Goal: Transaction & Acquisition: Purchase product/service

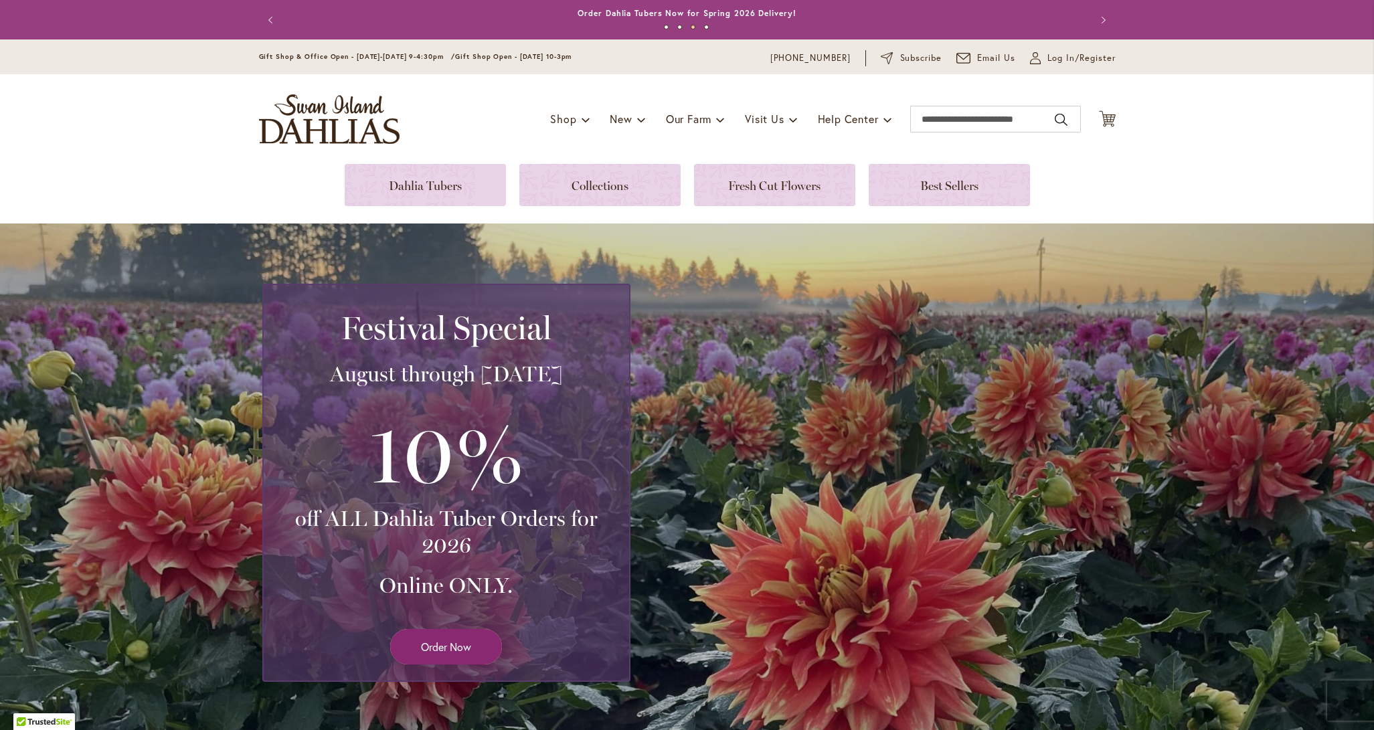
click at [444, 644] on span "Order Now" at bounding box center [446, 646] width 50 height 15
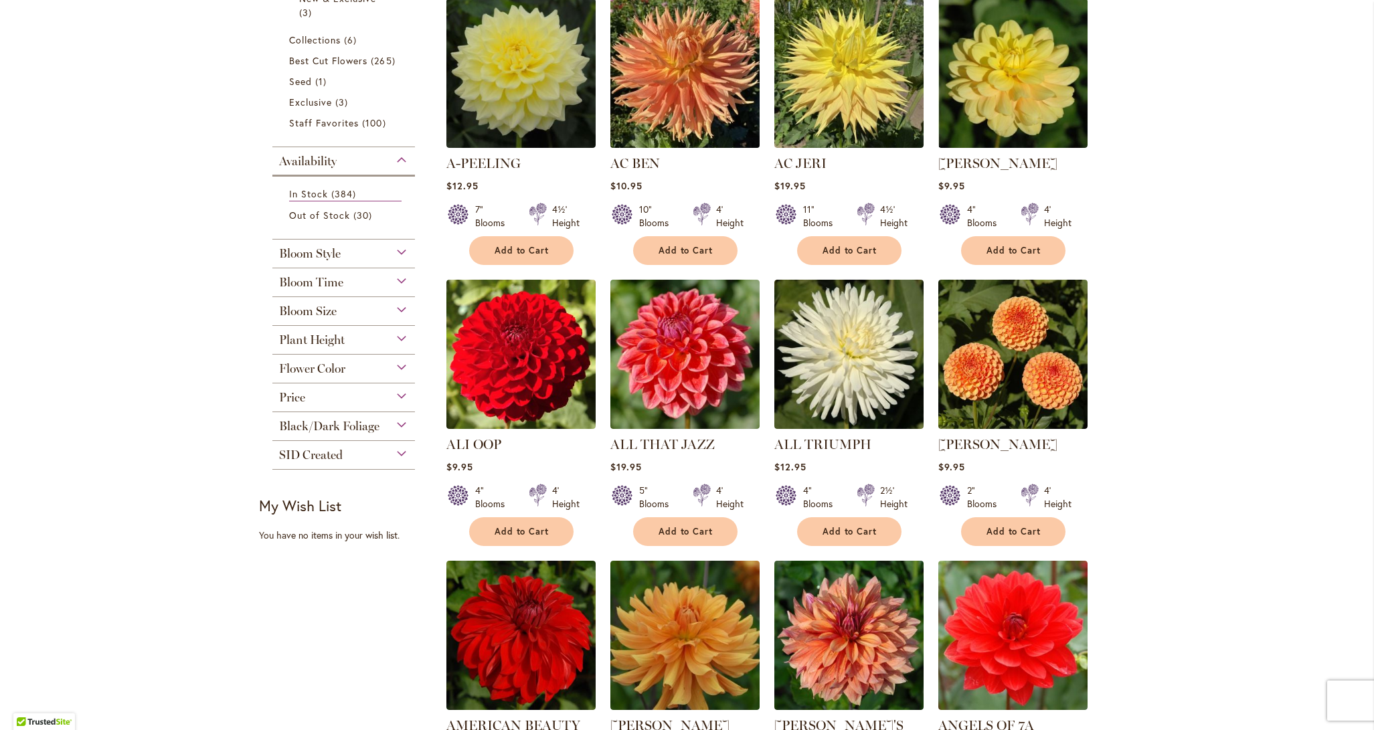
scroll to position [315, 0]
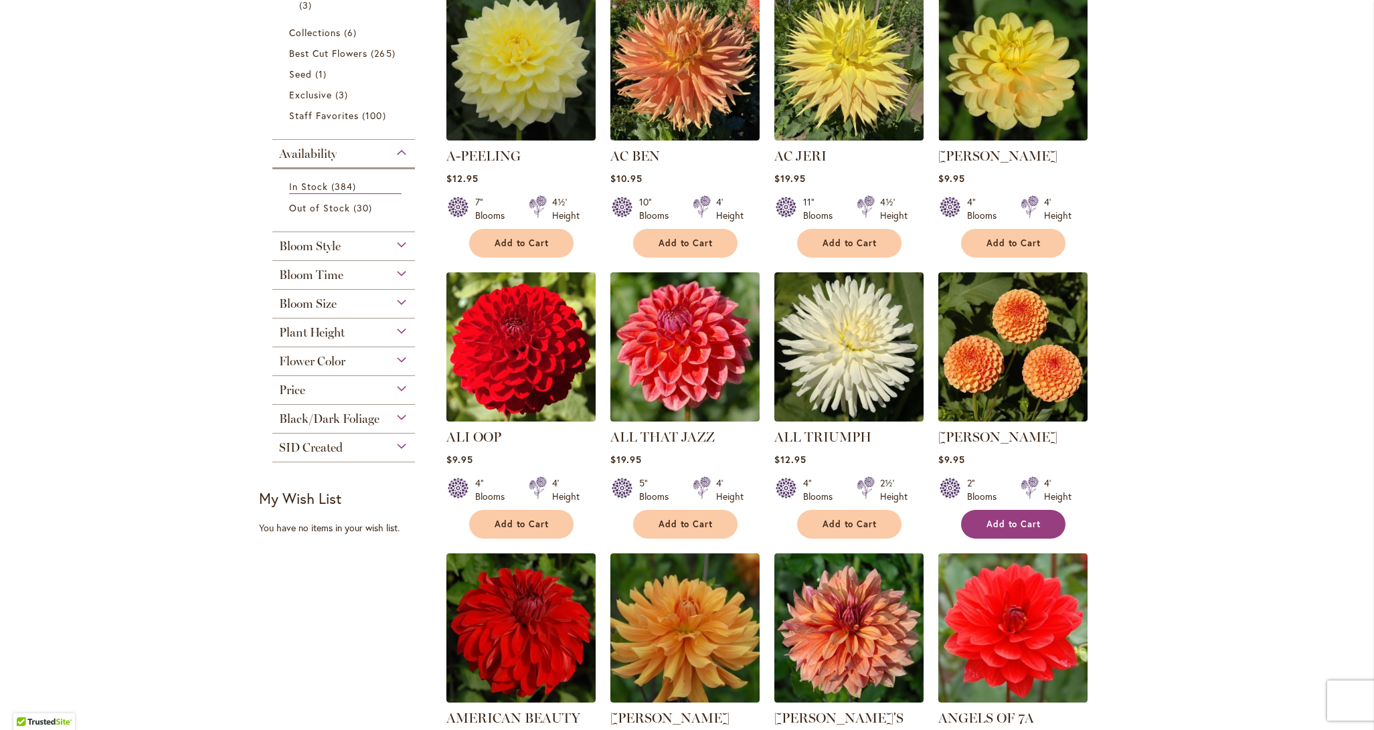
click at [1025, 523] on span "Add to Cart" at bounding box center [1014, 524] width 55 height 11
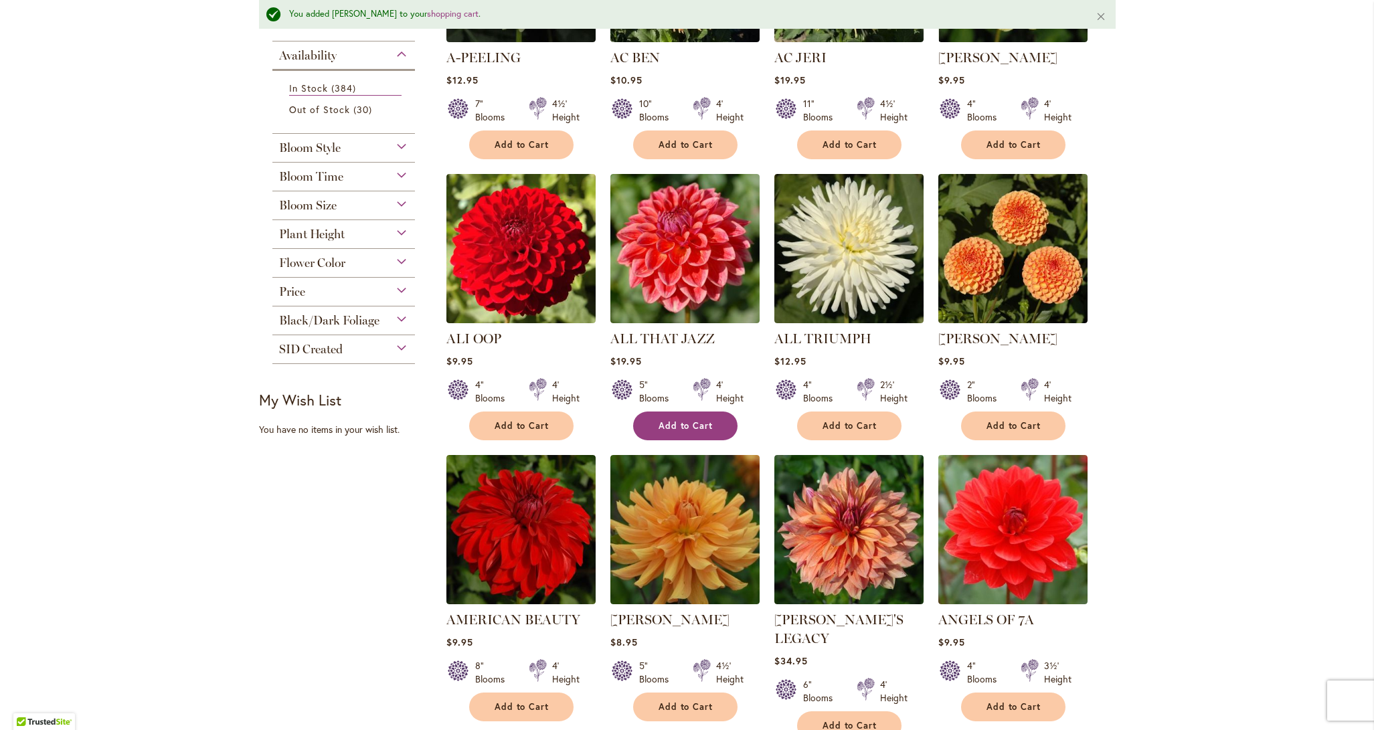
scroll to position [0, 0]
click at [676, 423] on span "Add to Cart" at bounding box center [686, 425] width 55 height 11
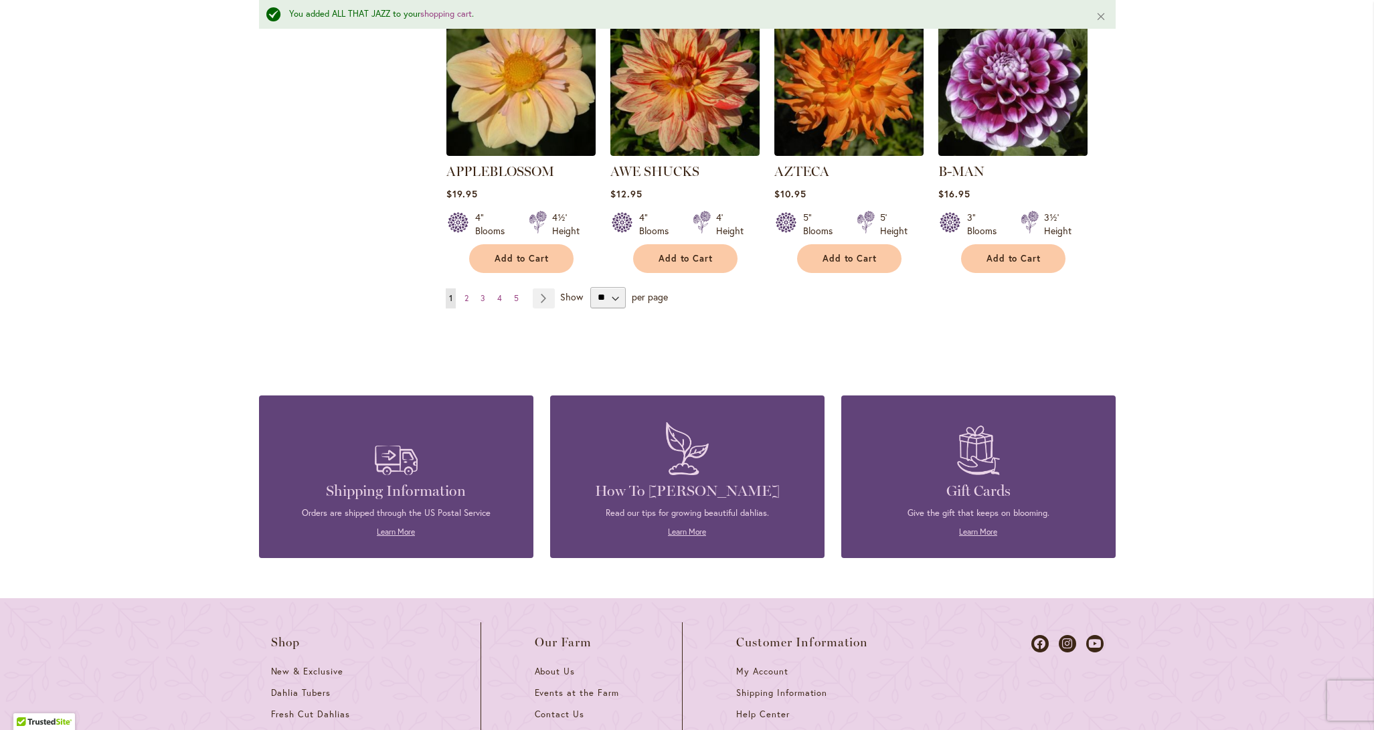
scroll to position [1199, 0]
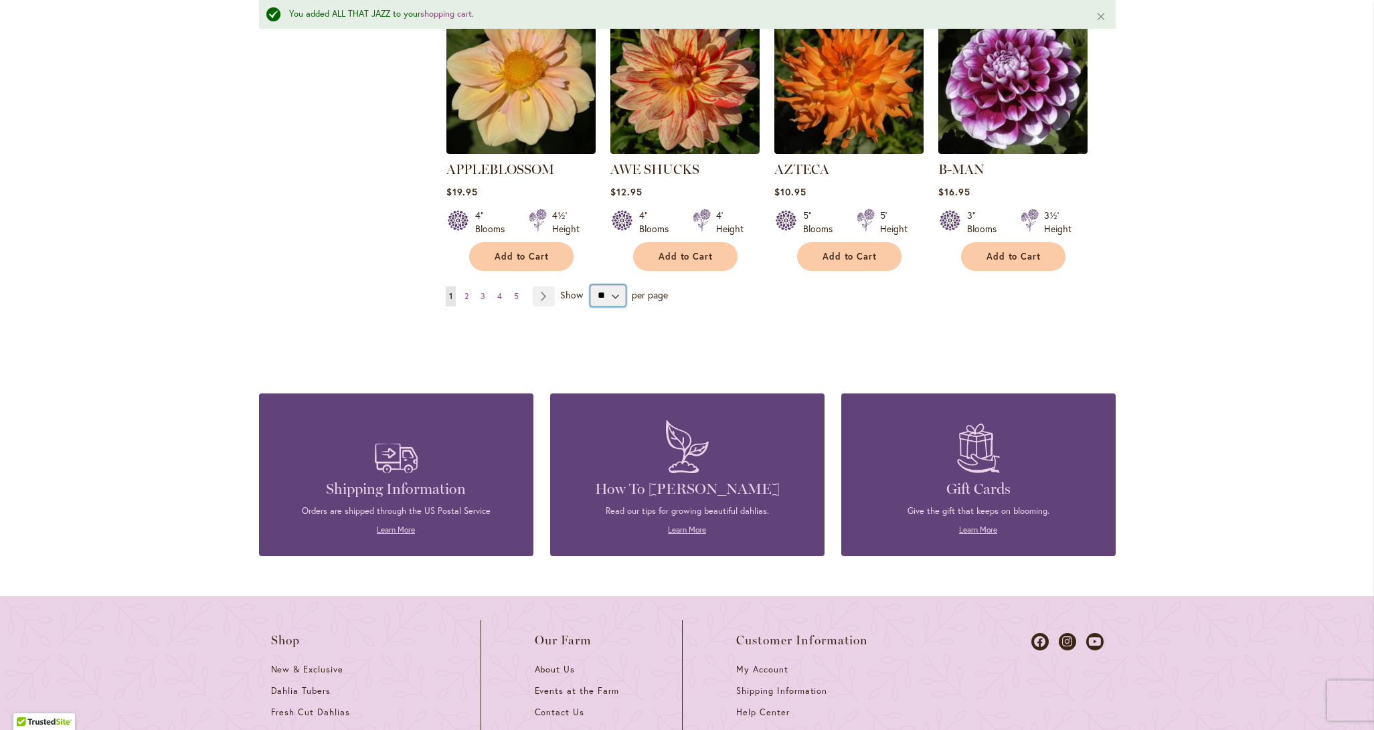
select select "**"
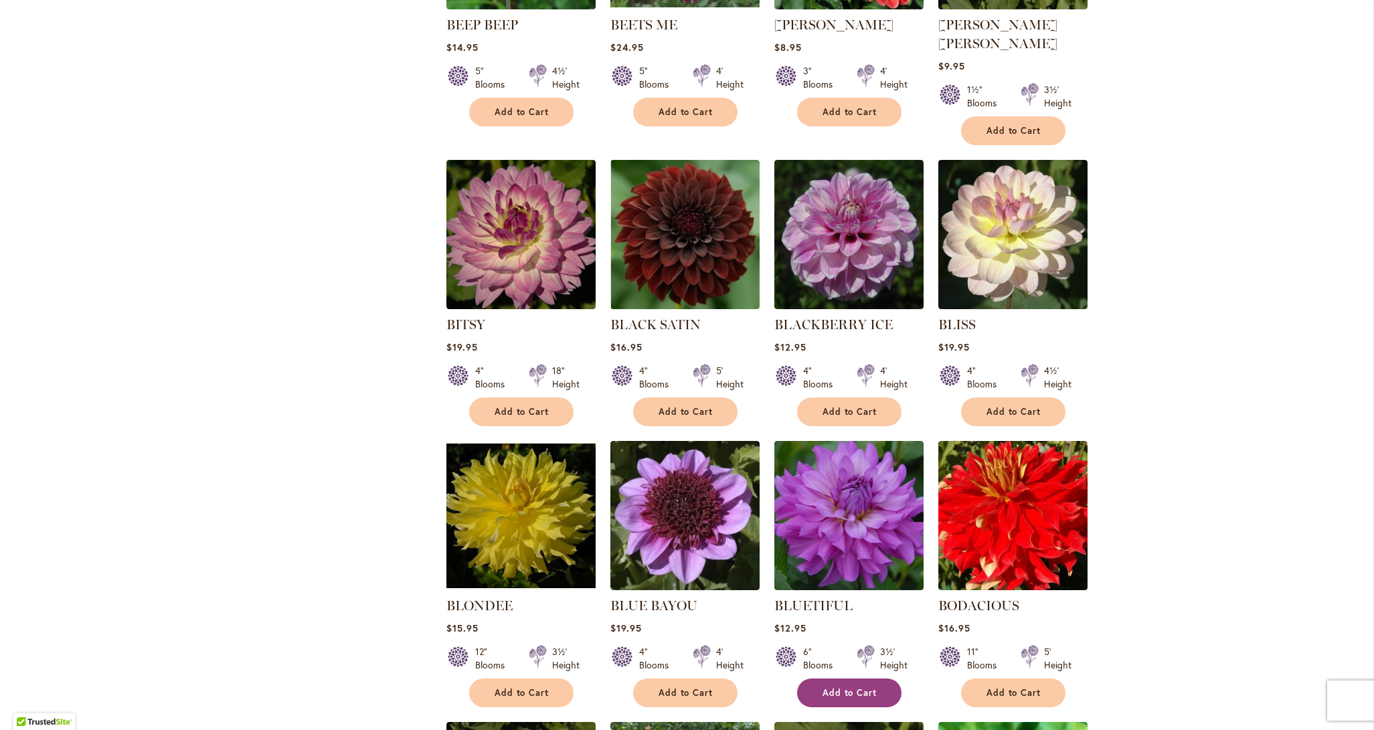
click at [853, 687] on span "Add to Cart" at bounding box center [850, 692] width 55 height 11
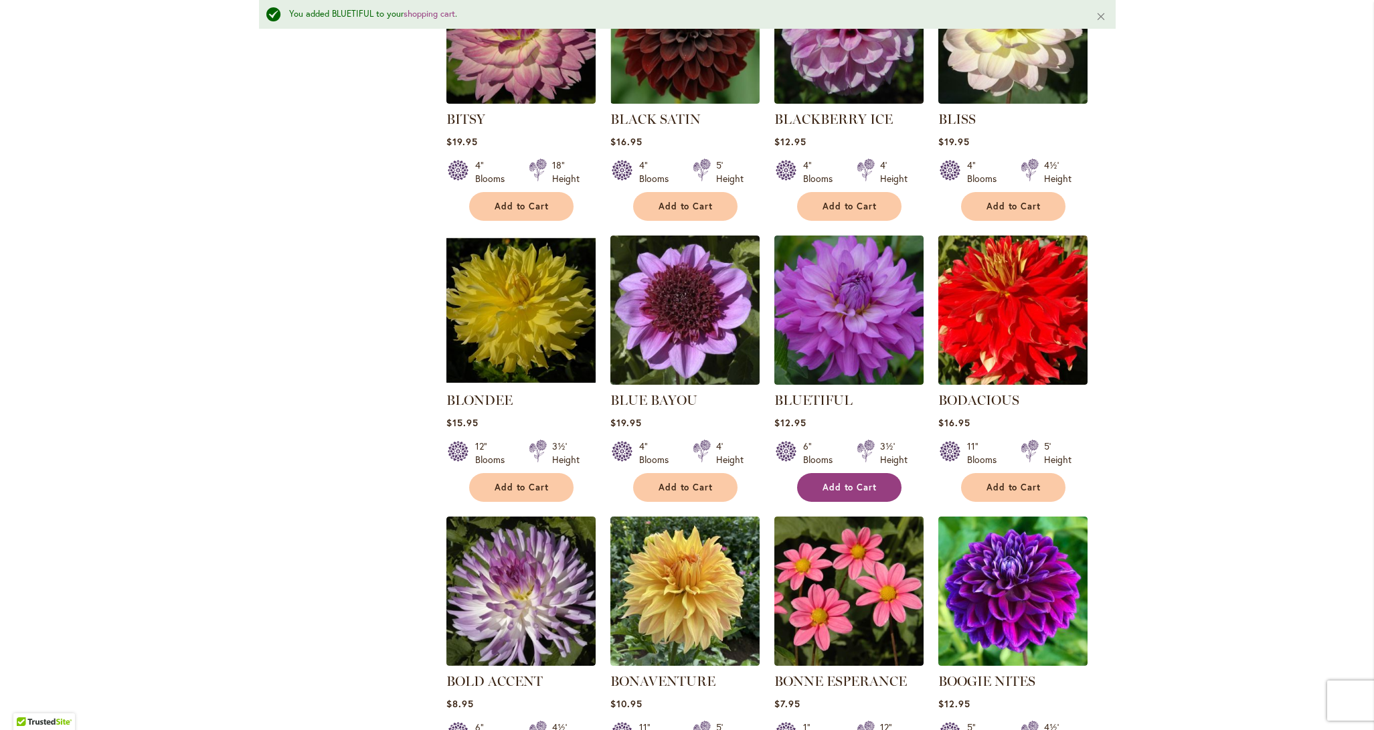
click at [849, 482] on span "Add to Cart" at bounding box center [850, 487] width 55 height 11
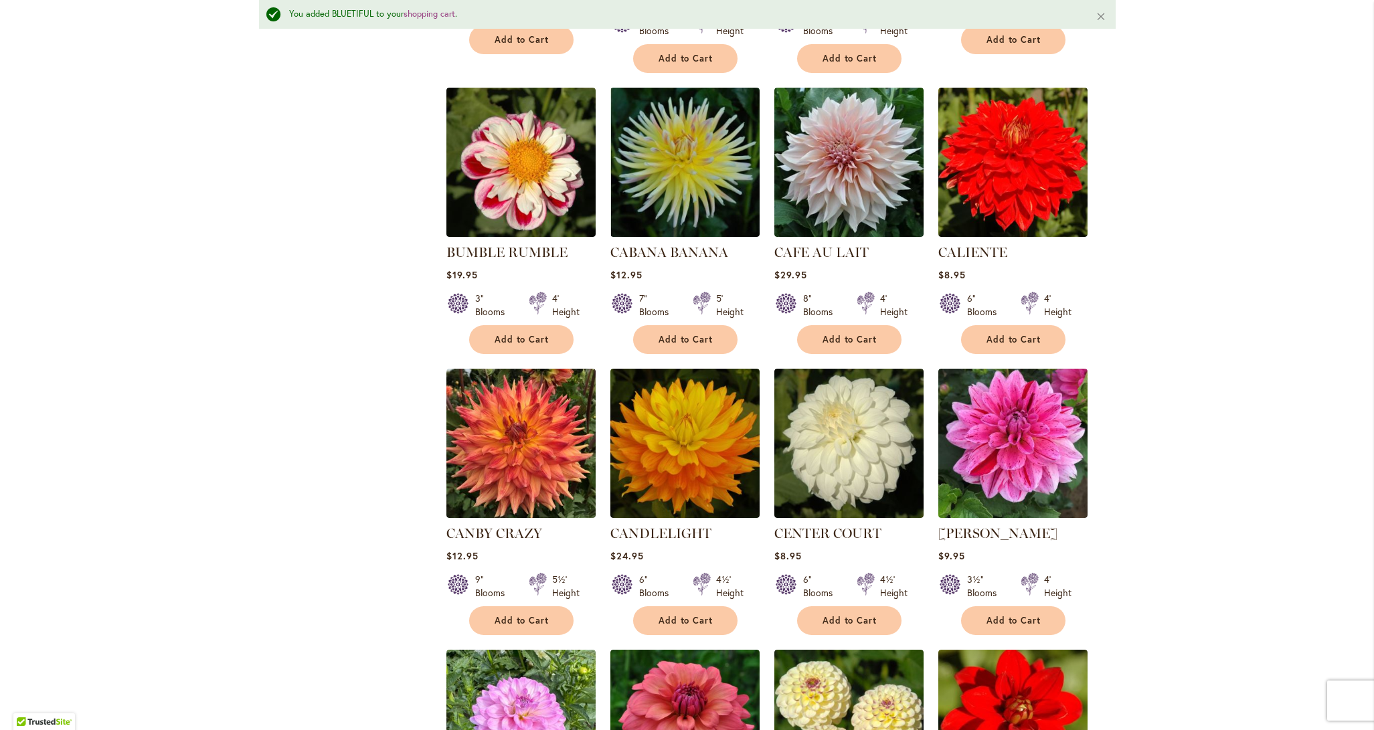
scroll to position [3966, 0]
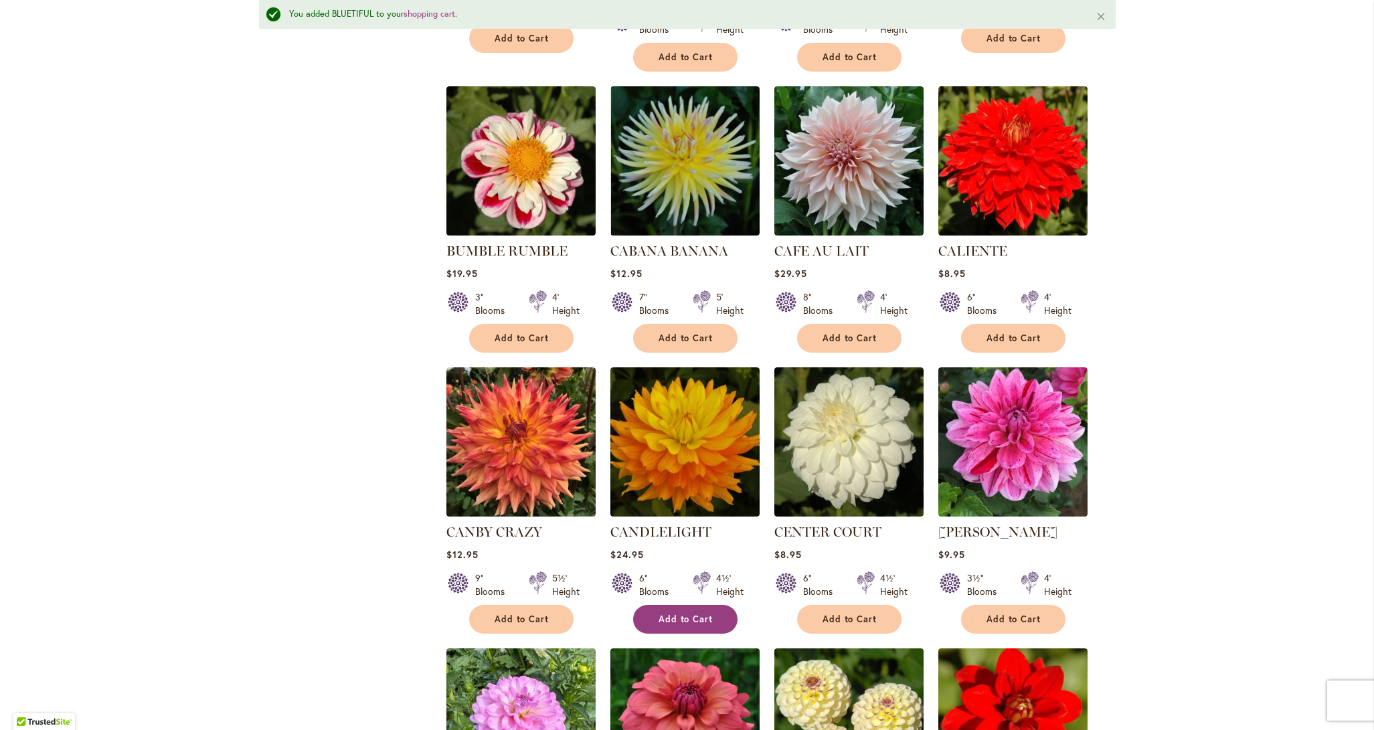
click at [690, 614] on span "Add to Cart" at bounding box center [686, 619] width 55 height 11
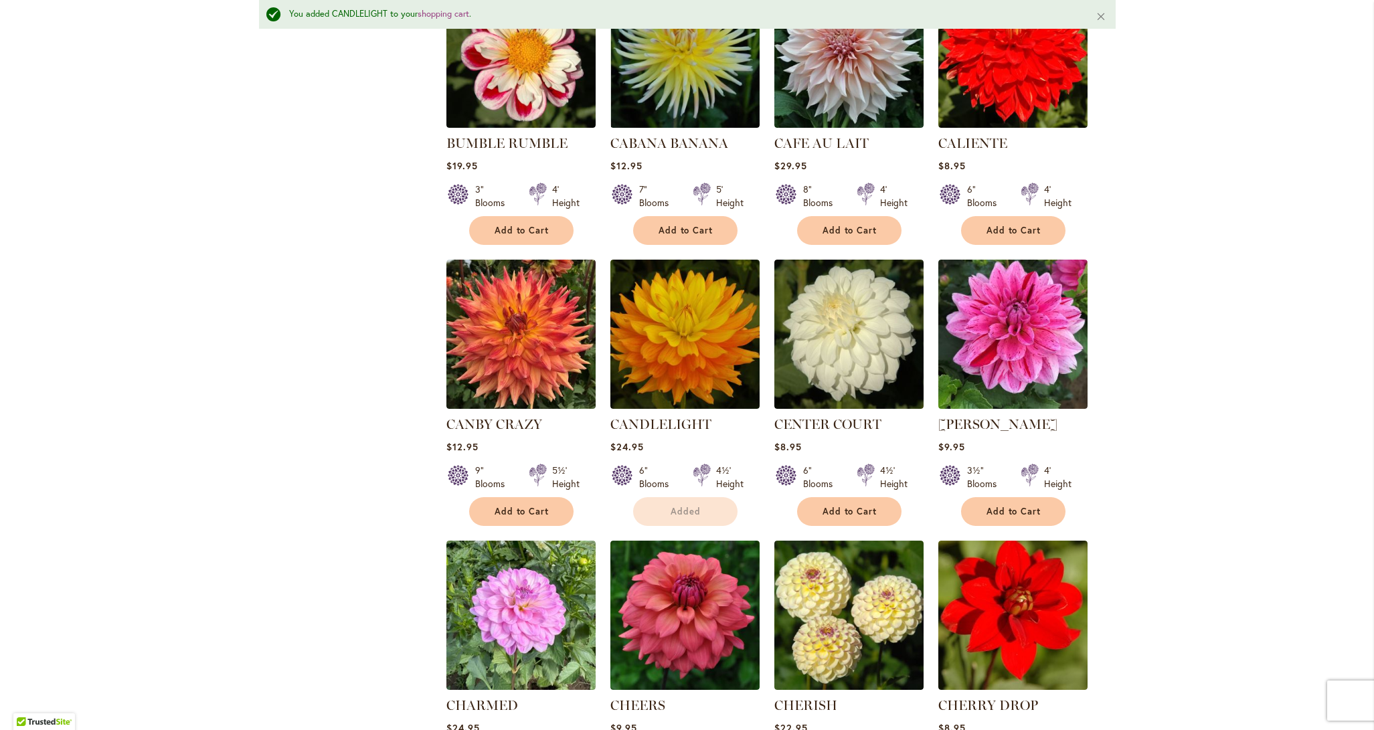
scroll to position [4211, 0]
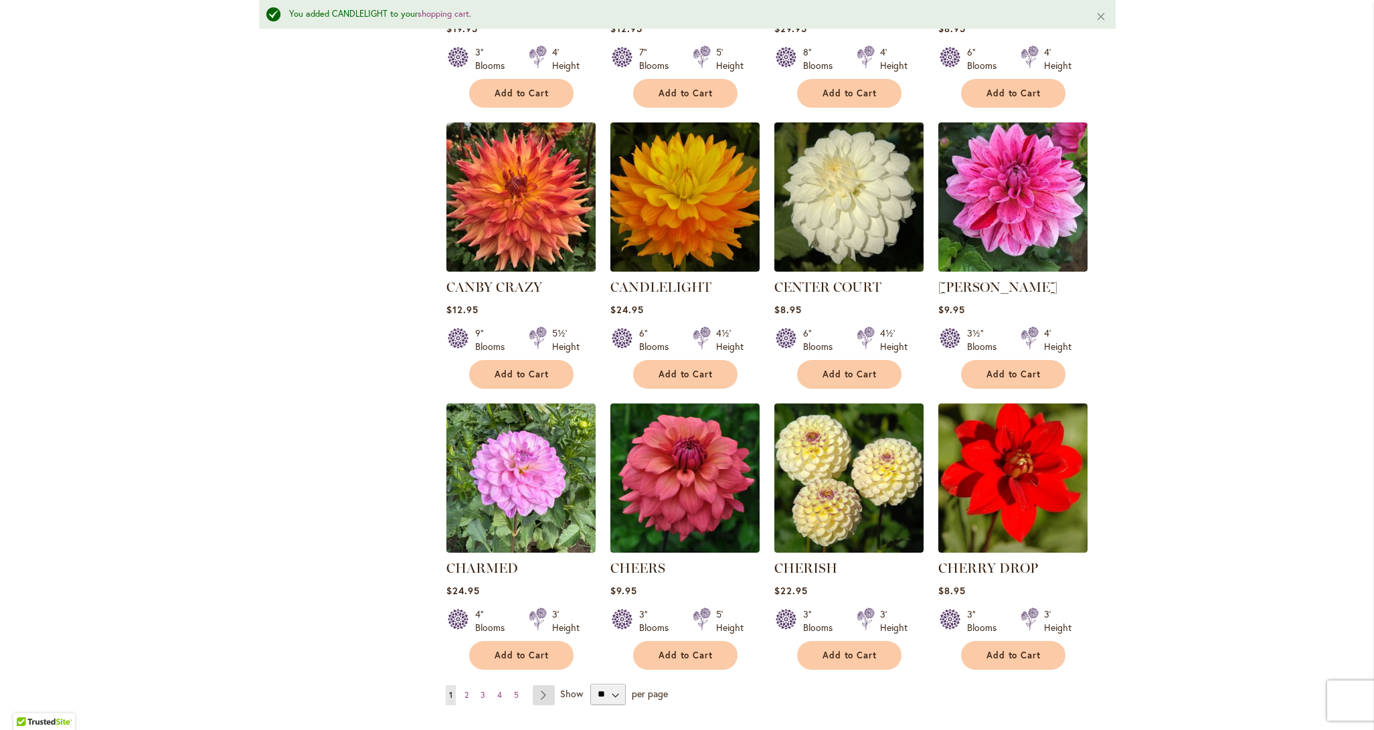
click at [543, 685] on link "Page Next" at bounding box center [544, 695] width 22 height 20
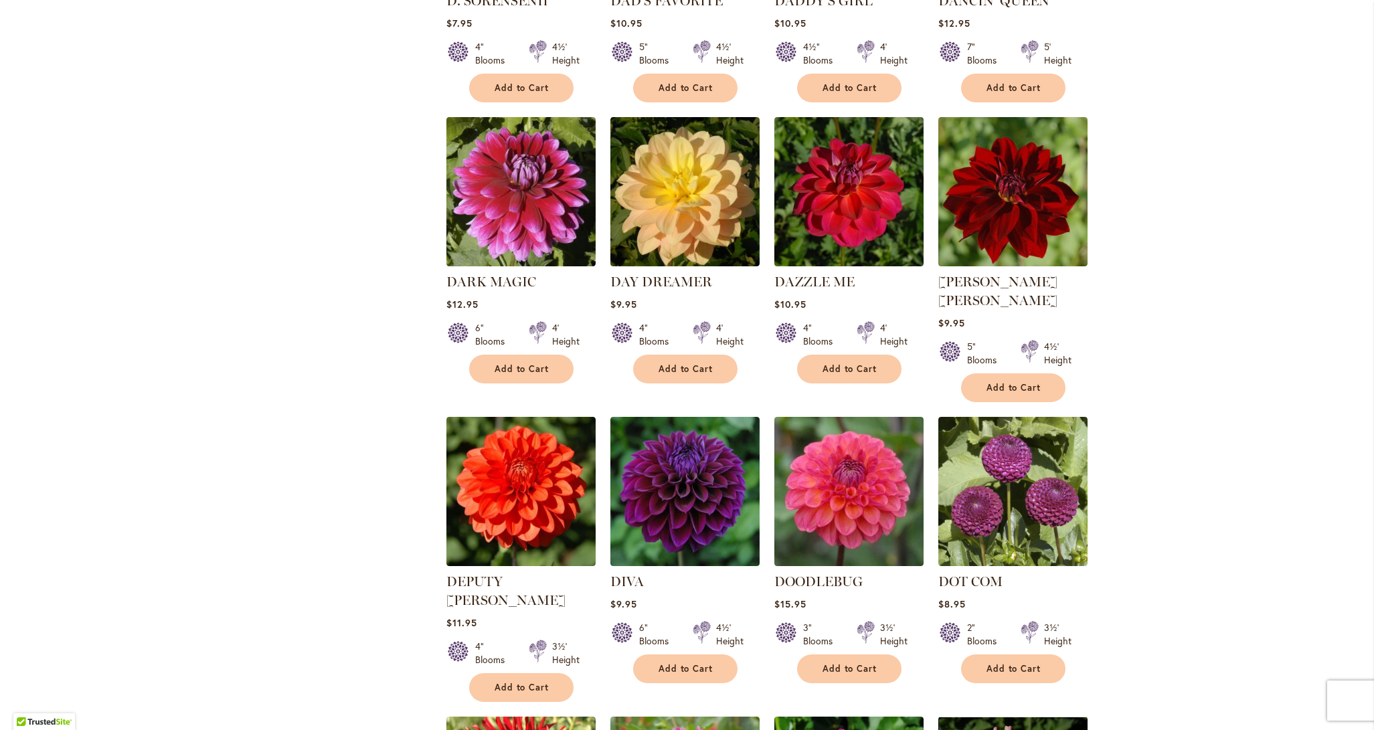
scroll to position [1932, 0]
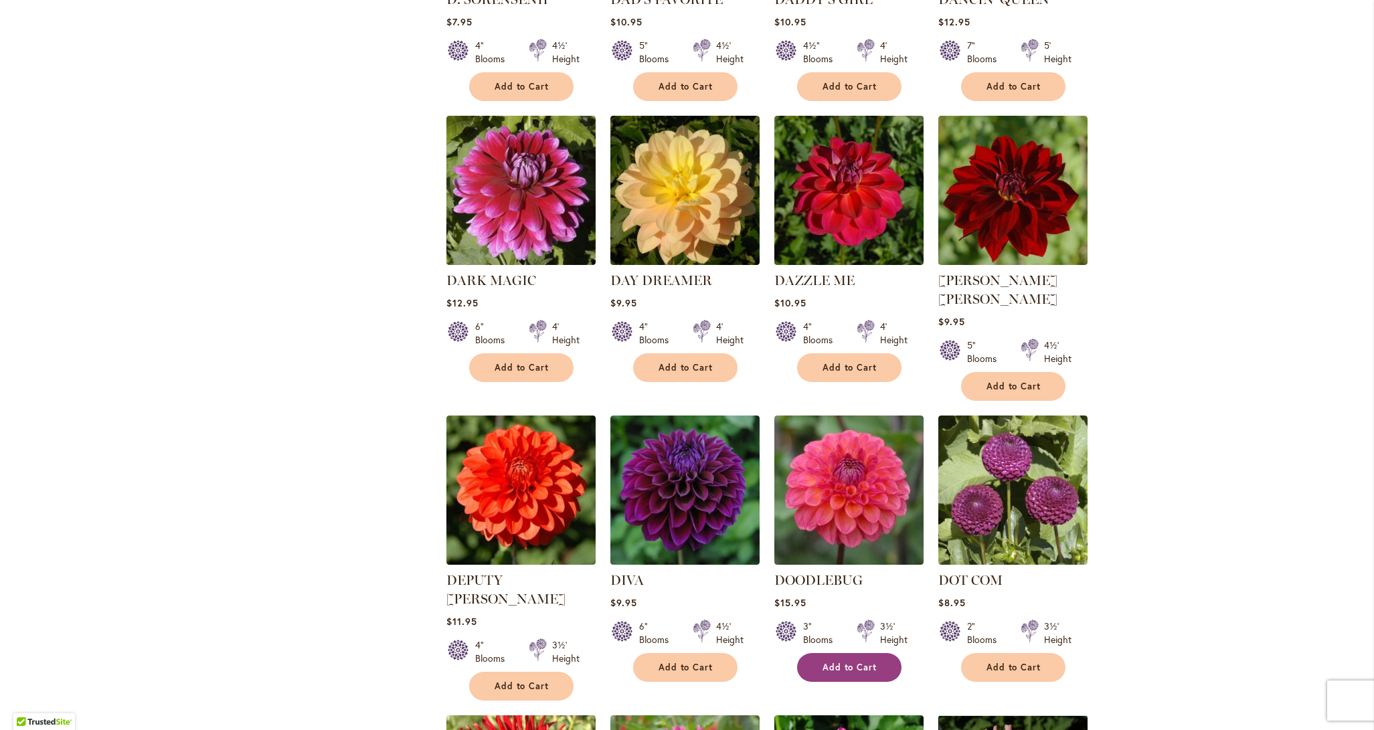
click at [849, 662] on span "Add to Cart" at bounding box center [850, 667] width 55 height 11
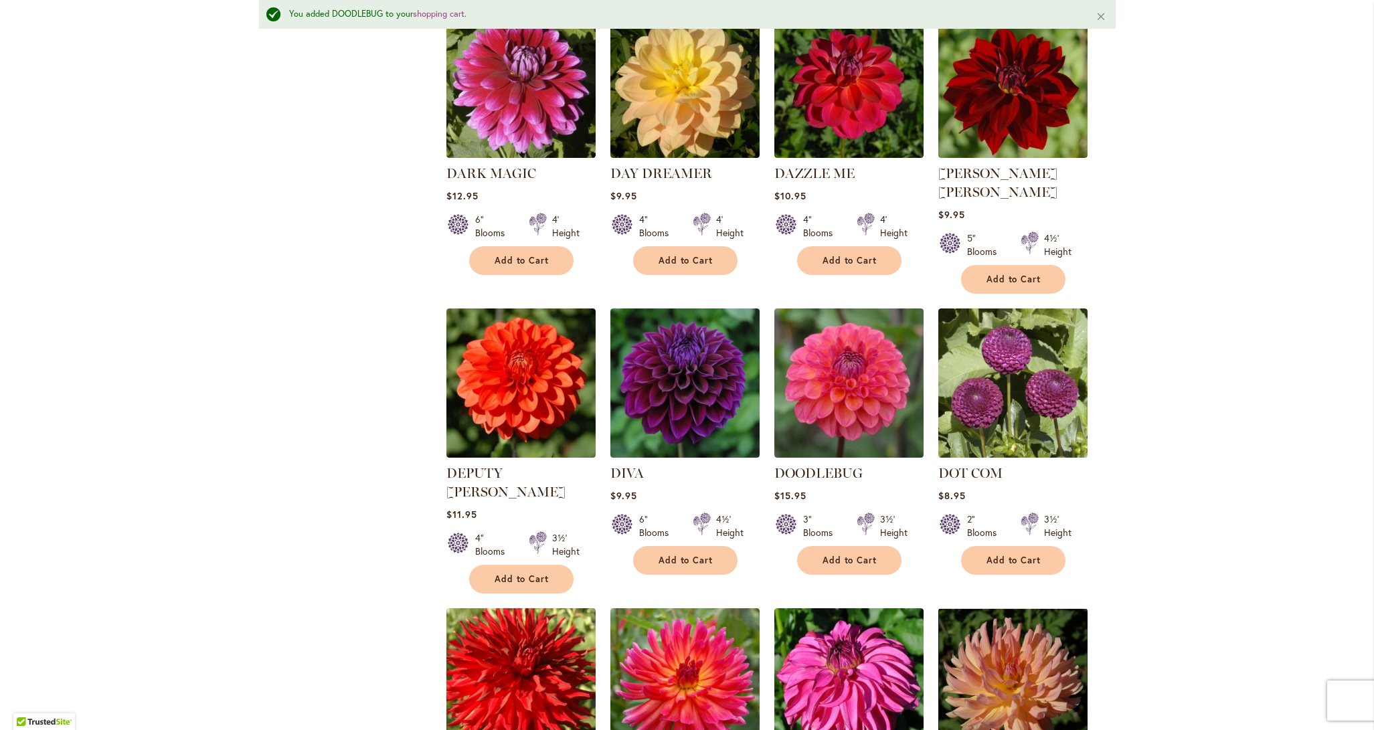
scroll to position [2107, 0]
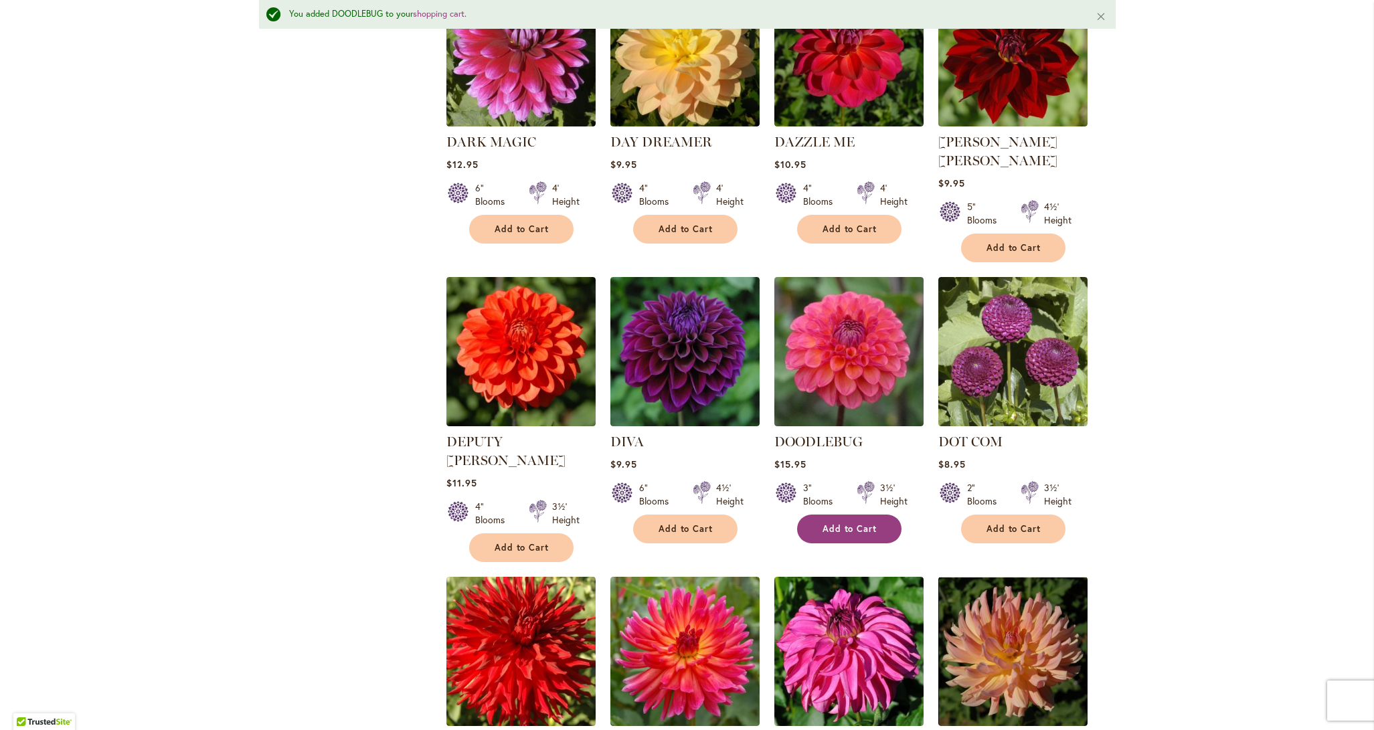
click at [845, 523] on span "Add to Cart" at bounding box center [850, 528] width 55 height 11
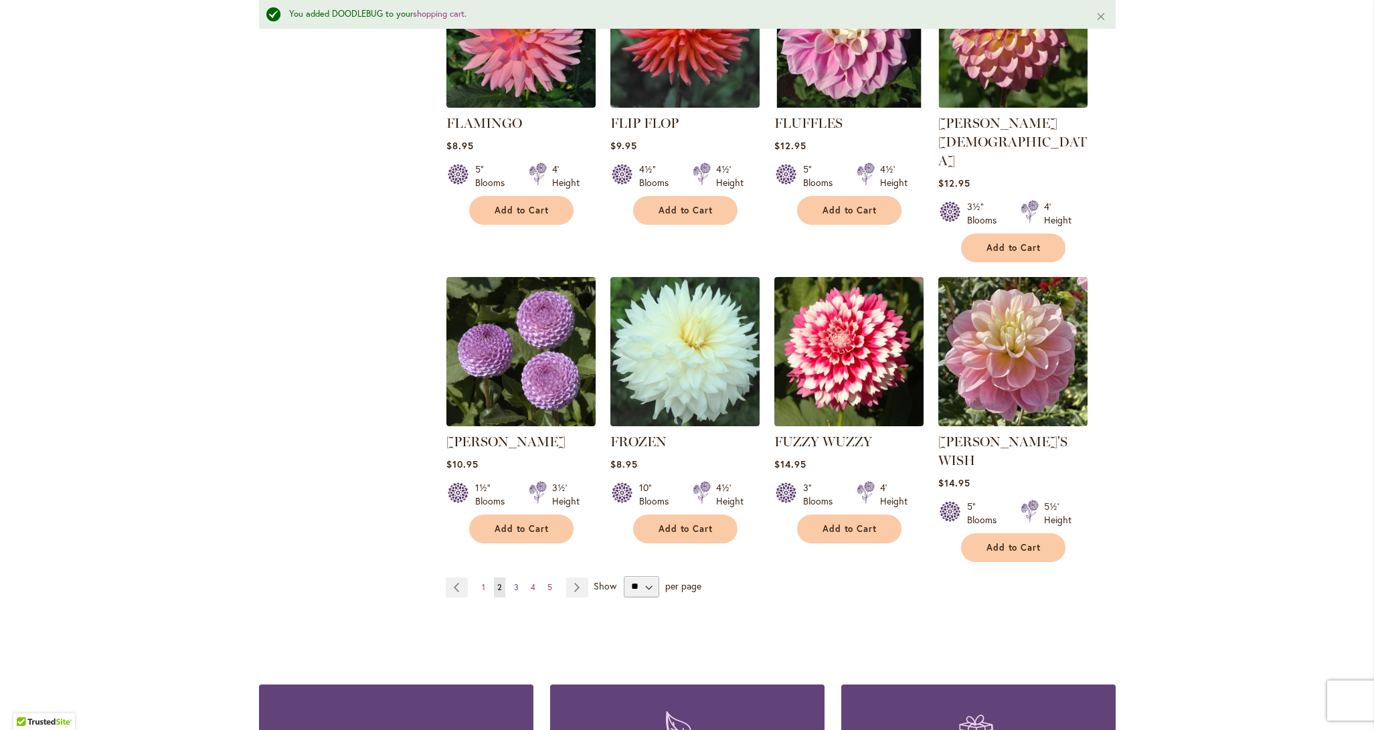
scroll to position [4464, 0]
click at [515, 582] on span "3" at bounding box center [516, 587] width 5 height 10
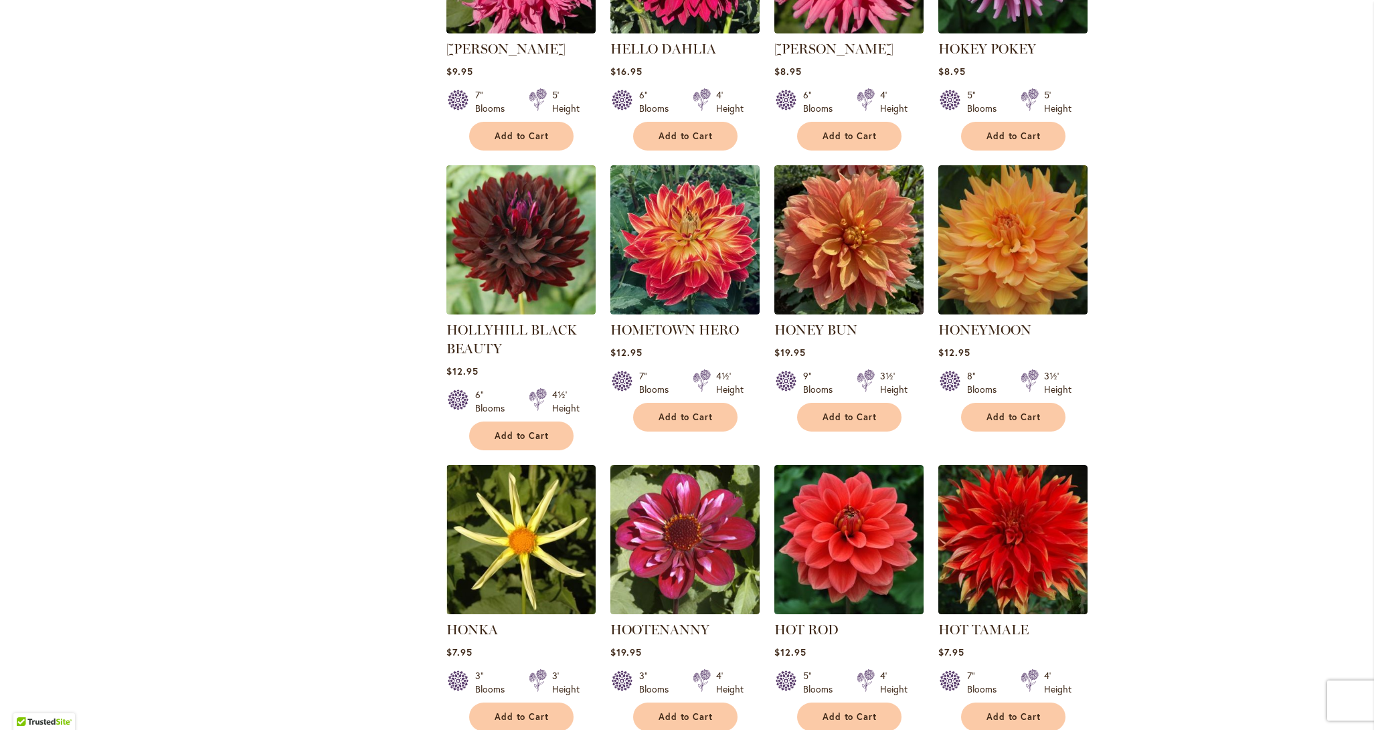
scroll to position [2495, 0]
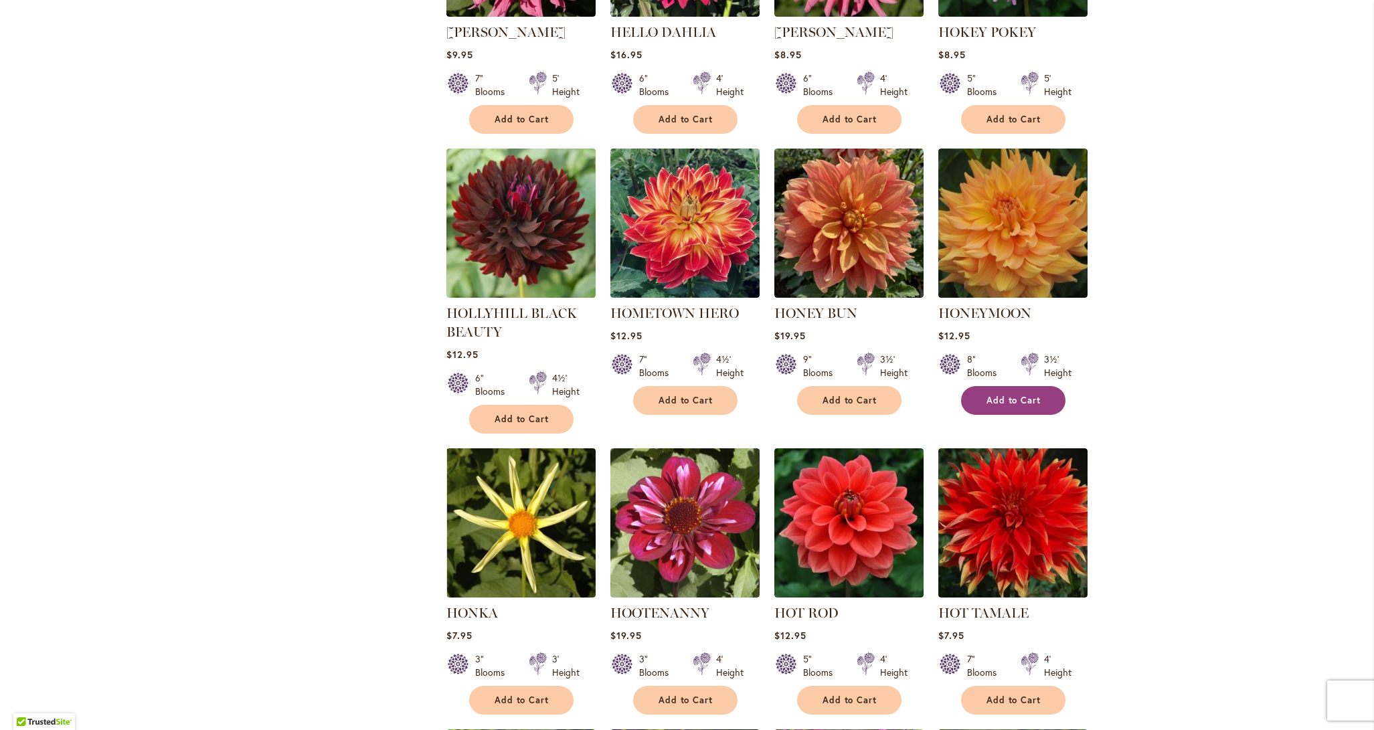
click at [1011, 395] on span "Add to Cart" at bounding box center [1014, 400] width 55 height 11
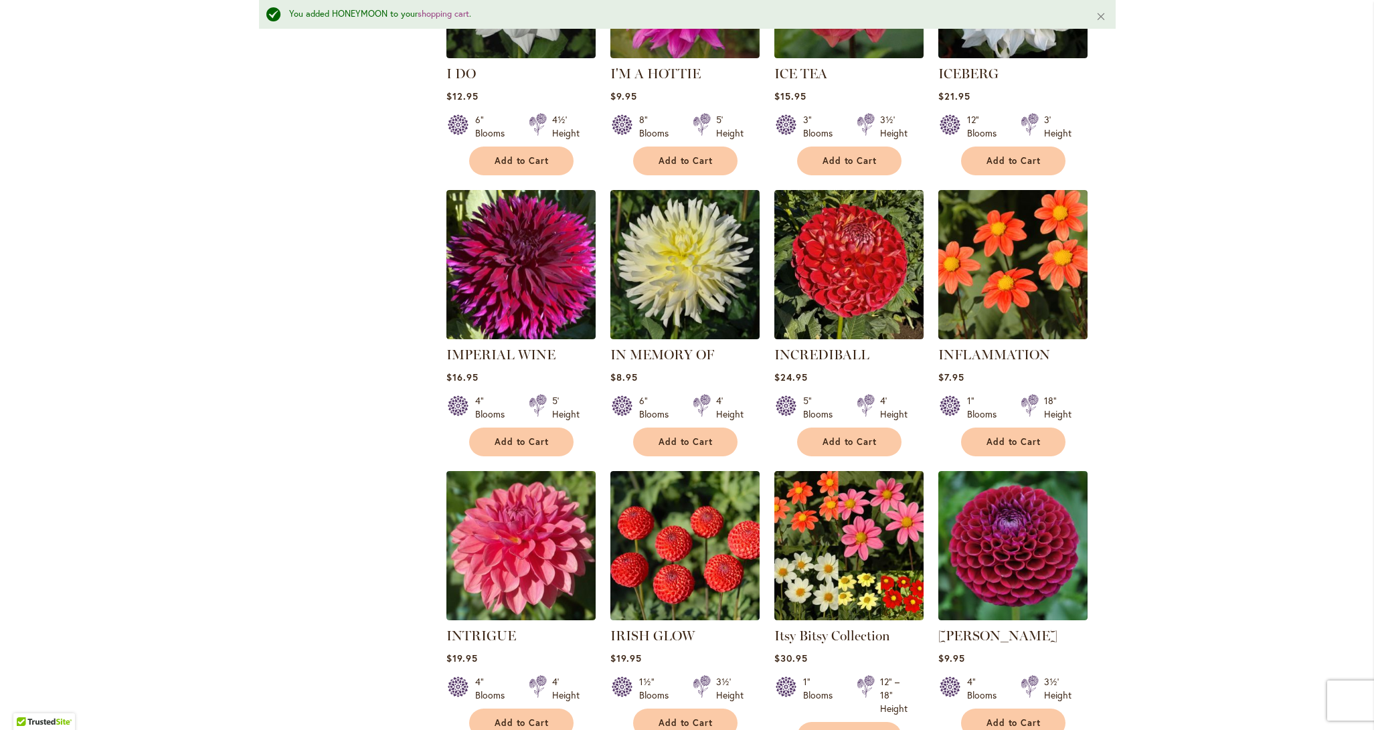
scroll to position [0, 0]
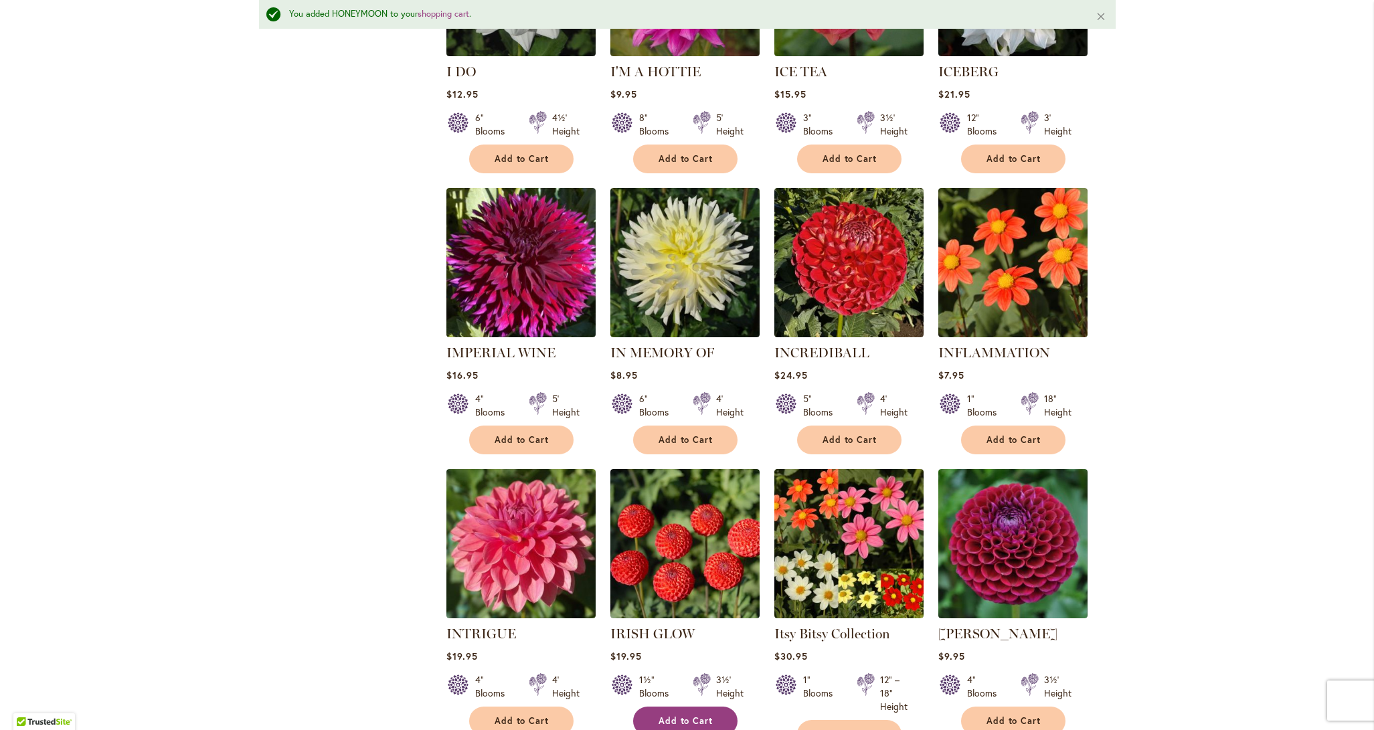
click at [692, 715] on span "Add to Cart" at bounding box center [686, 720] width 55 height 11
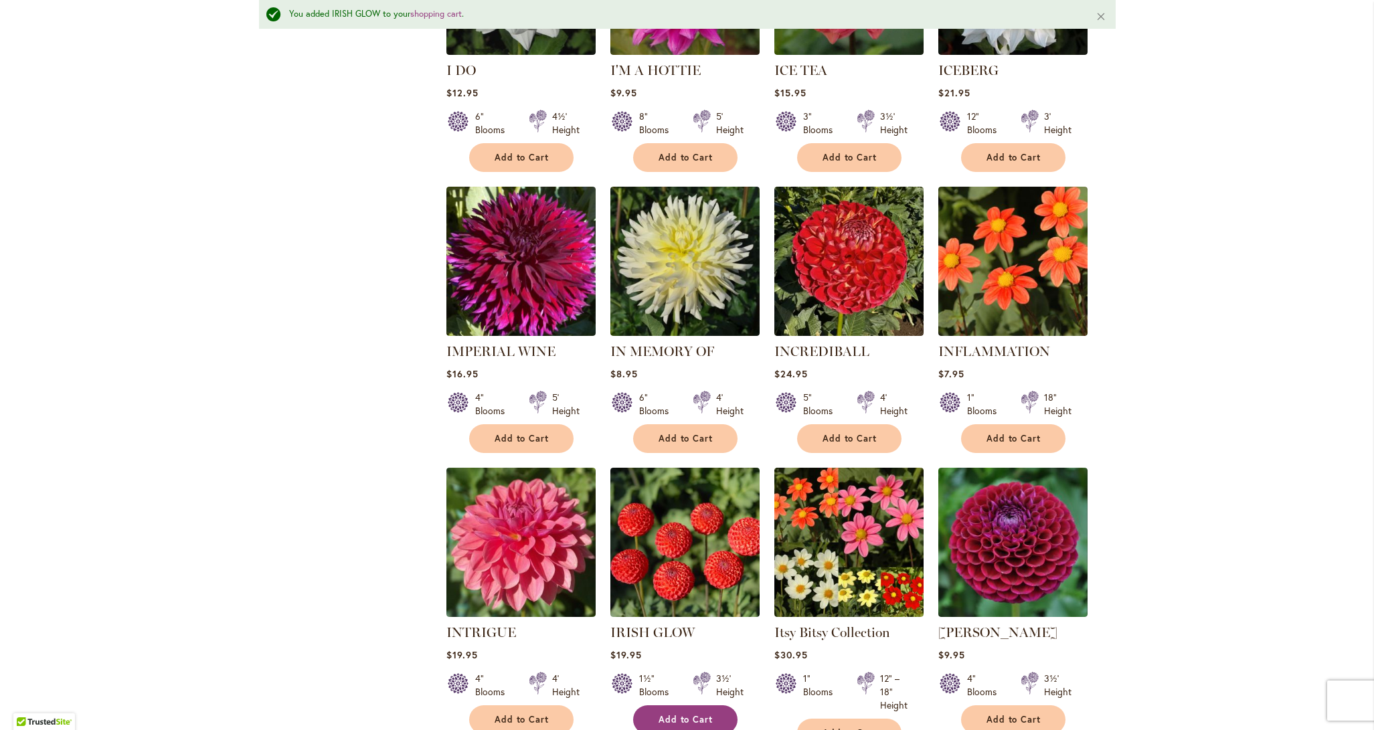
click at [688, 714] on span "Add to Cart" at bounding box center [686, 719] width 55 height 11
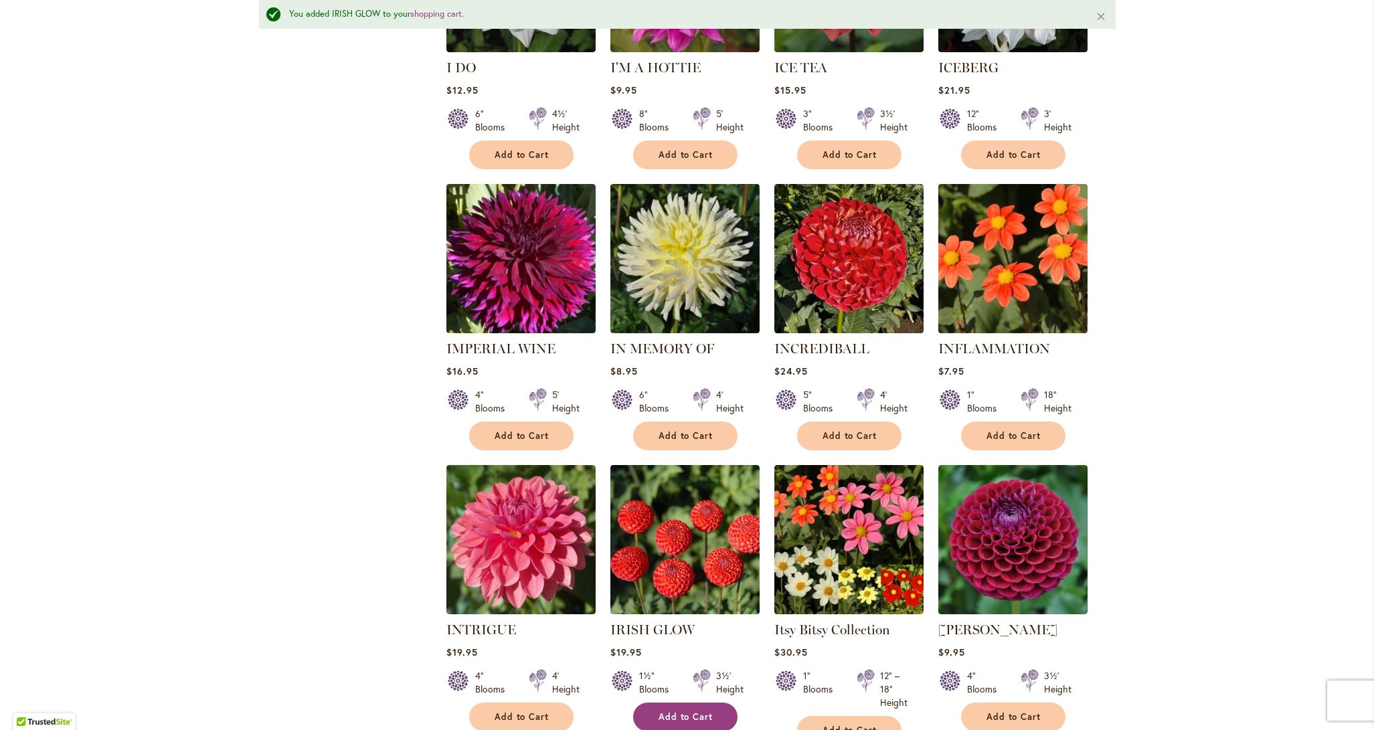
click at [683, 711] on span "Add to Cart" at bounding box center [686, 716] width 55 height 11
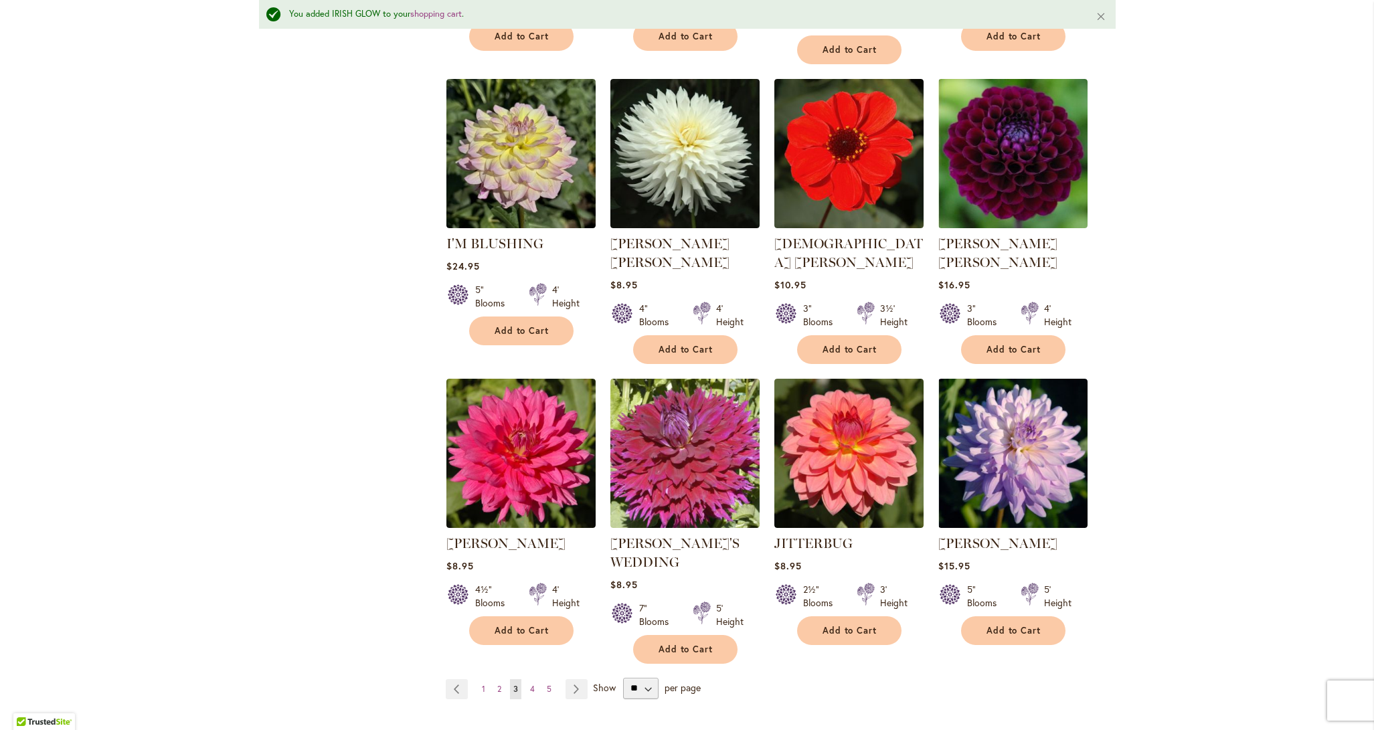
scroll to position [4341, 0]
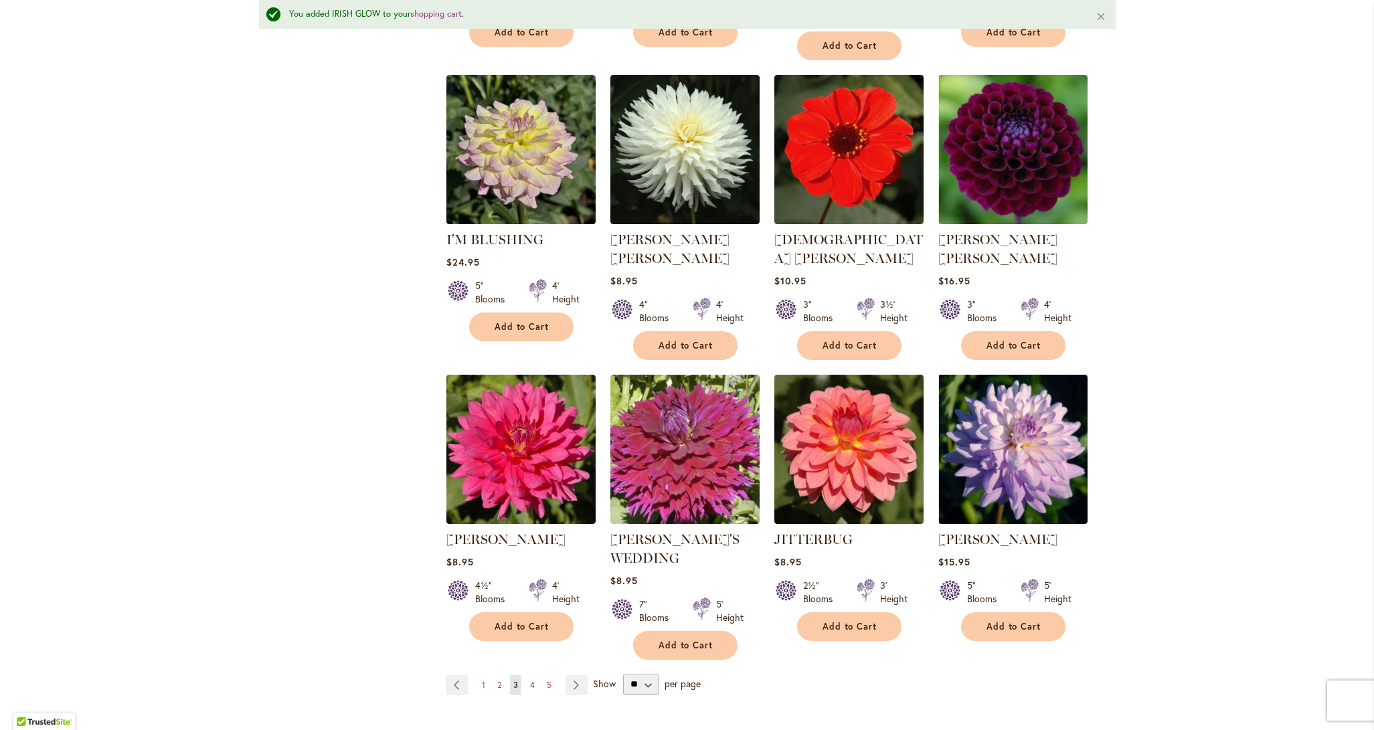
click at [534, 680] on span "4" at bounding box center [532, 685] width 5 height 10
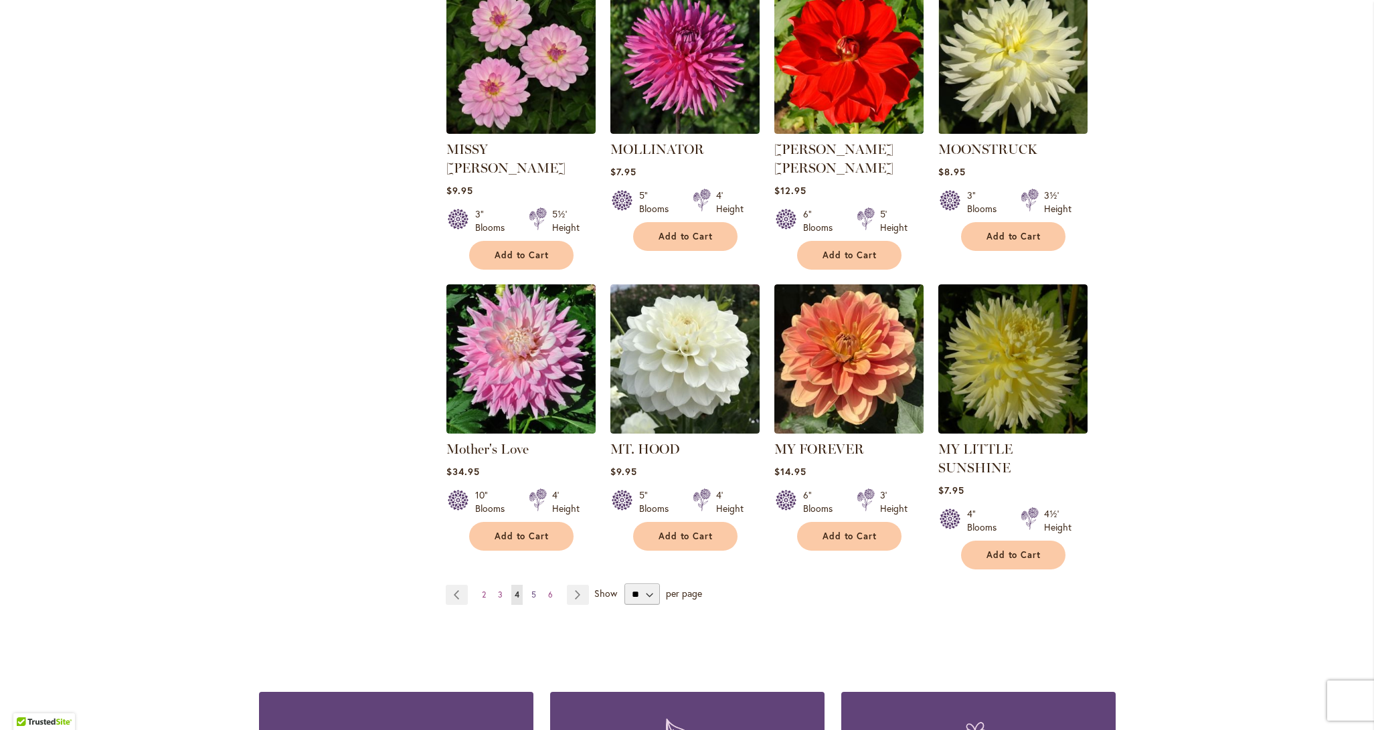
scroll to position [4355, 0]
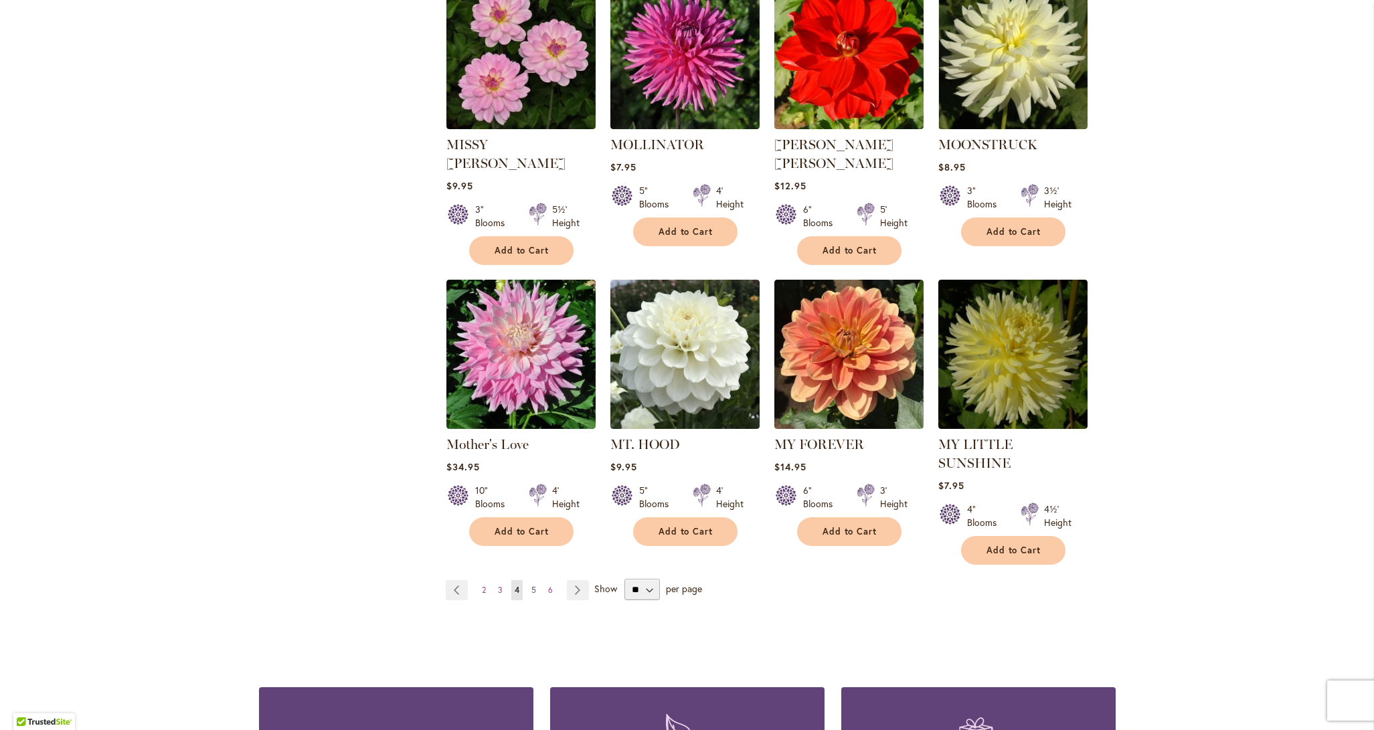
click at [534, 580] on link "Page 5" at bounding box center [533, 590] width 11 height 20
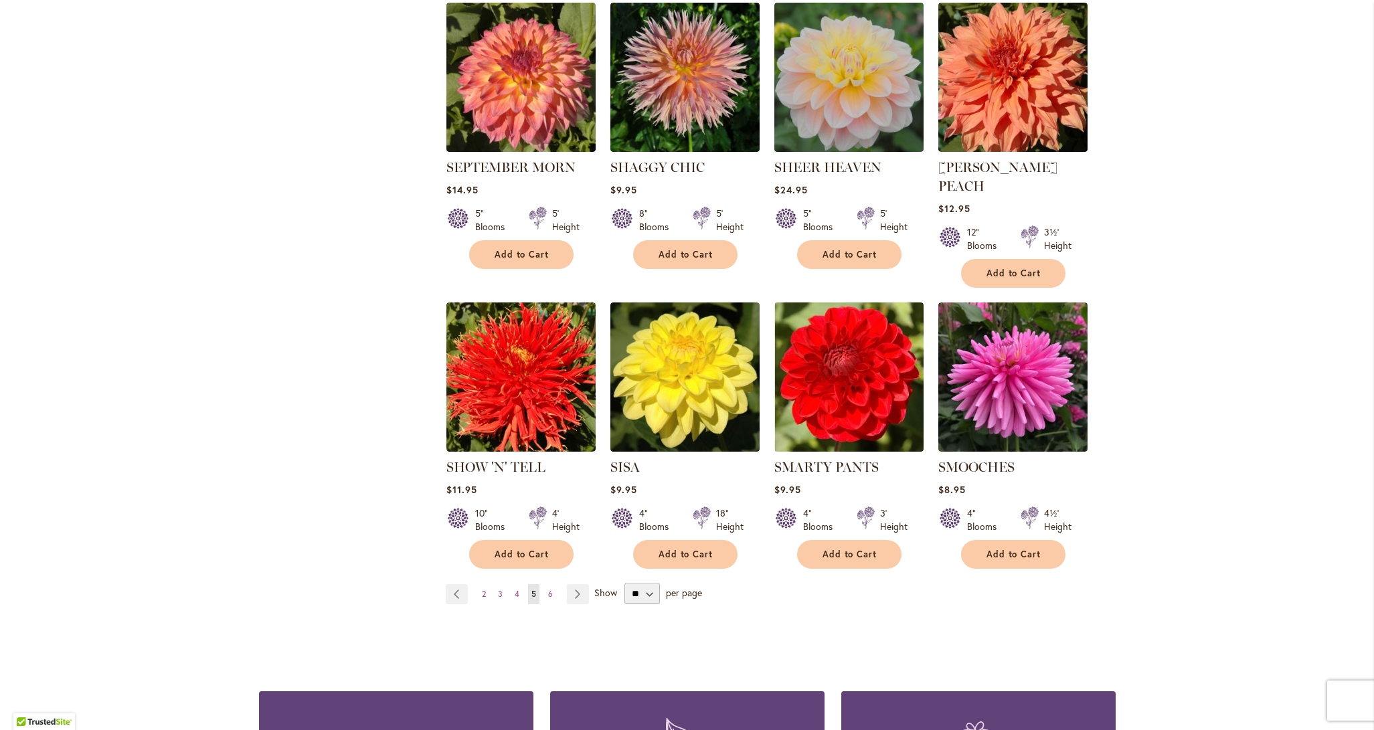
scroll to position [4337, 0]
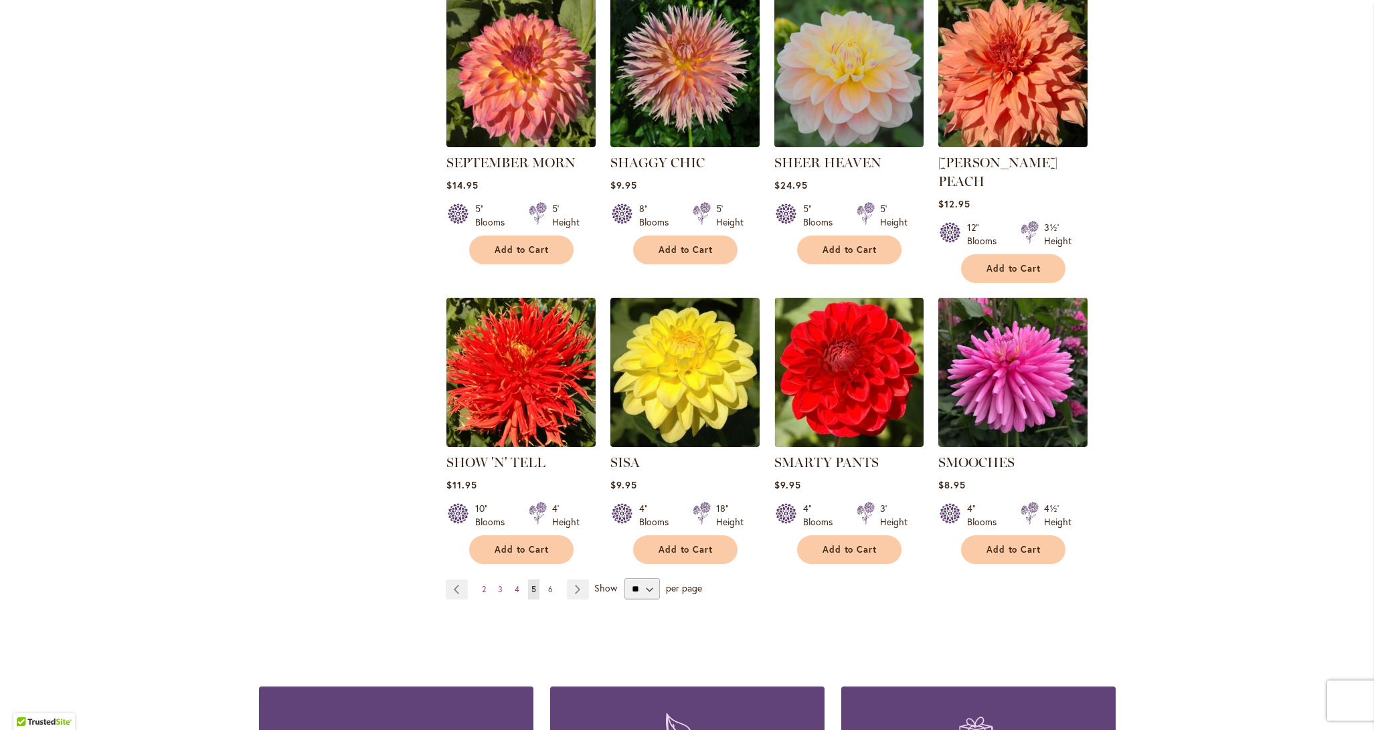
click at [550, 584] on span "6" at bounding box center [550, 589] width 5 height 10
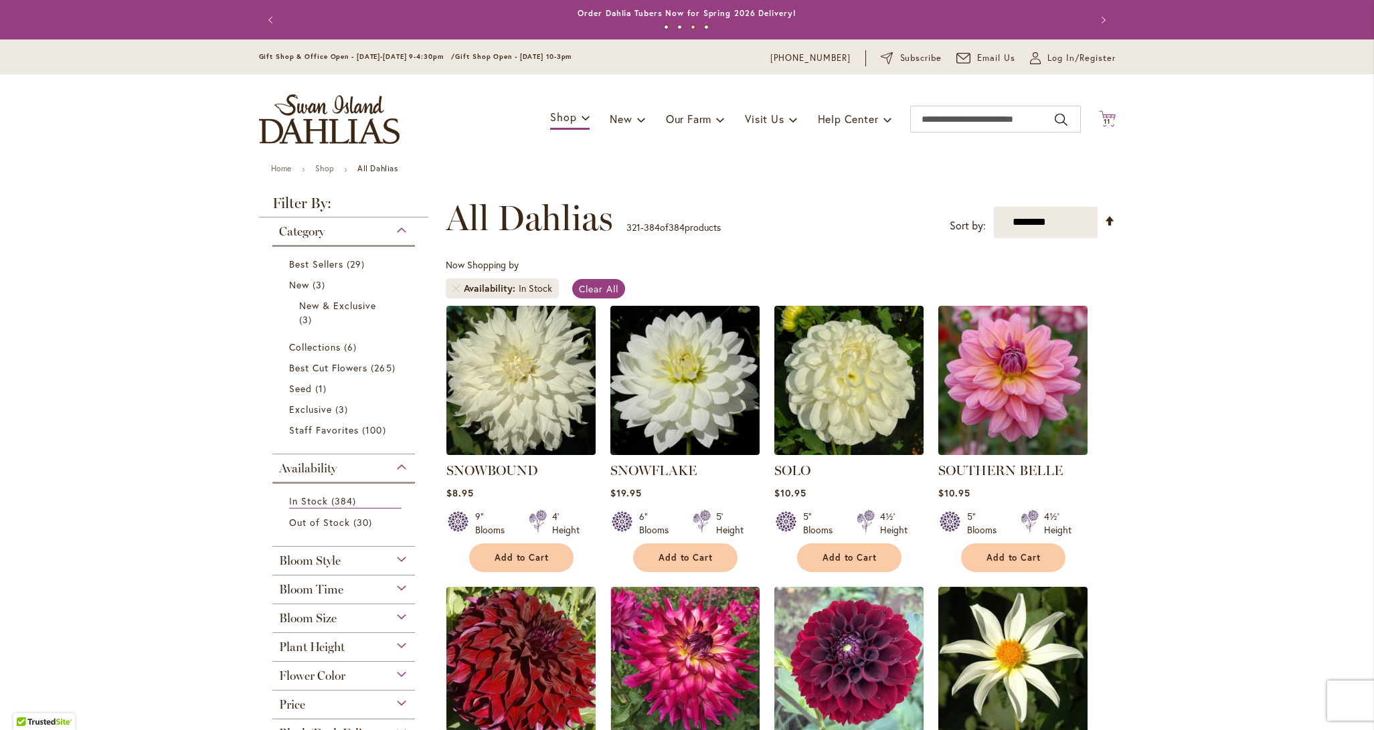
click at [1106, 120] on span "11" at bounding box center [1107, 121] width 7 height 9
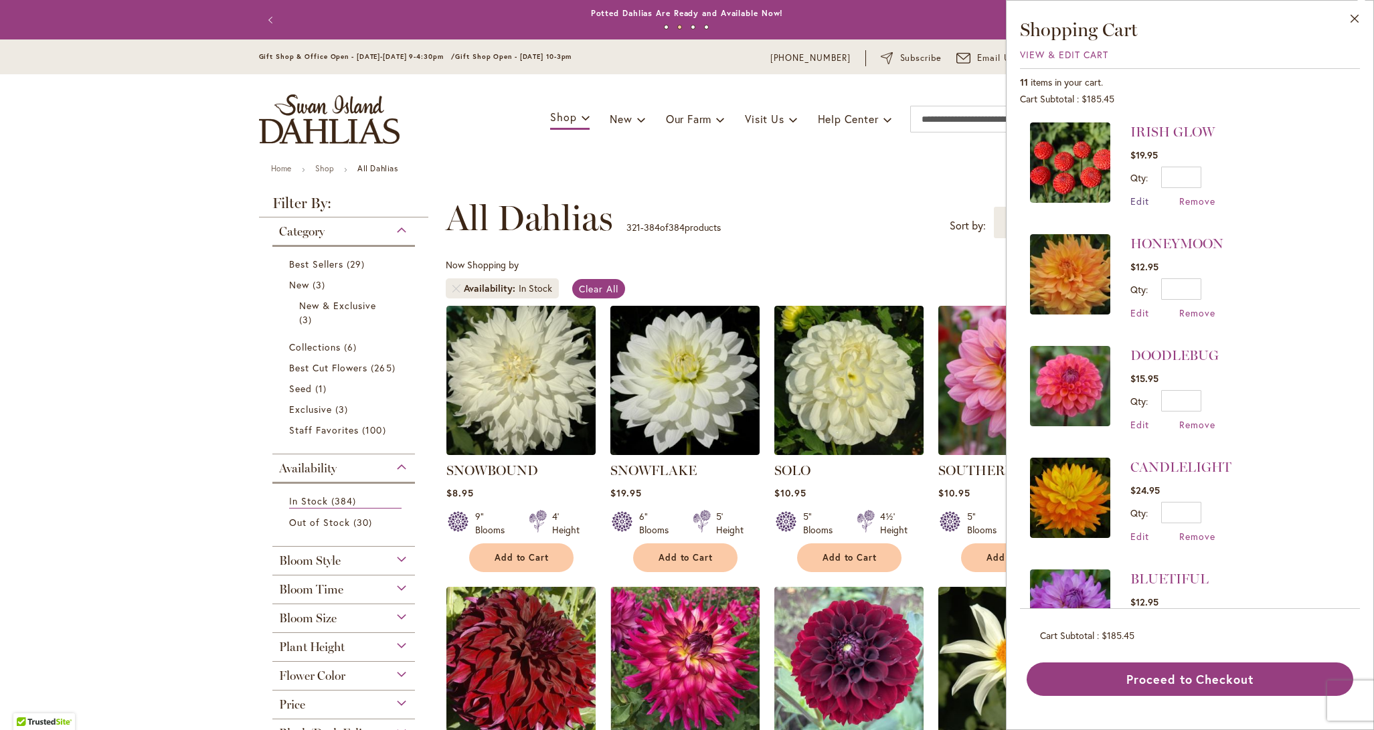
click at [1144, 201] on span "Edit" at bounding box center [1139, 201] width 19 height 13
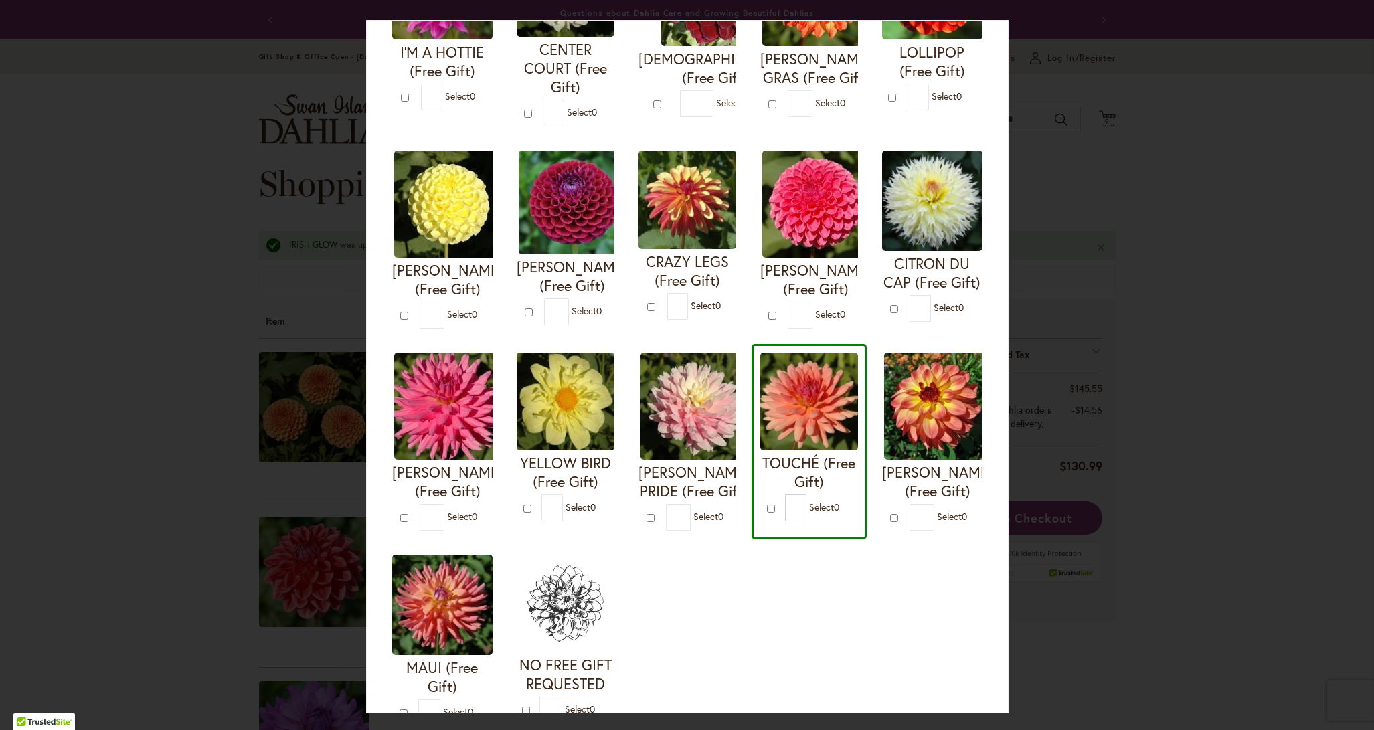
click at [813, 533] on div "TOUCHÉ (Free Gift) *" at bounding box center [809, 441] width 115 height 195
type input "*"
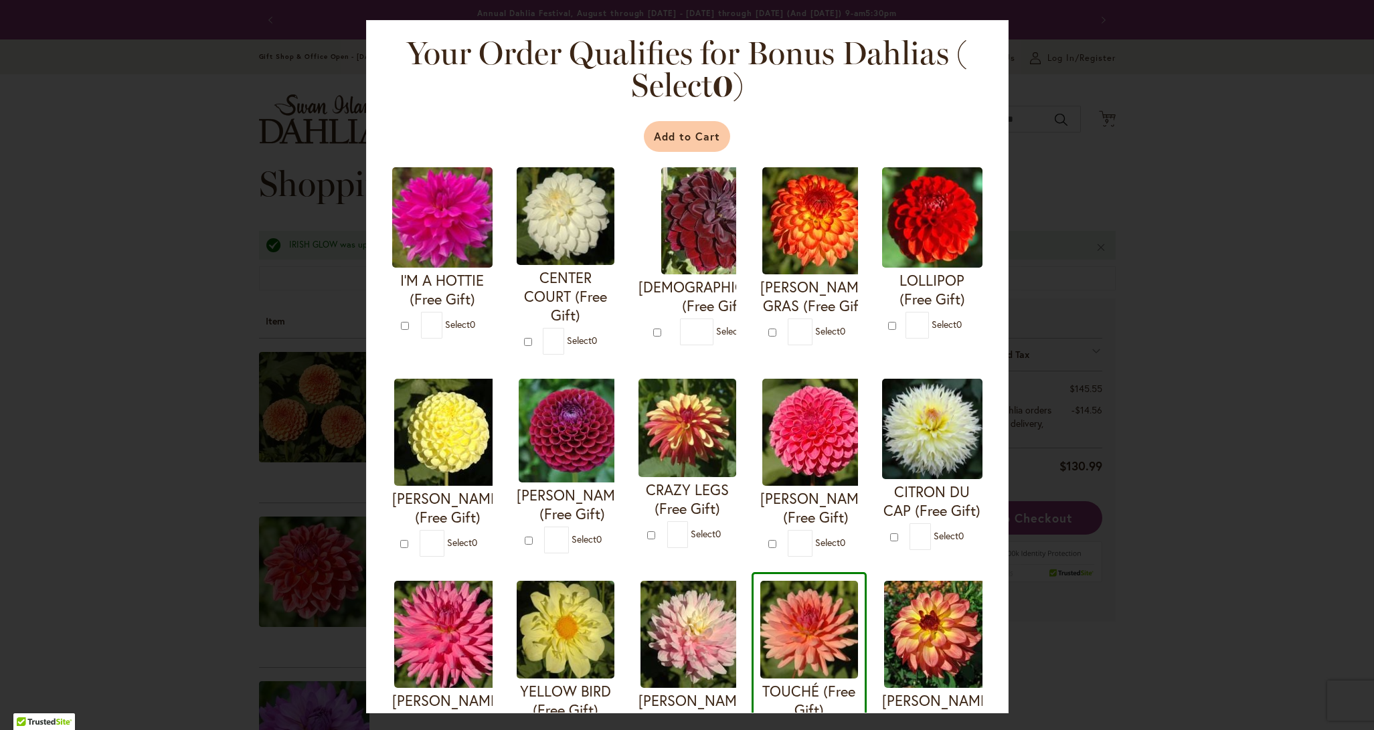
click at [691, 131] on button "Add to Cart" at bounding box center [687, 136] width 86 height 31
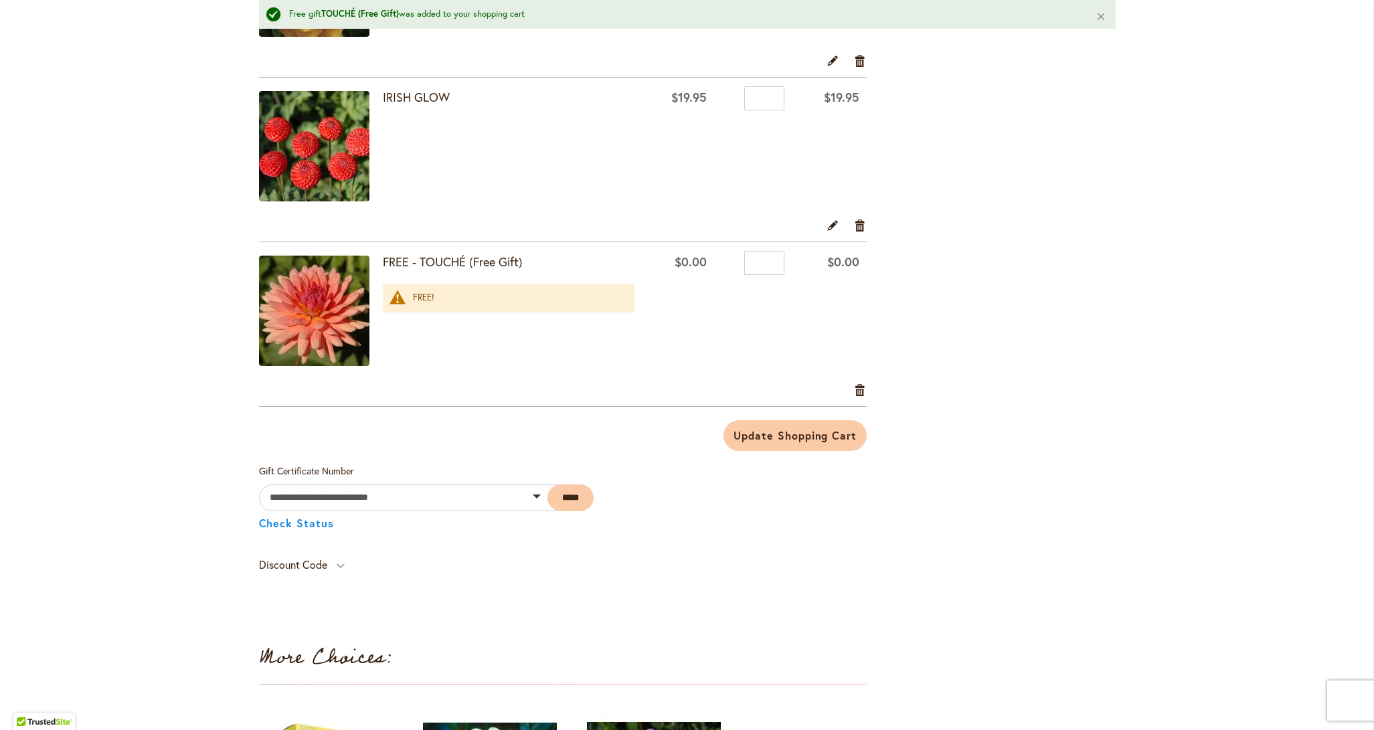
scroll to position [1223, 0]
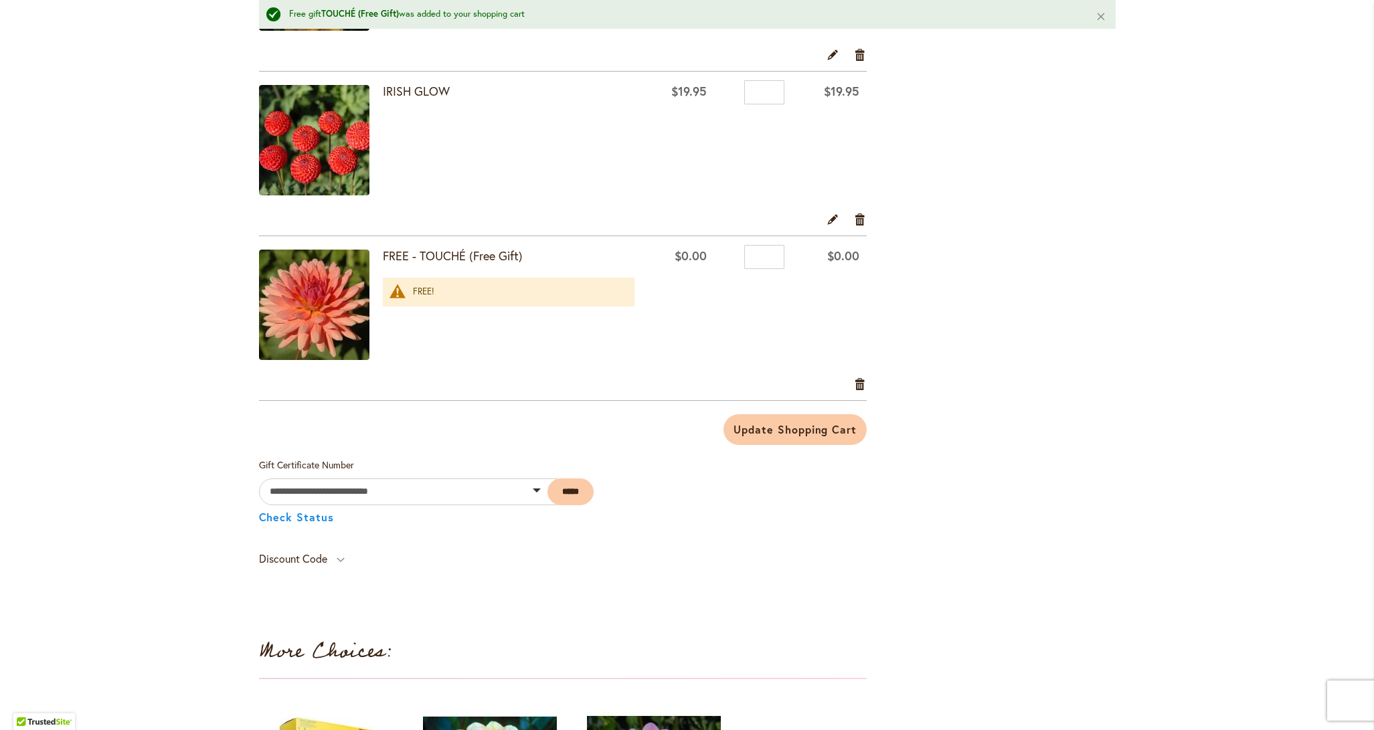
click at [342, 560] on div "Discount Code" at bounding box center [302, 562] width 86 height 25
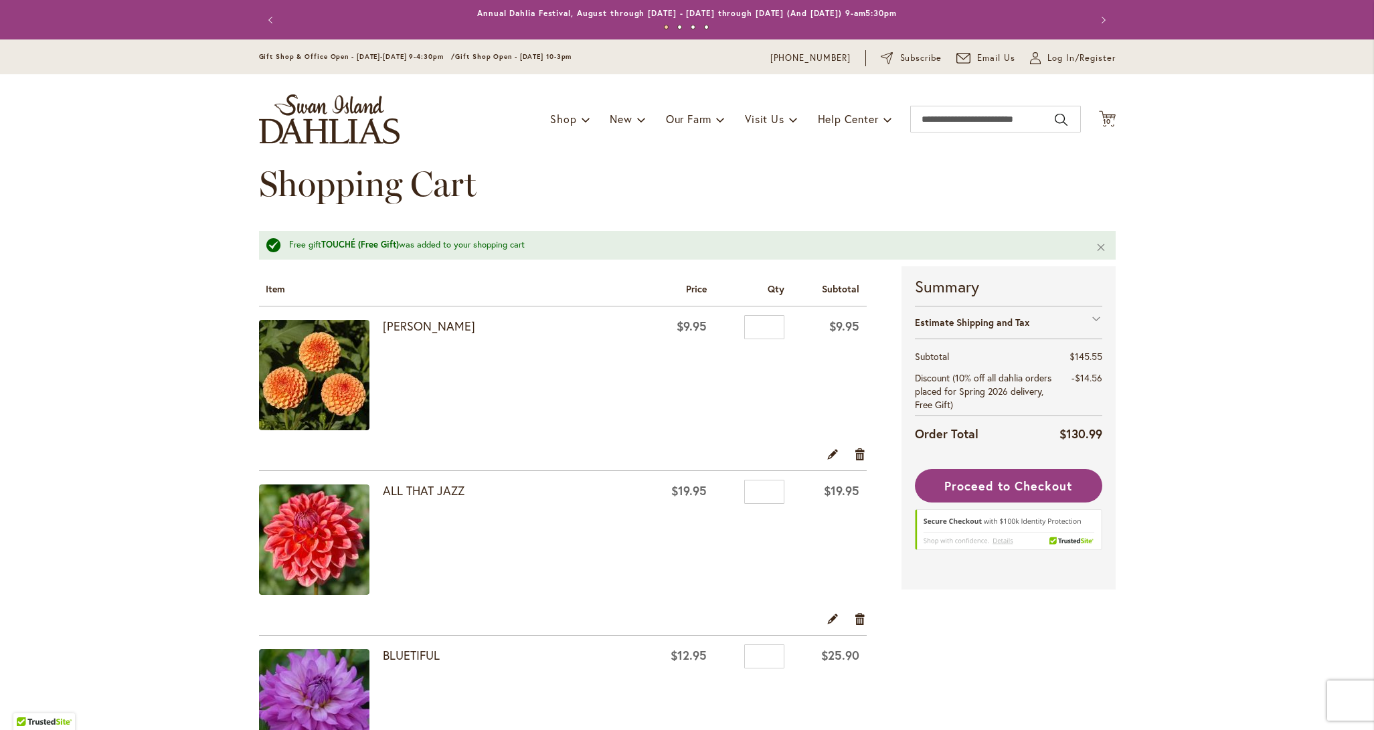
scroll to position [0, 0]
click at [1096, 317] on div "Estimate Shipping and Tax" at bounding box center [1008, 322] width 187 height 33
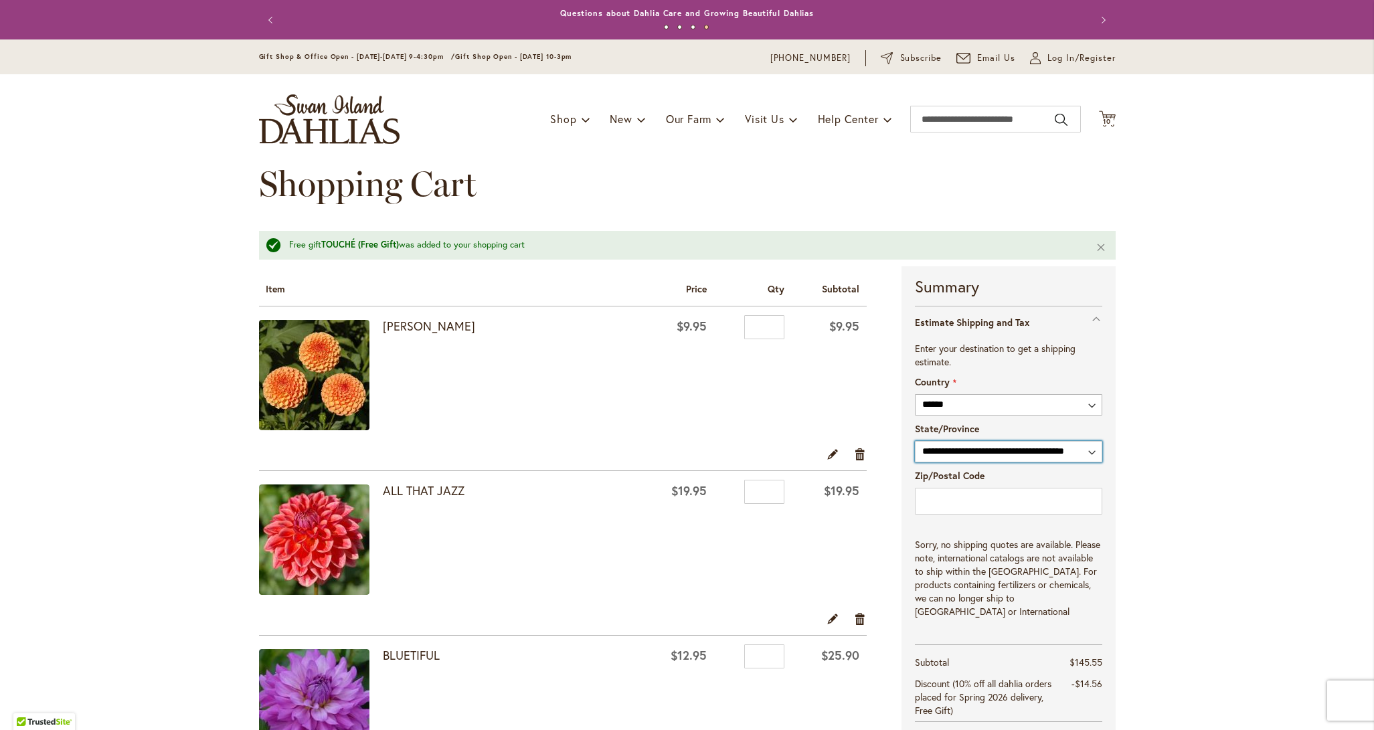
select select "**"
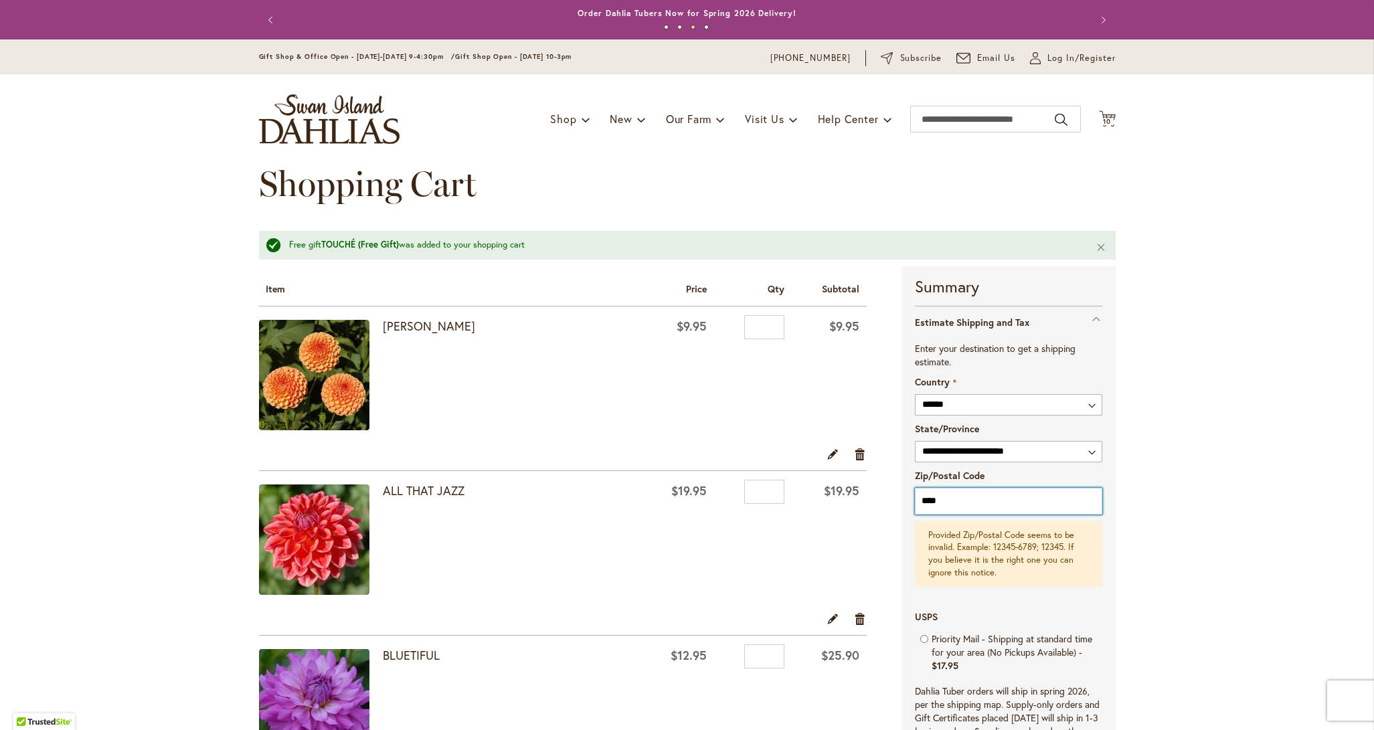
type input "*****"
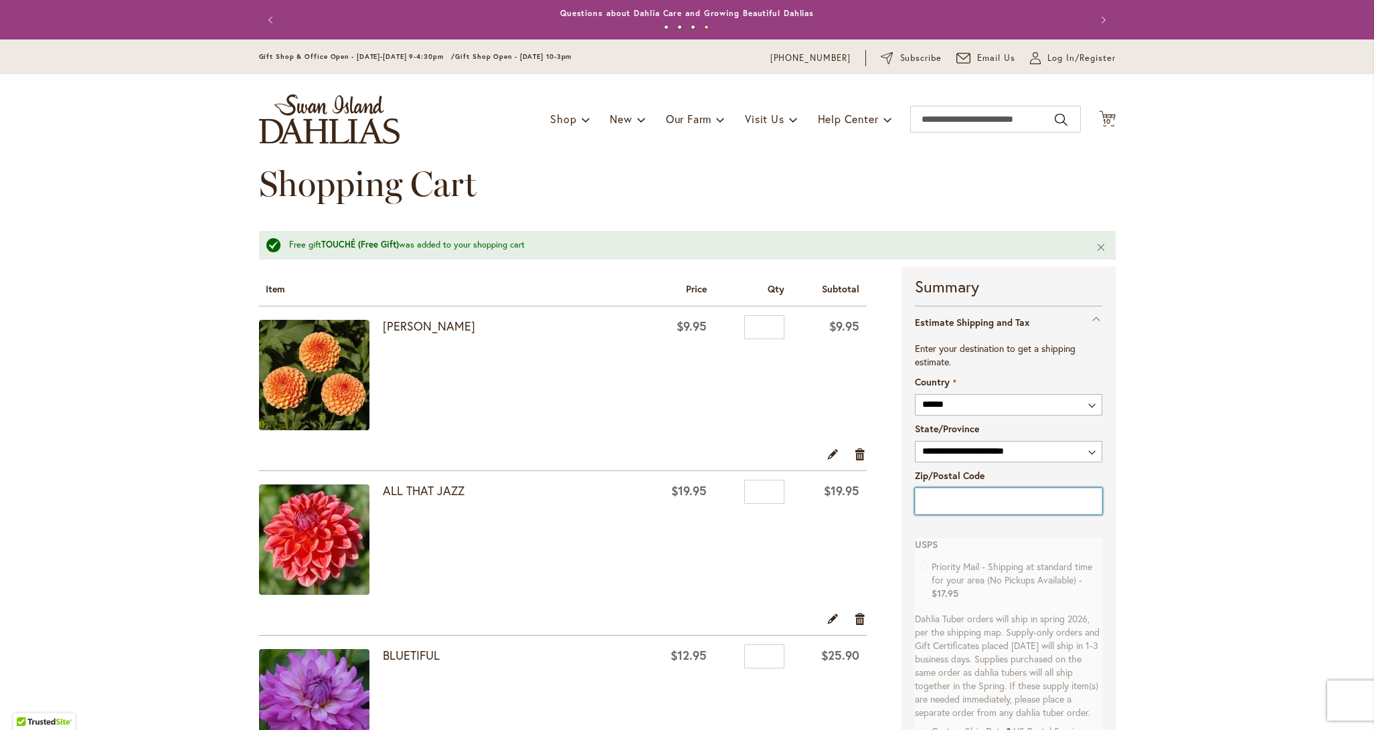
type input "*****"
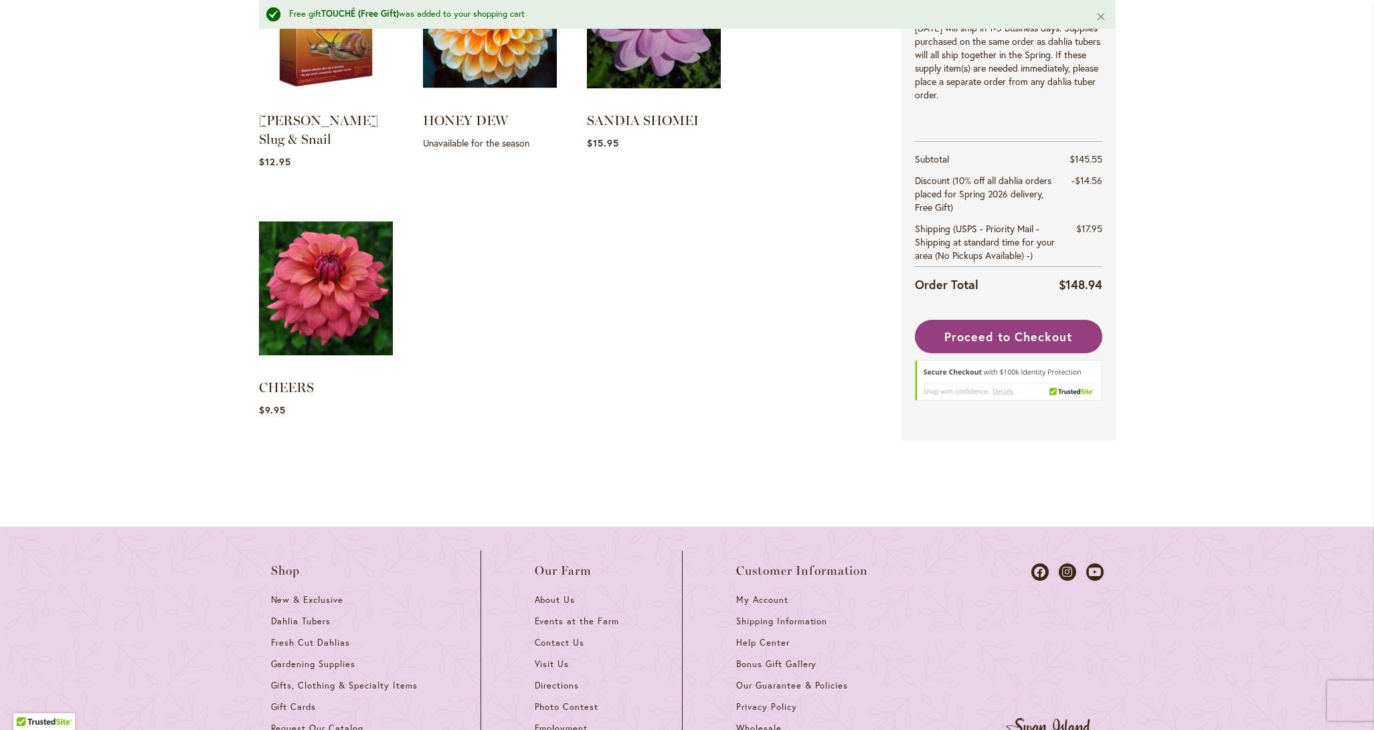
scroll to position [2039, 0]
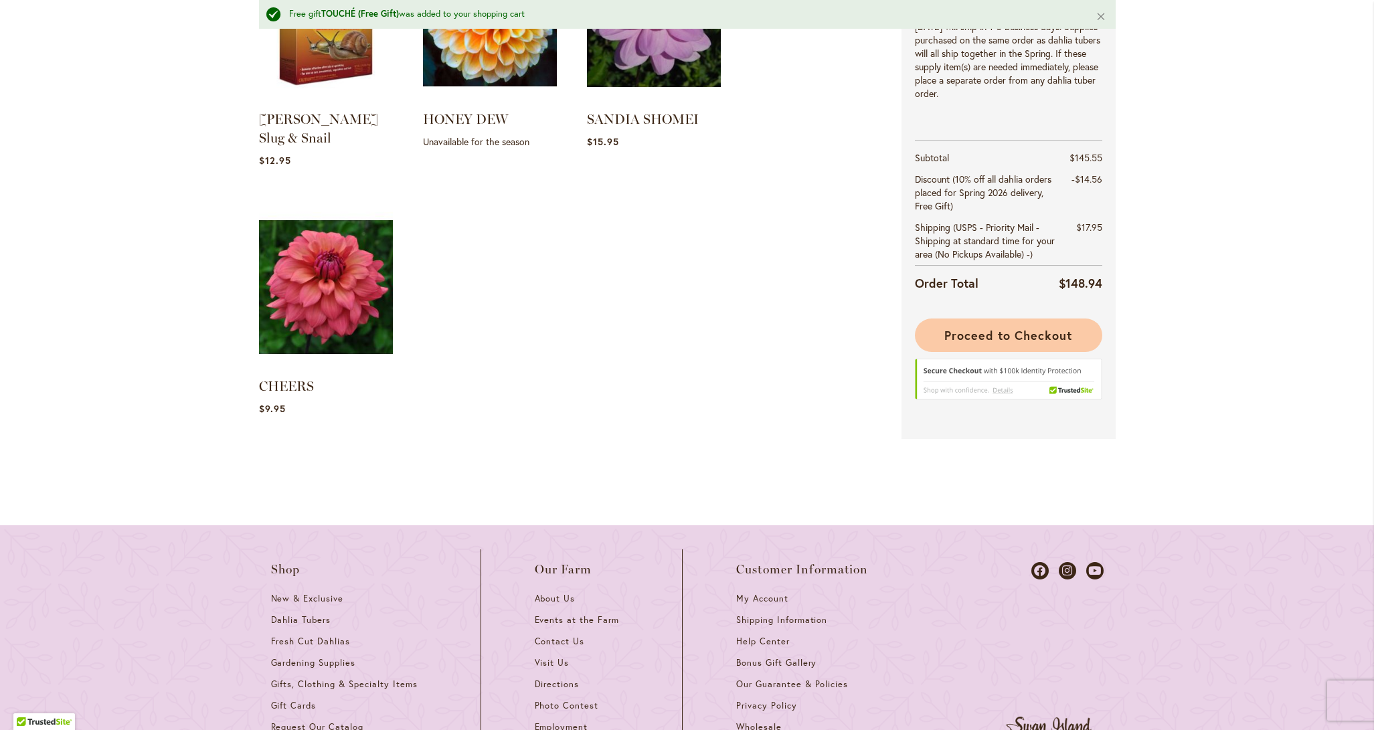
click at [1005, 333] on span "Proceed to Checkout" at bounding box center [1007, 335] width 127 height 16
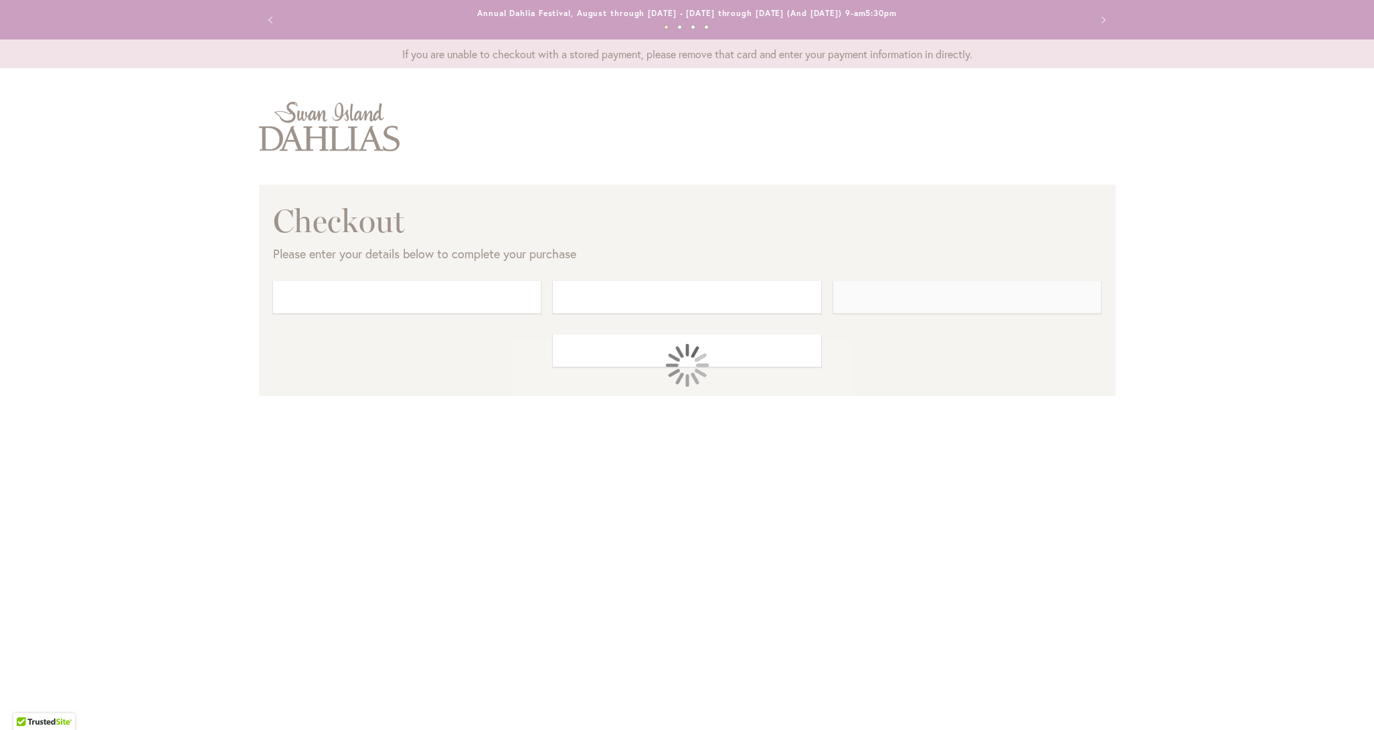
select select "**"
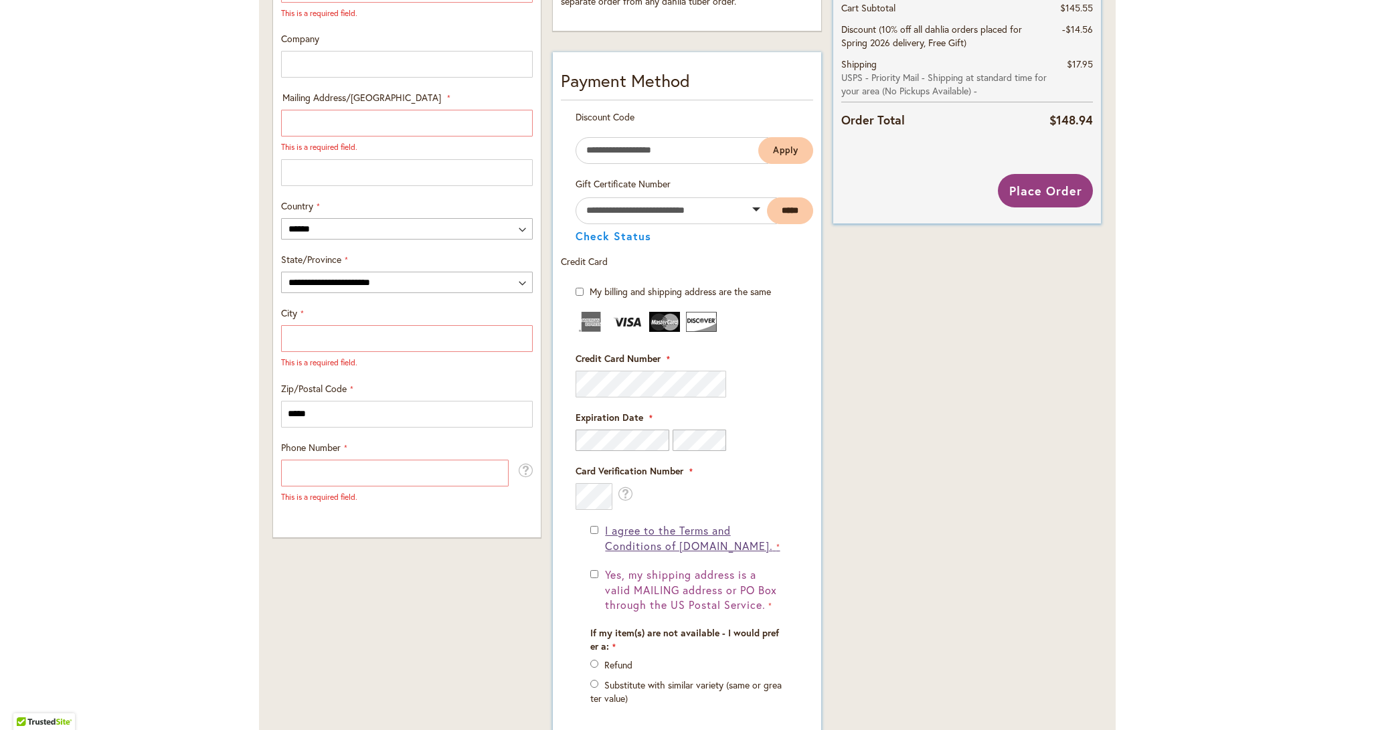
click at [658, 540] on span "I agree to the Terms and Conditions of dahlias.com." at bounding box center [688, 537] width 167 height 29
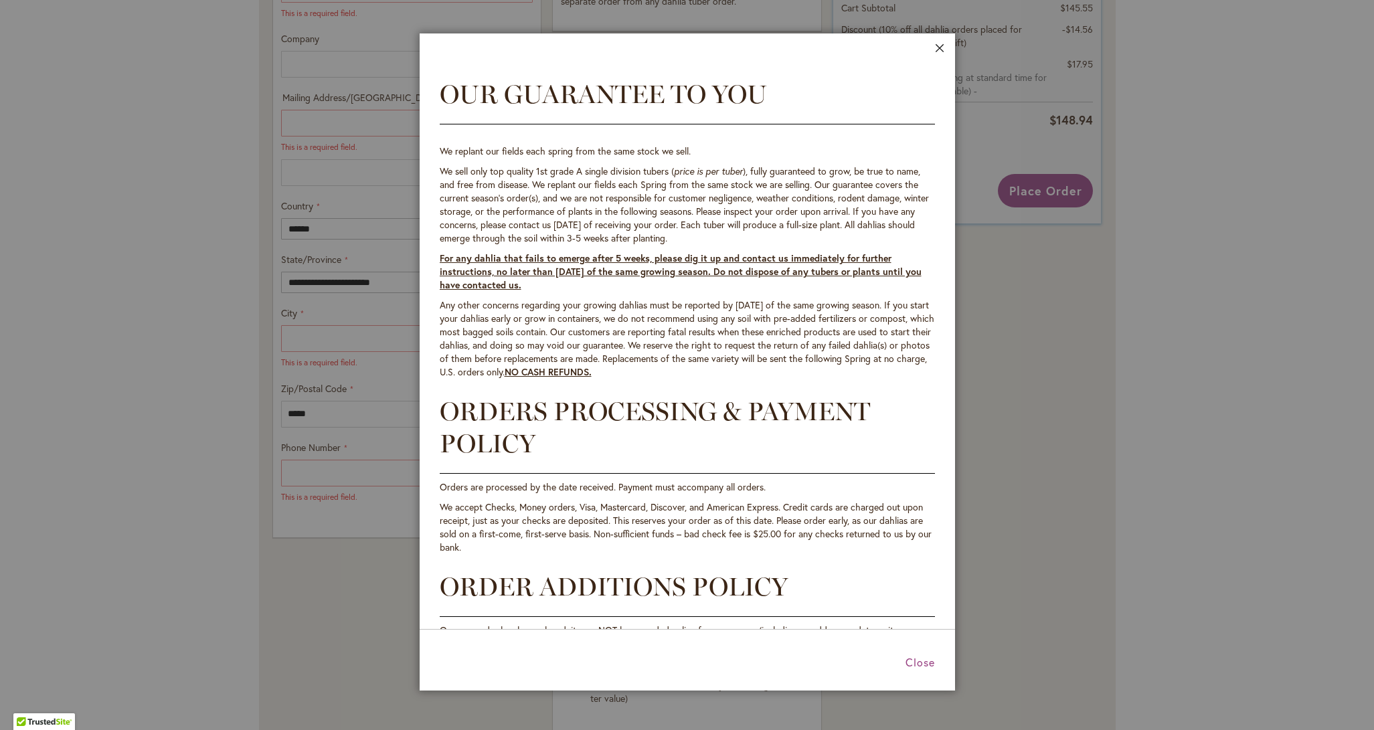
click at [940, 45] on button "Close" at bounding box center [940, 51] width 10 height 15
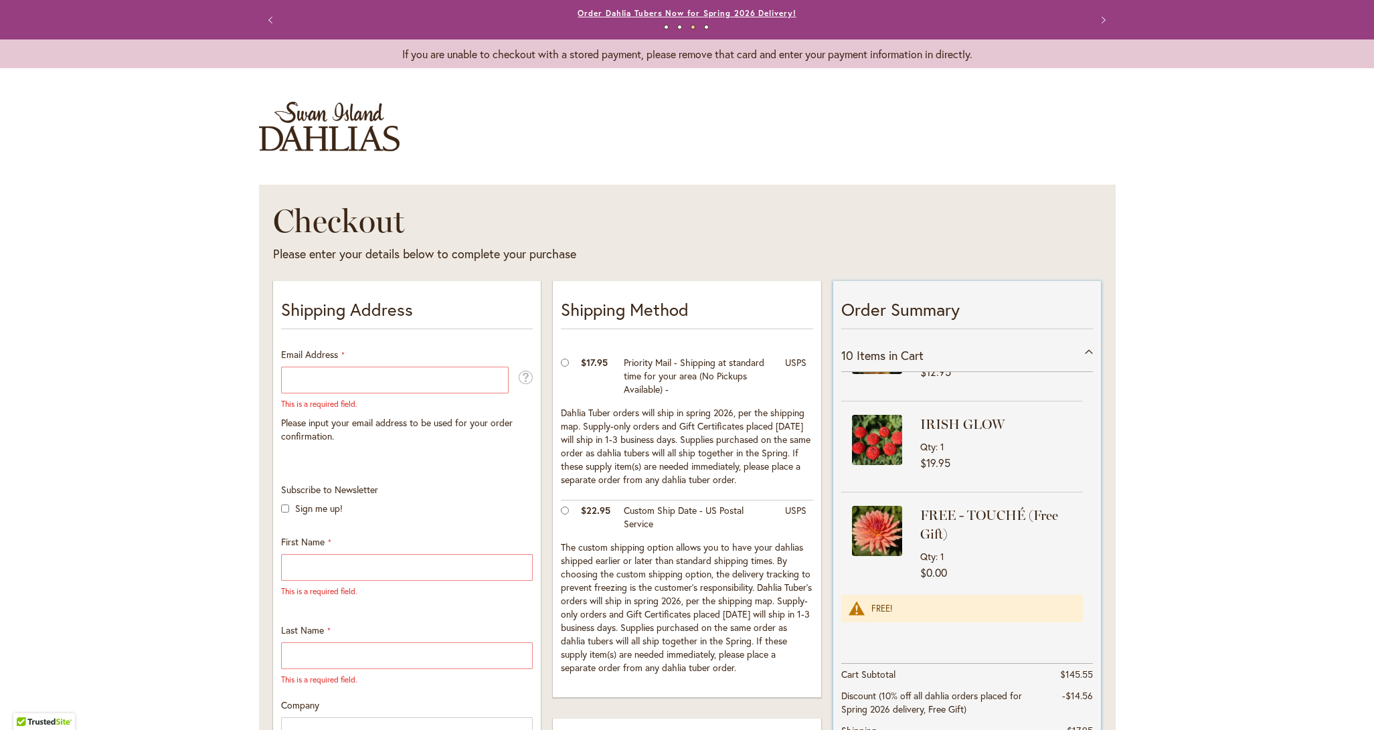
click at [688, 11] on link "Order Dahlia Tubers Now for Spring 2026 Delivery!" at bounding box center [687, 13] width 218 height 10
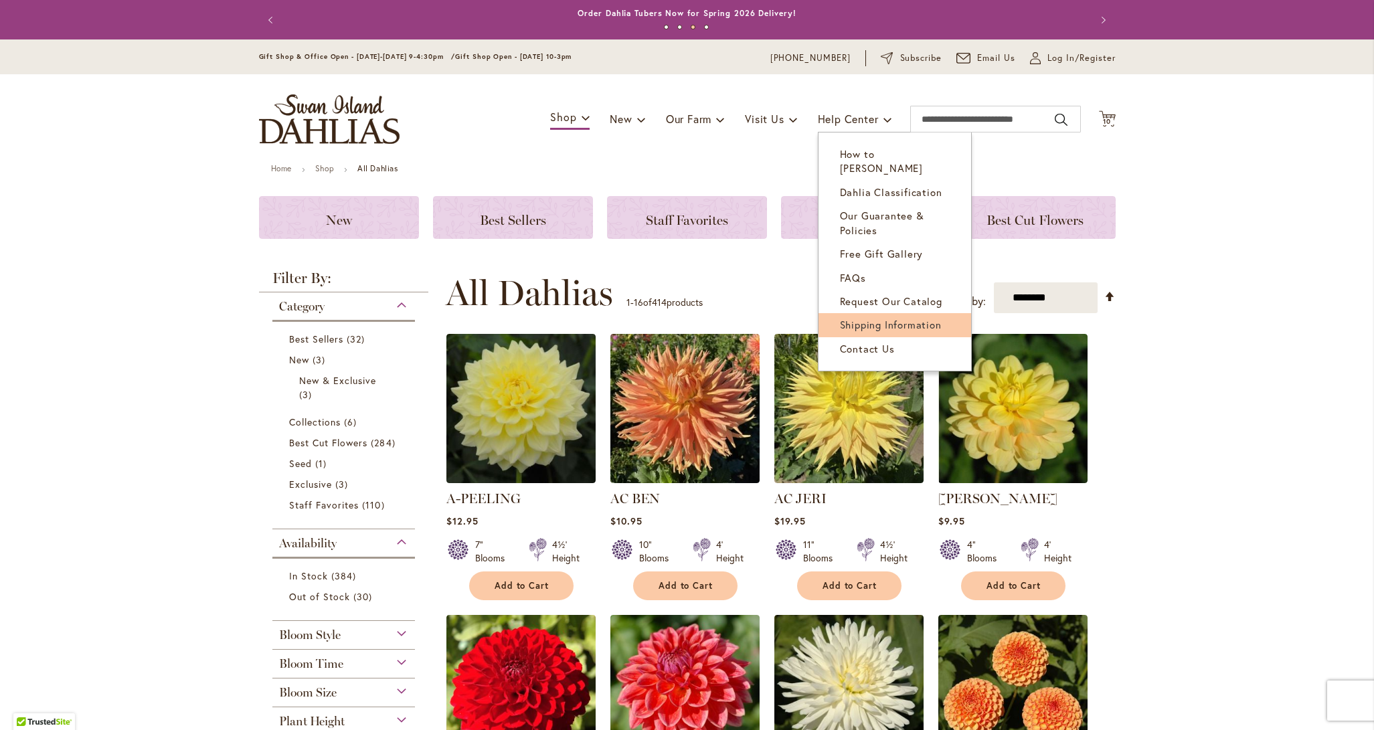
click at [906, 318] on span "Shipping Information" at bounding box center [891, 324] width 102 height 13
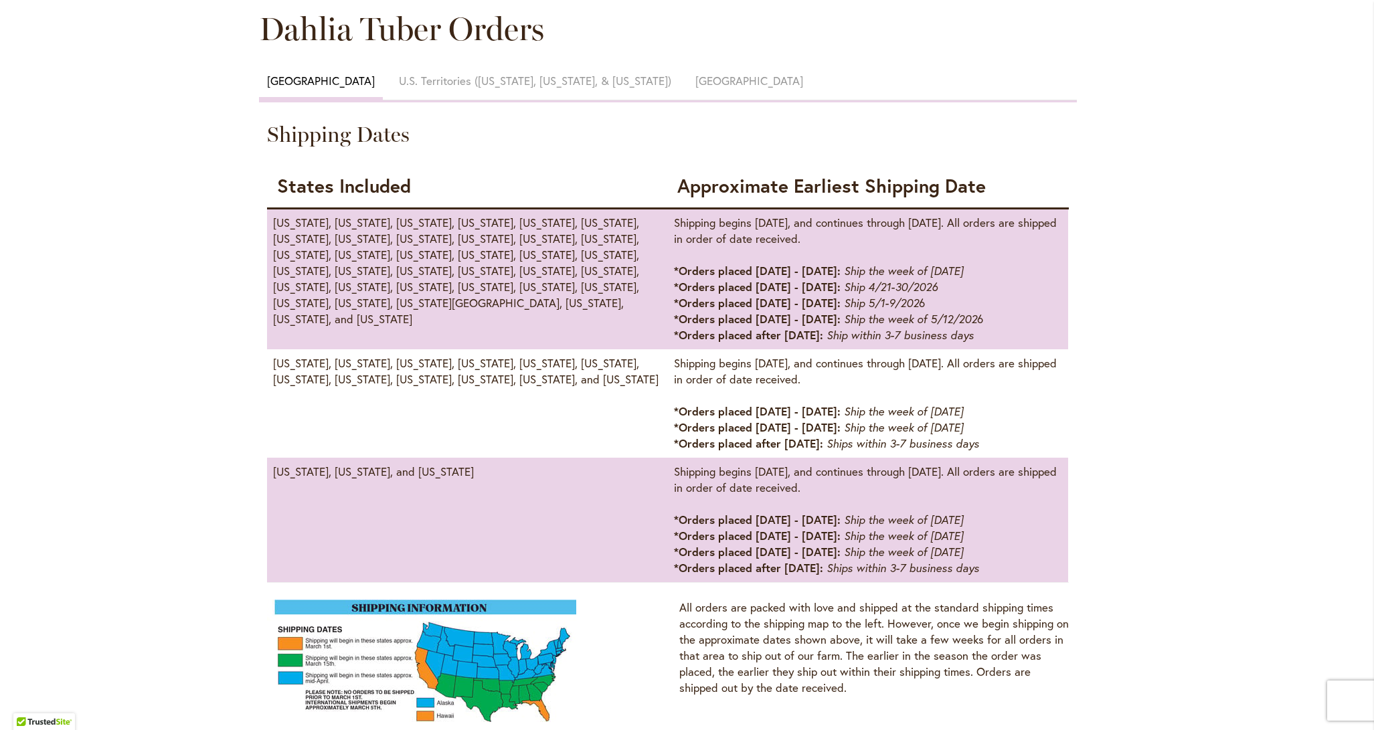
scroll to position [675, 0]
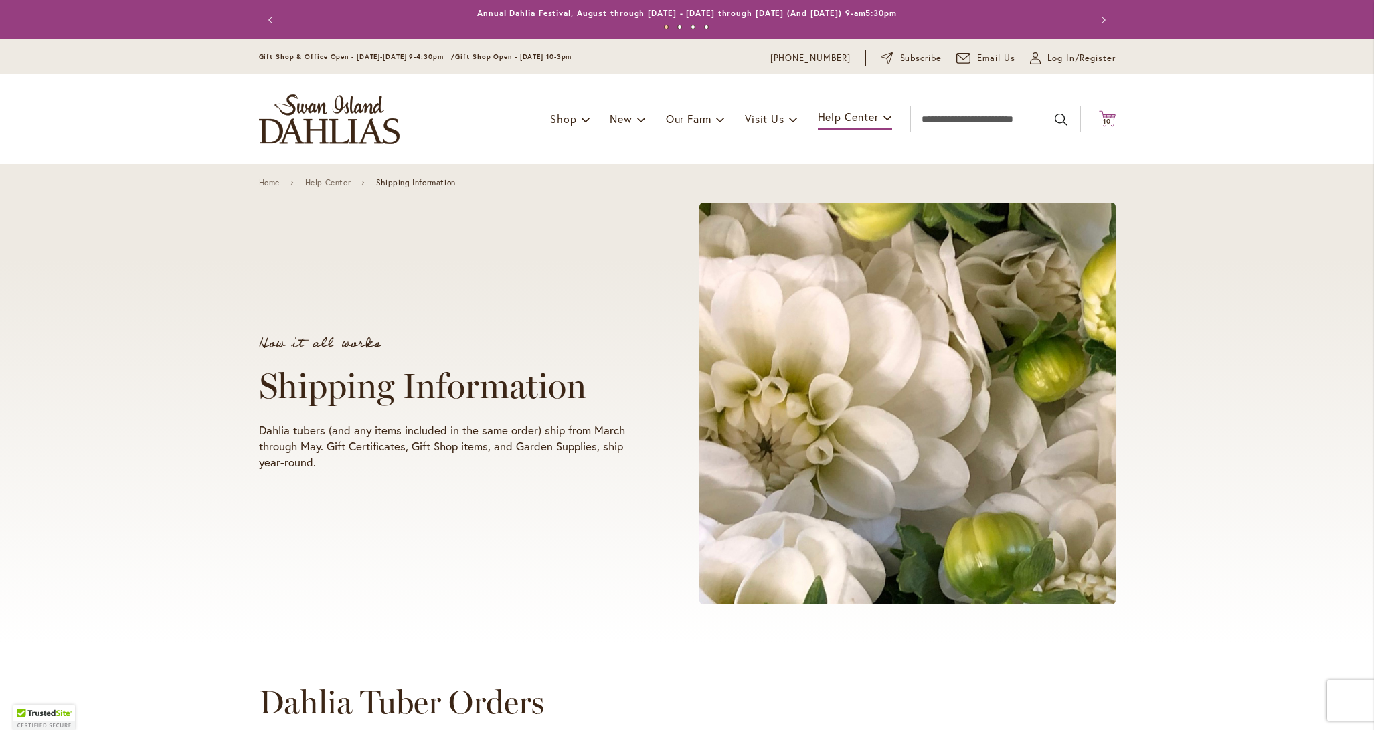
click at [1108, 118] on span "10" at bounding box center [1107, 121] width 8 height 9
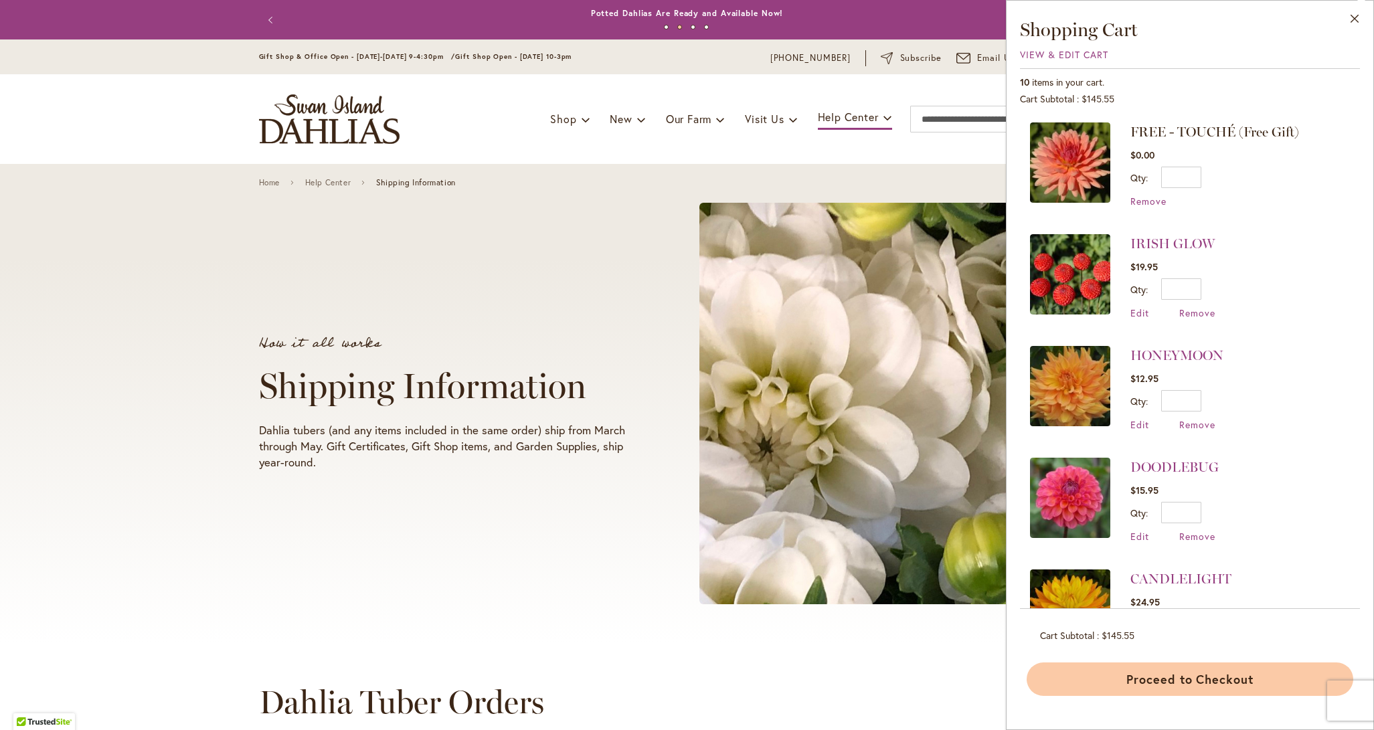
click at [1184, 676] on button "Proceed to Checkout" at bounding box center [1190, 679] width 327 height 33
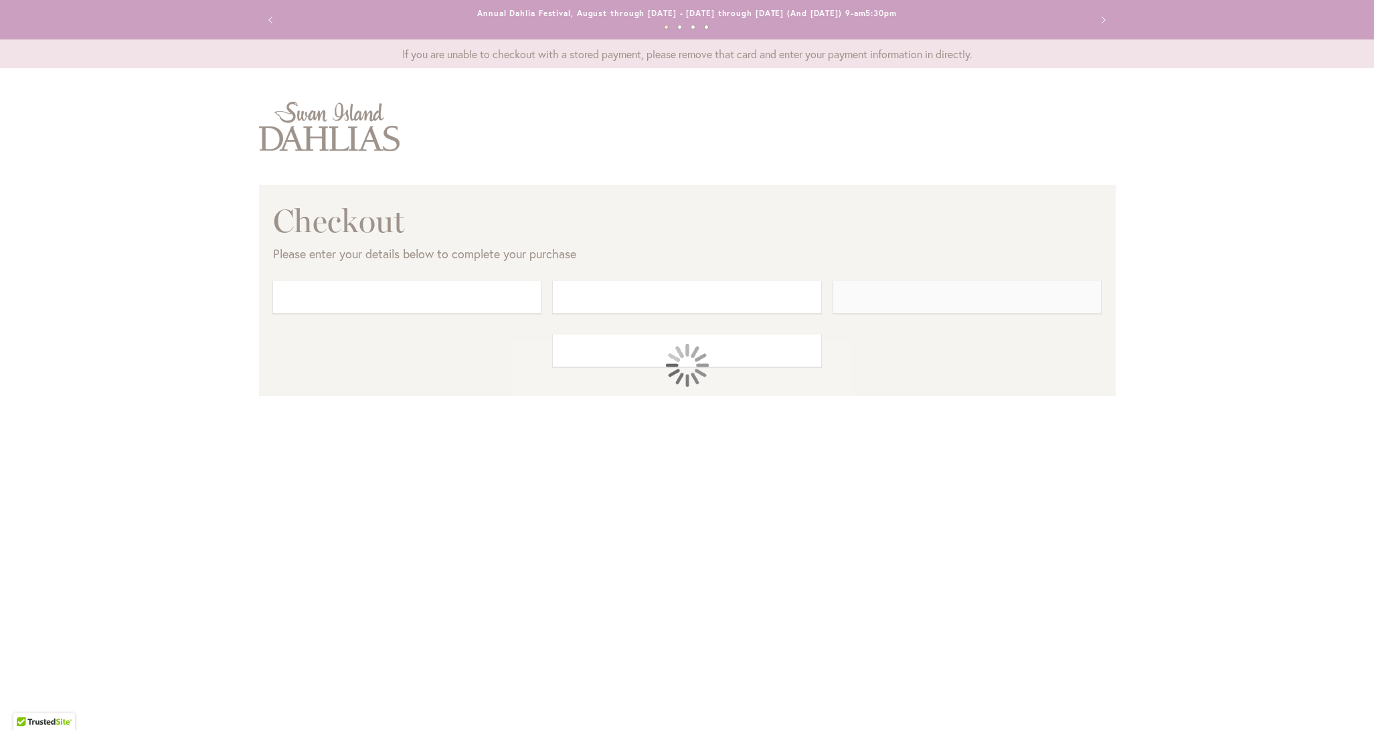
select select "**"
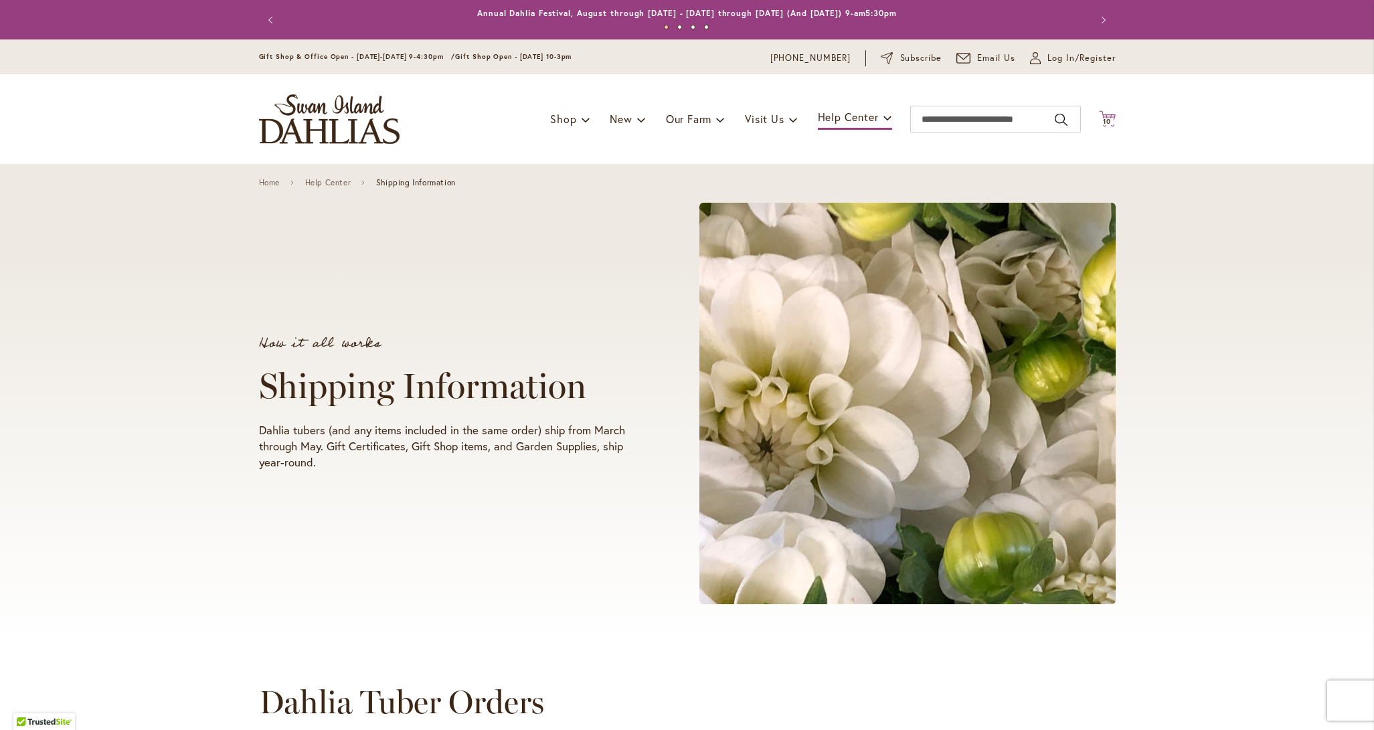
click at [1109, 112] on icon "Cart .cls-1 { fill: #231f20; }" at bounding box center [1107, 118] width 17 height 17
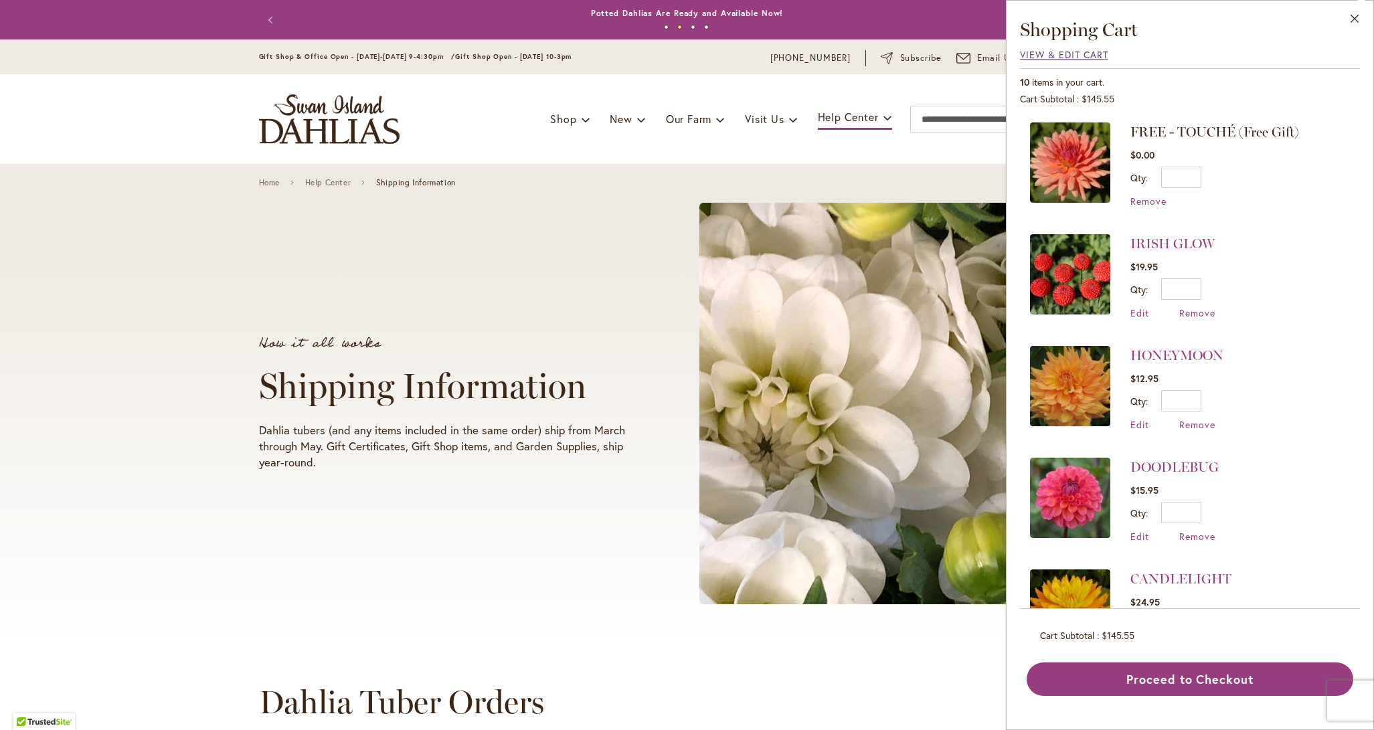
click at [1076, 52] on span "View & Edit Cart" at bounding box center [1064, 54] width 88 height 13
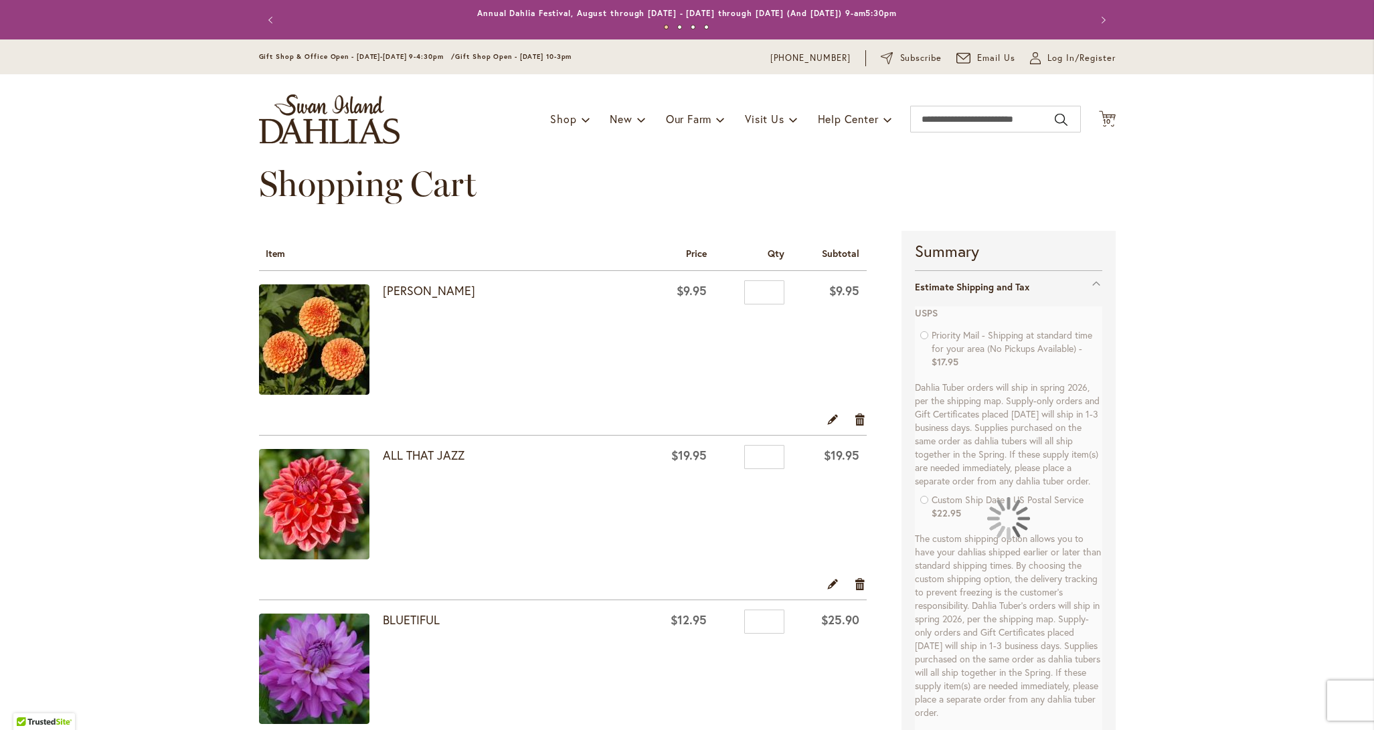
select select "**"
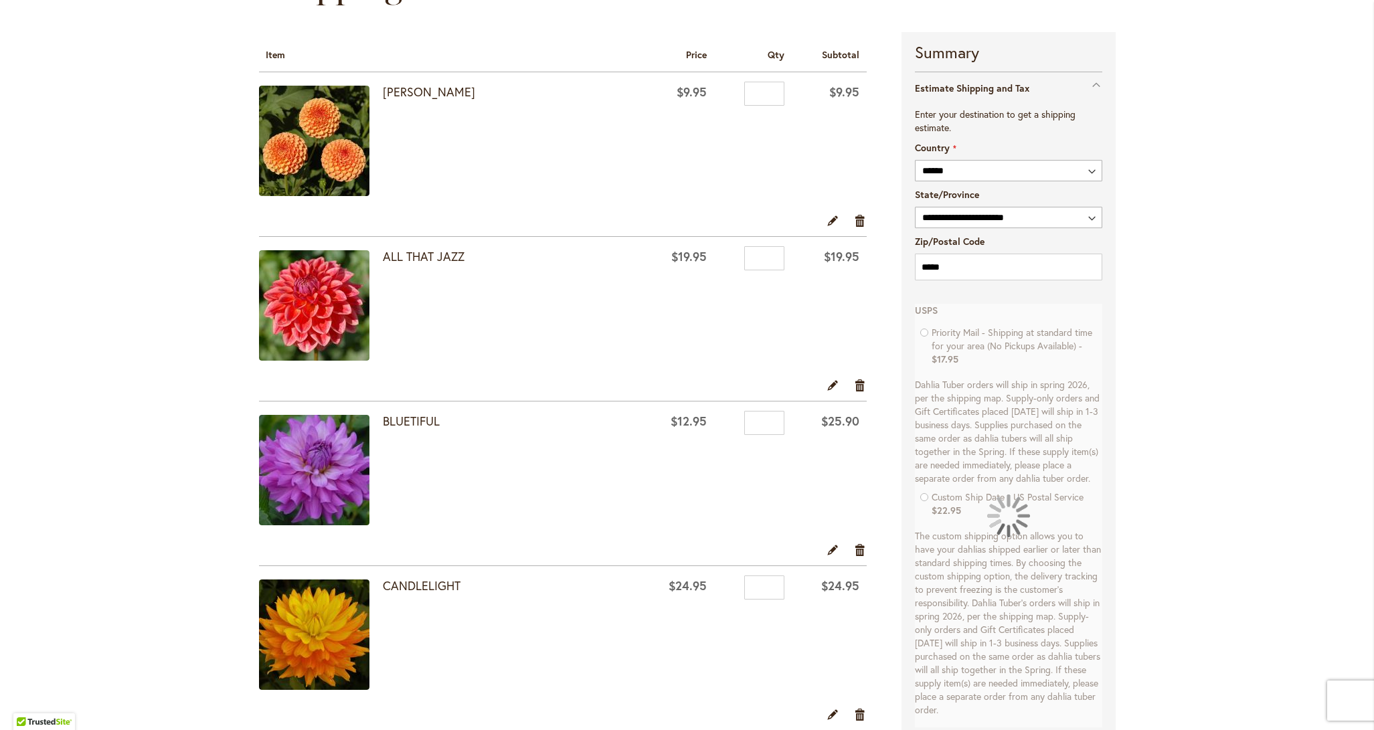
scroll to position [205, 0]
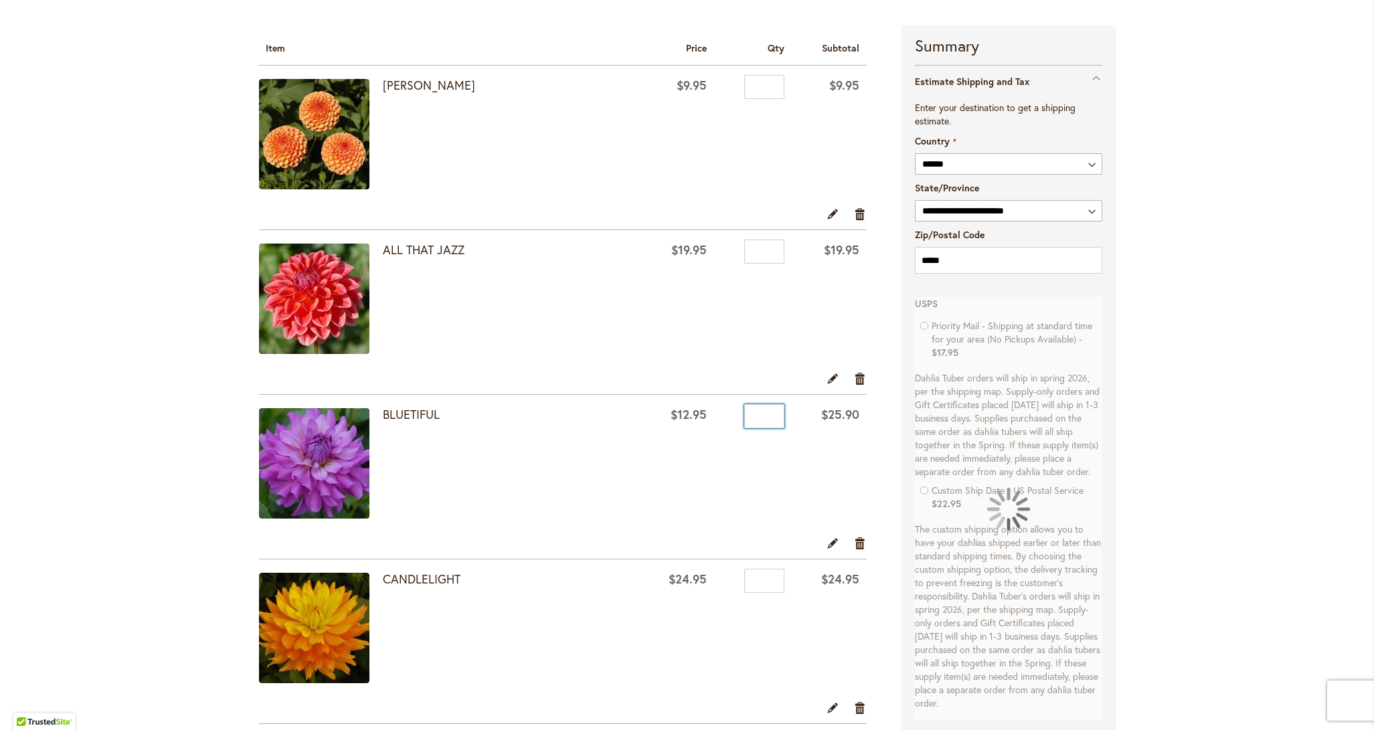
click at [766, 414] on input "*" at bounding box center [764, 416] width 40 height 24
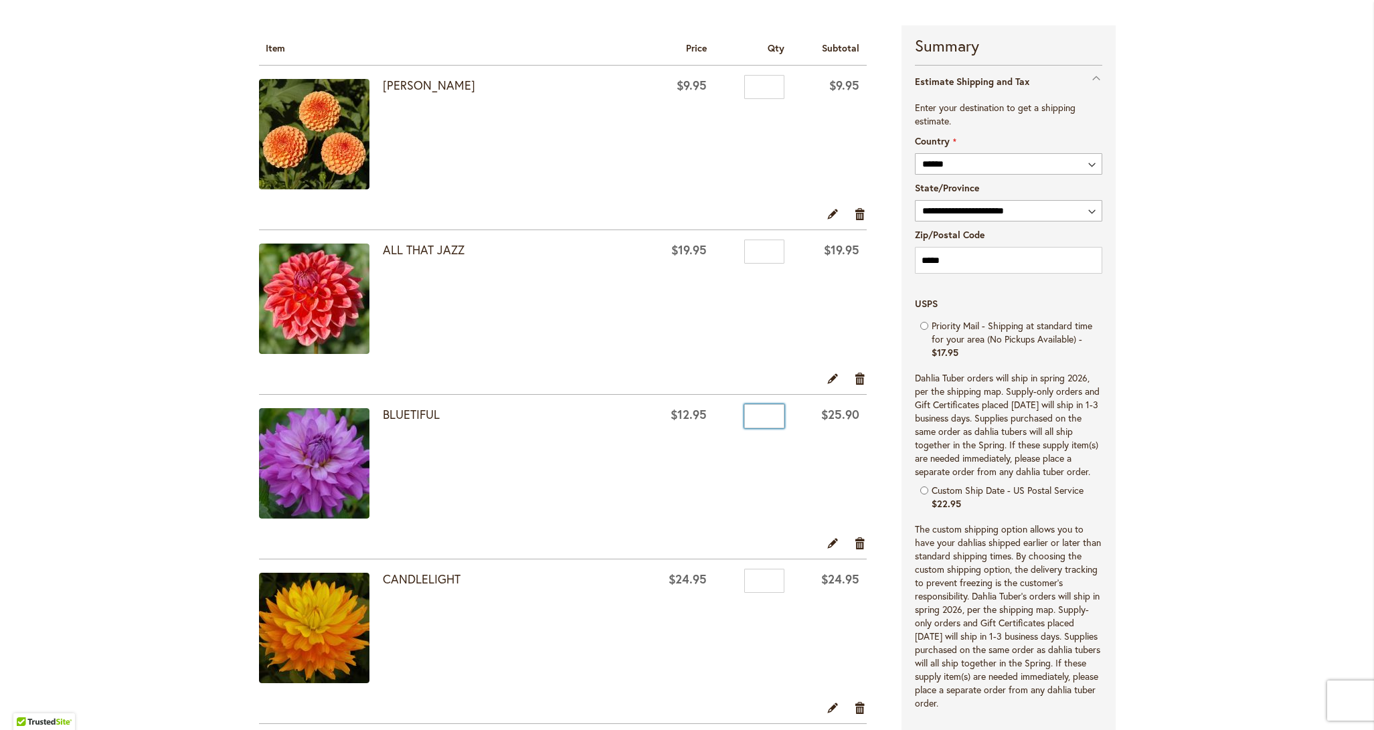
scroll to position [206, 0]
type input "*"
click at [724, 480] on td "Qty *" at bounding box center [753, 464] width 78 height 141
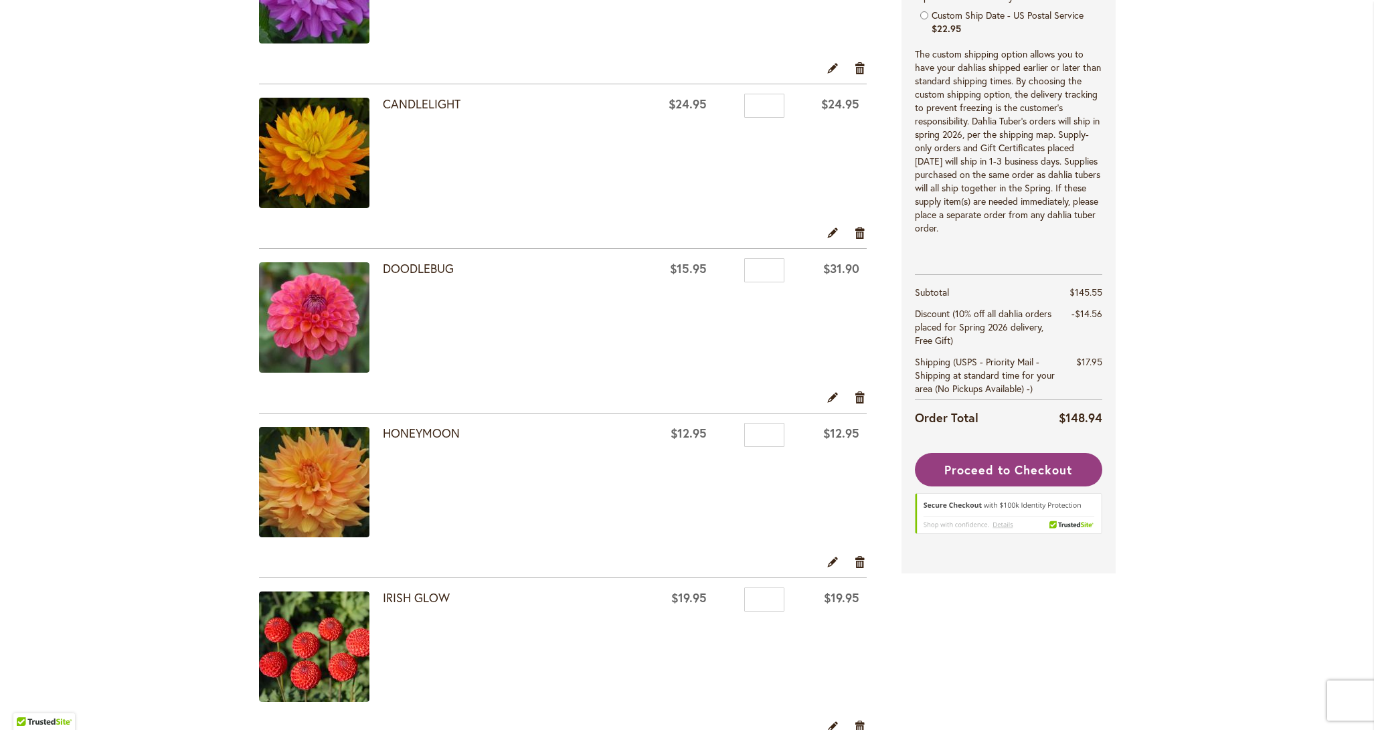
scroll to position [695, 0]
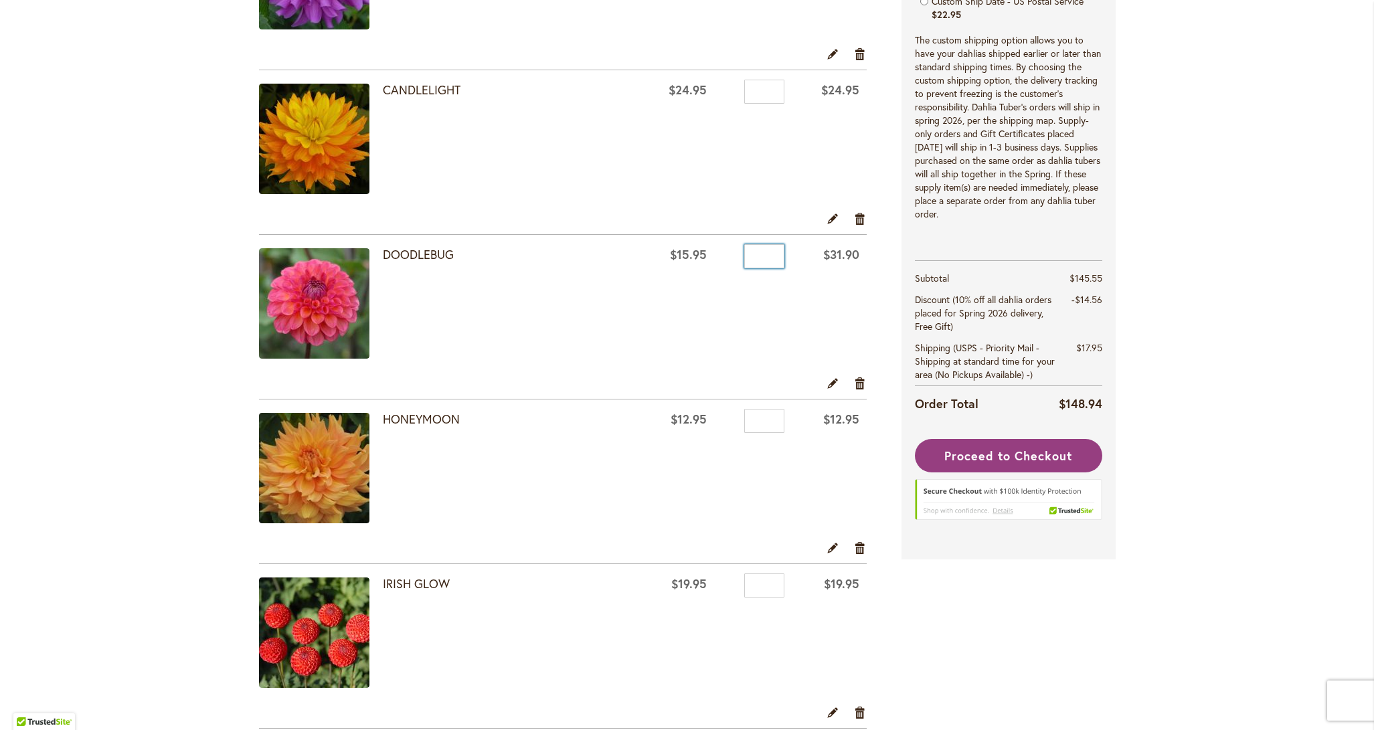
click at [767, 256] on input "*" at bounding box center [764, 256] width 40 height 24
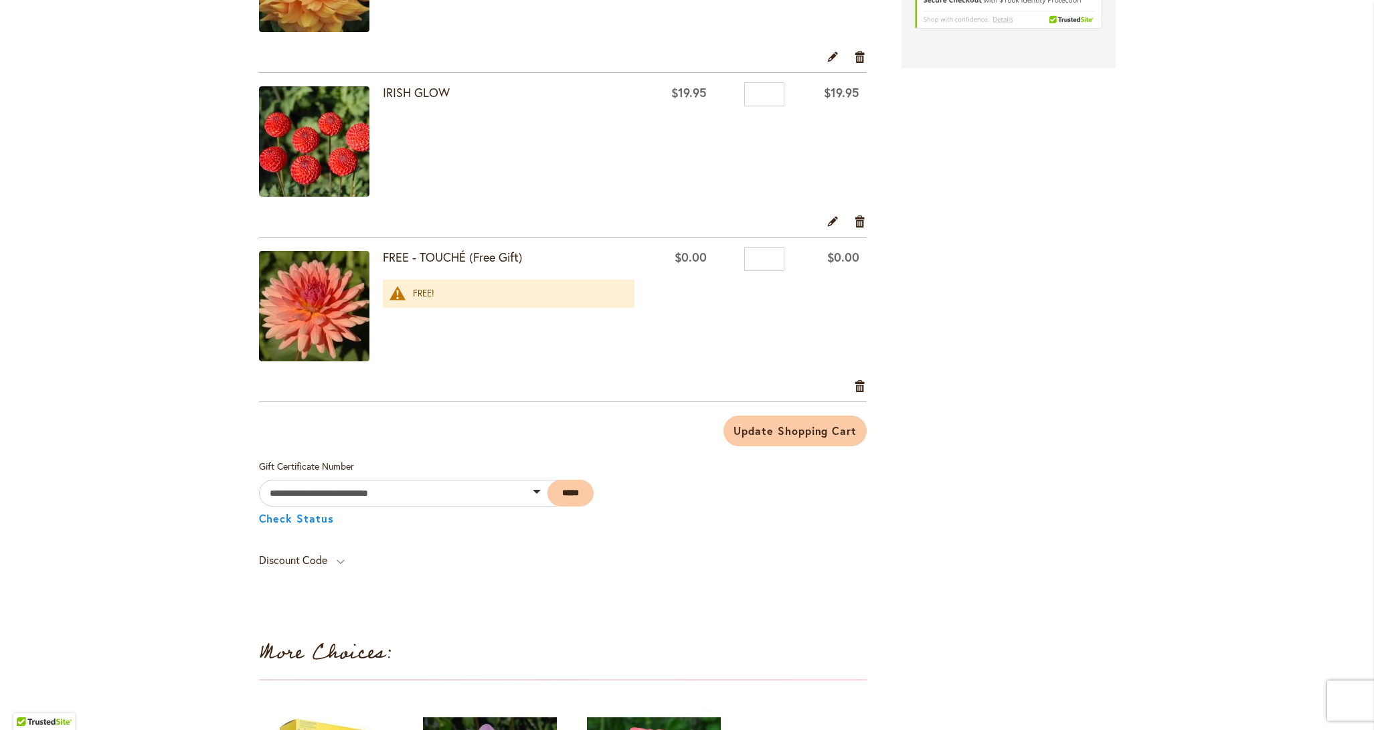
scroll to position [1187, 0]
type input "*"
click at [771, 431] on span "Update Shopping Cart" at bounding box center [795, 430] width 123 height 14
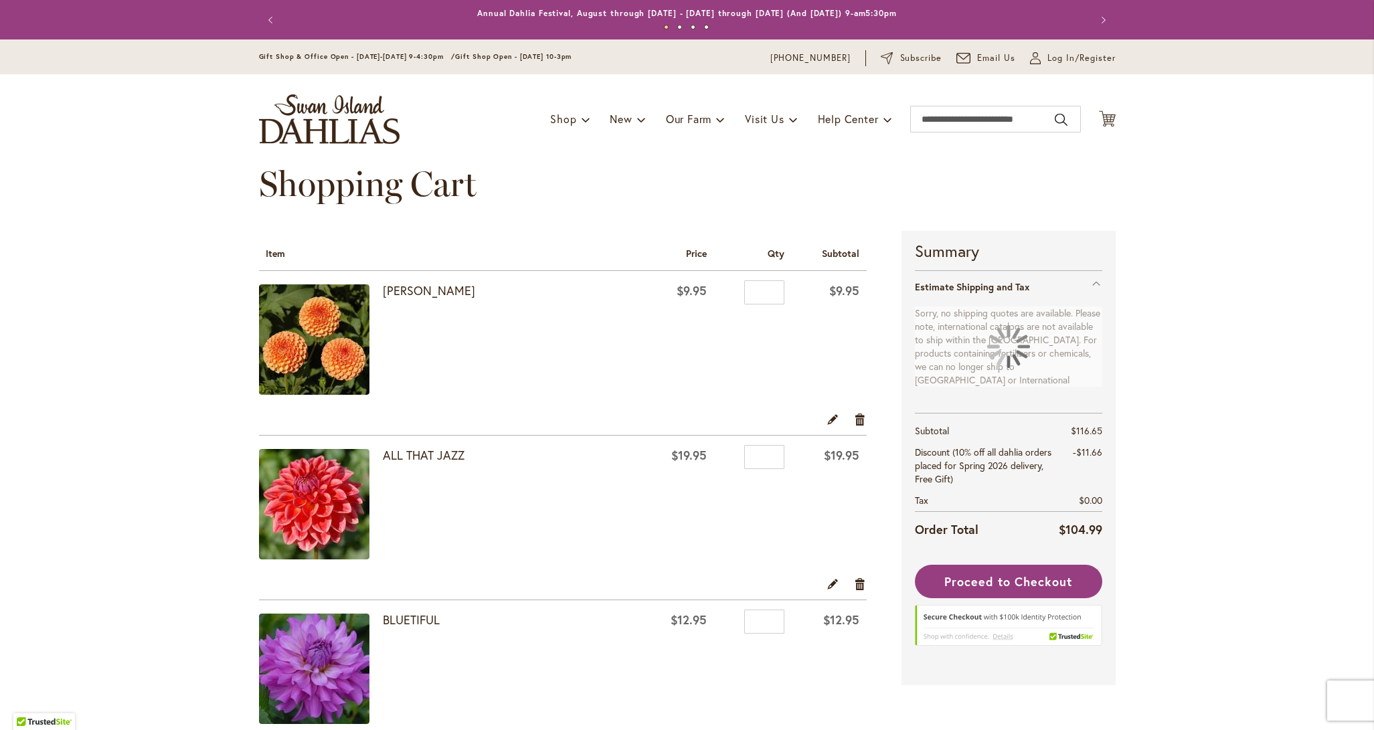
select select "**"
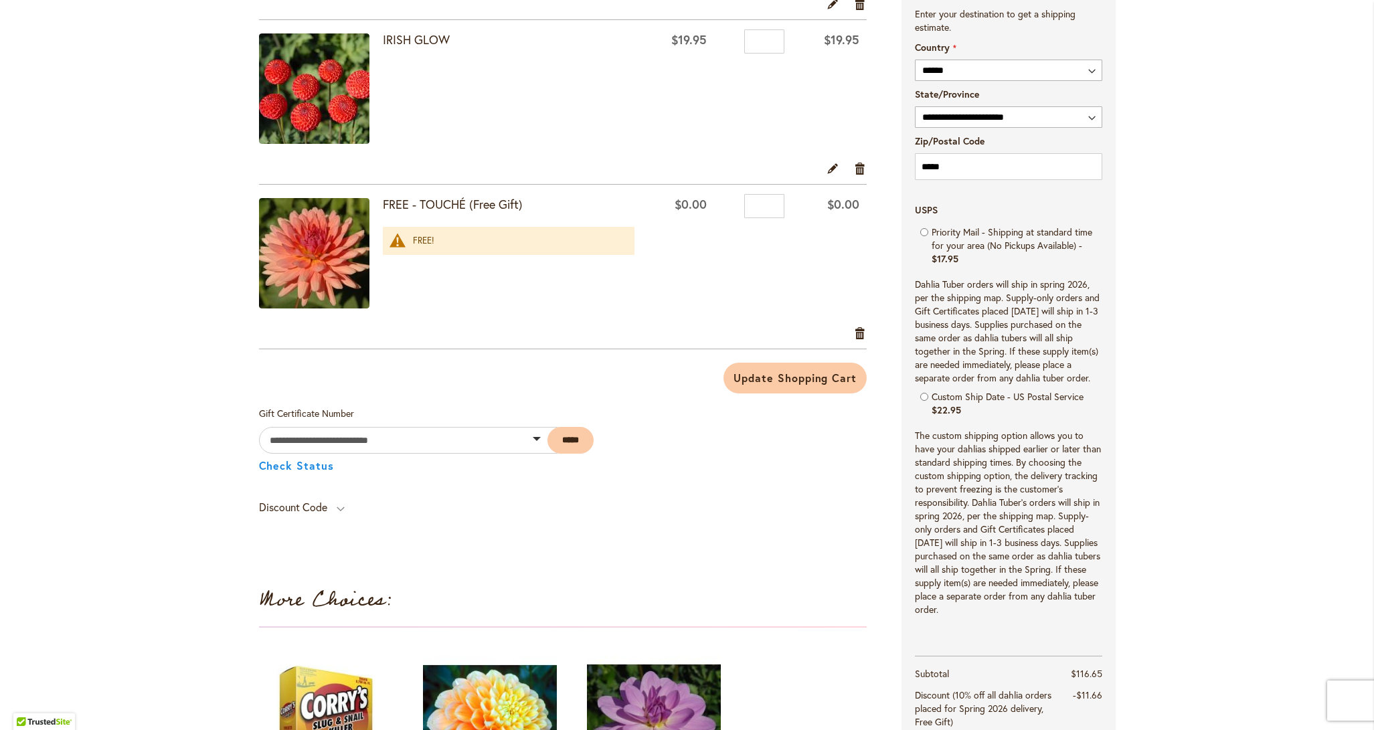
scroll to position [1230, 0]
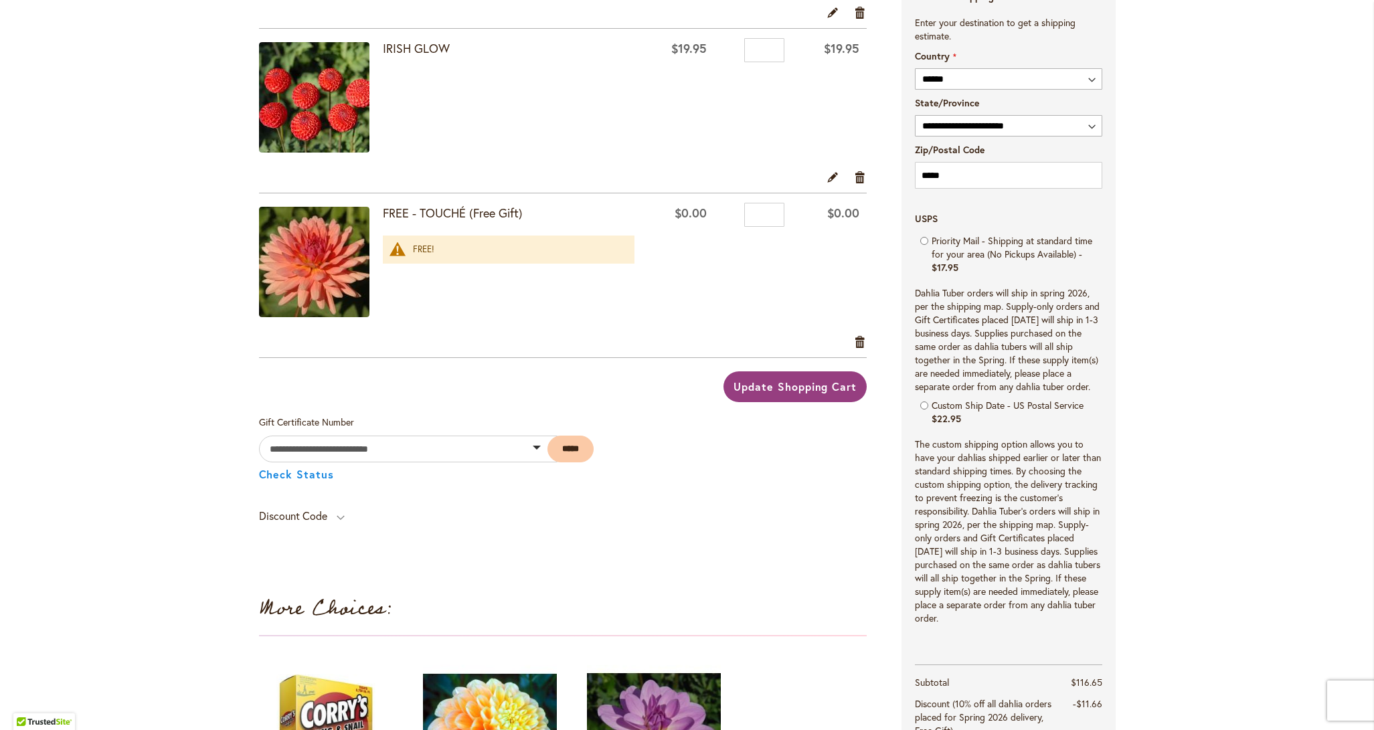
click at [813, 388] on span "Update Shopping Cart" at bounding box center [795, 386] width 123 height 14
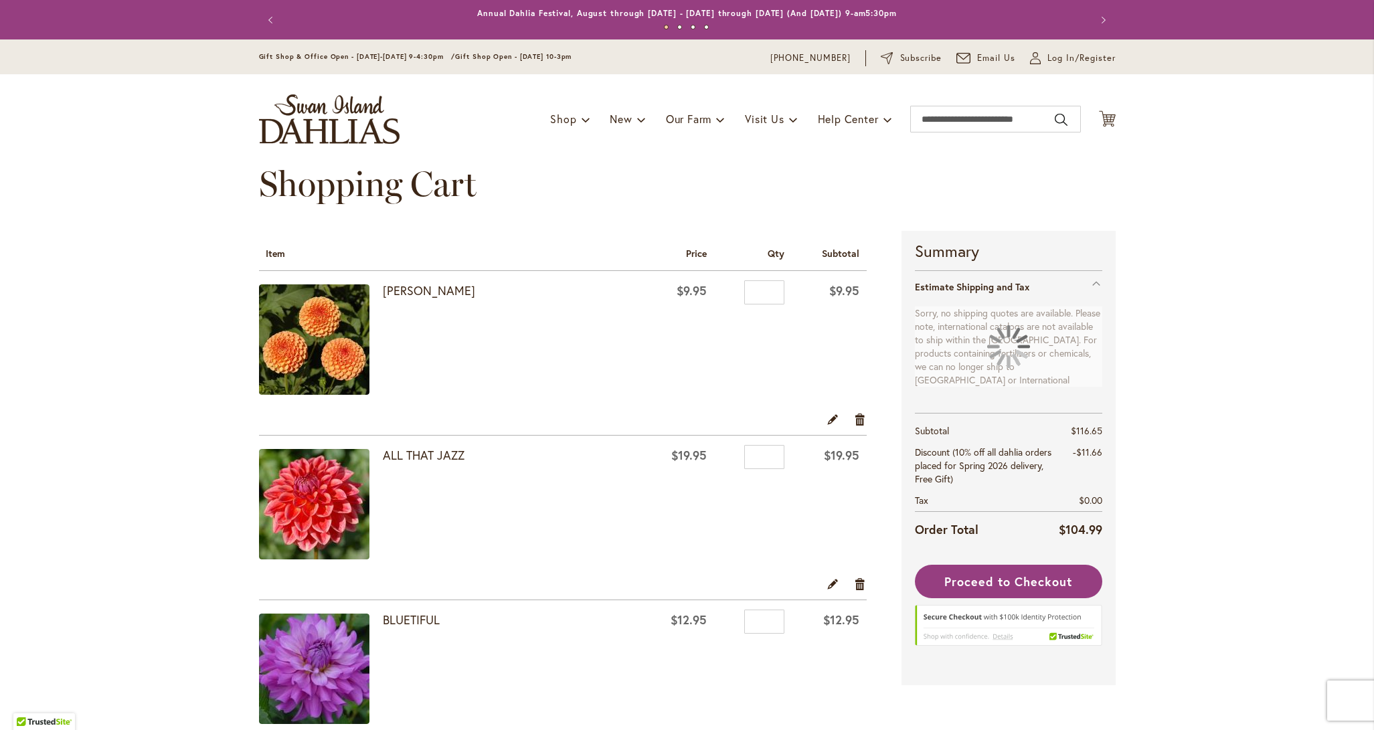
select select "**"
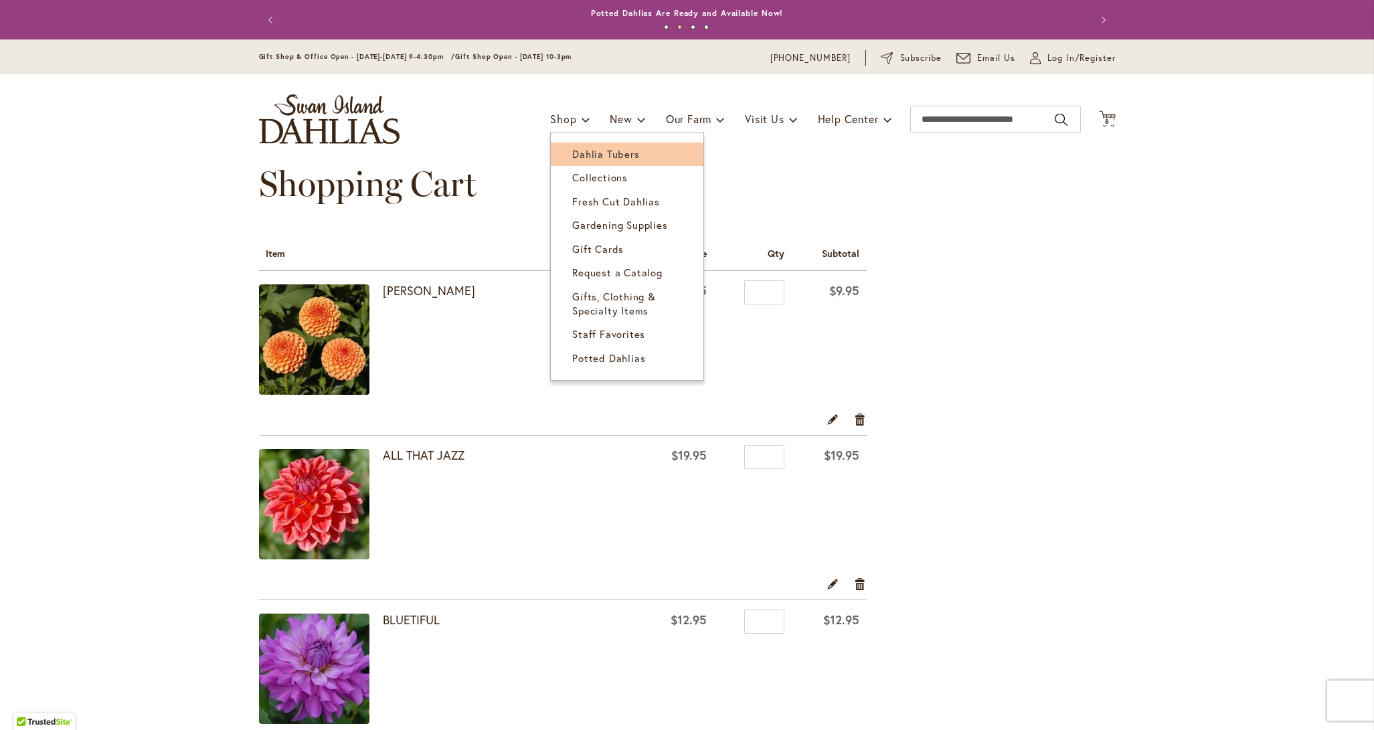
click at [601, 150] on span "Dahlia Tubers" at bounding box center [605, 153] width 67 height 13
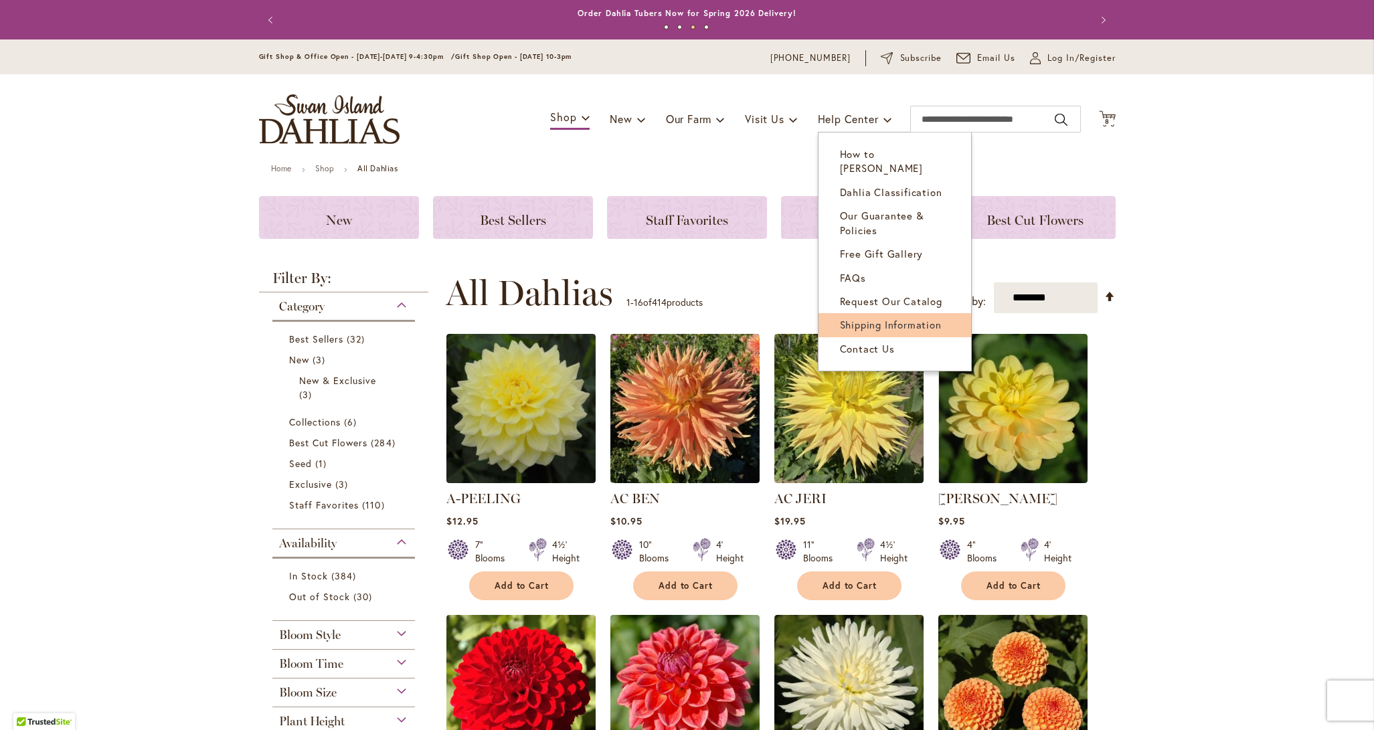
click at [877, 318] on span "Shipping Information" at bounding box center [891, 324] width 102 height 13
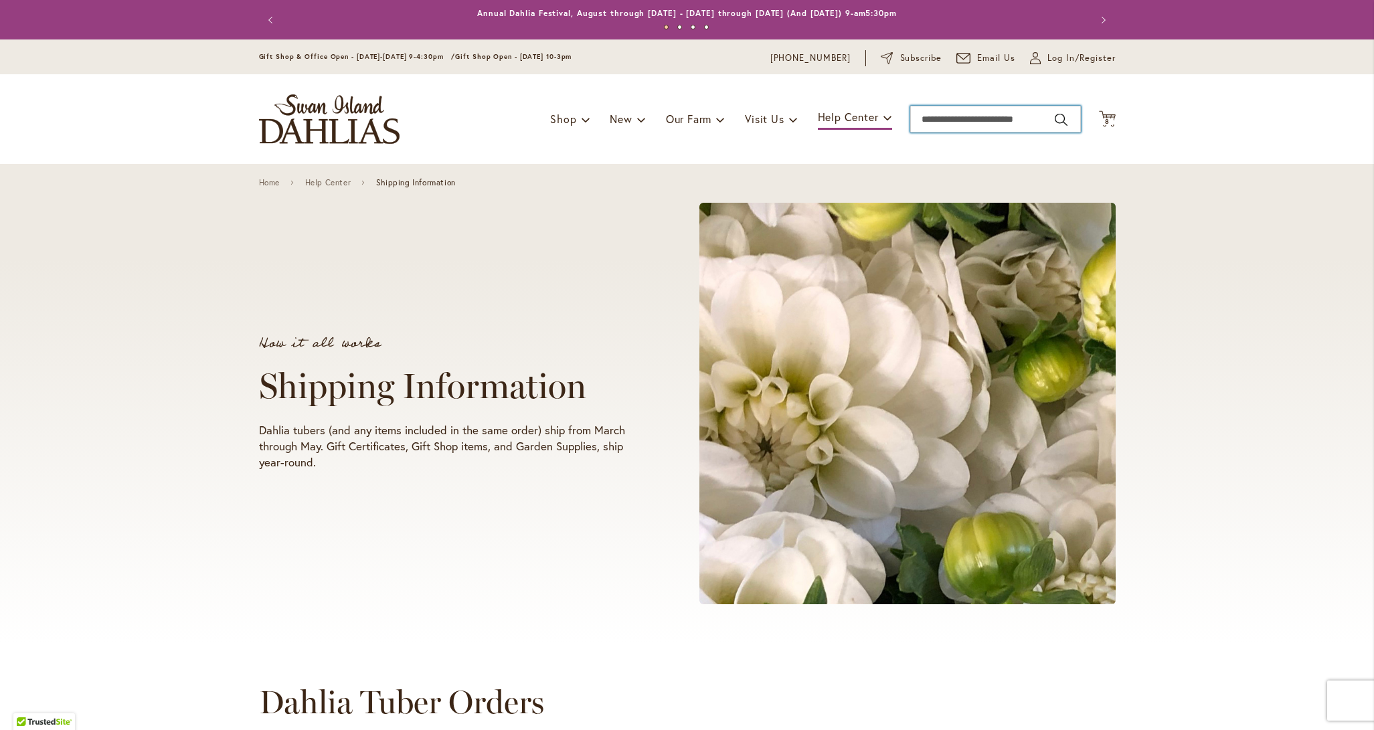
click at [932, 118] on input "Search" at bounding box center [995, 119] width 171 height 27
click at [639, 145] on link "New & Exclusive" at bounding box center [686, 154] width 153 height 23
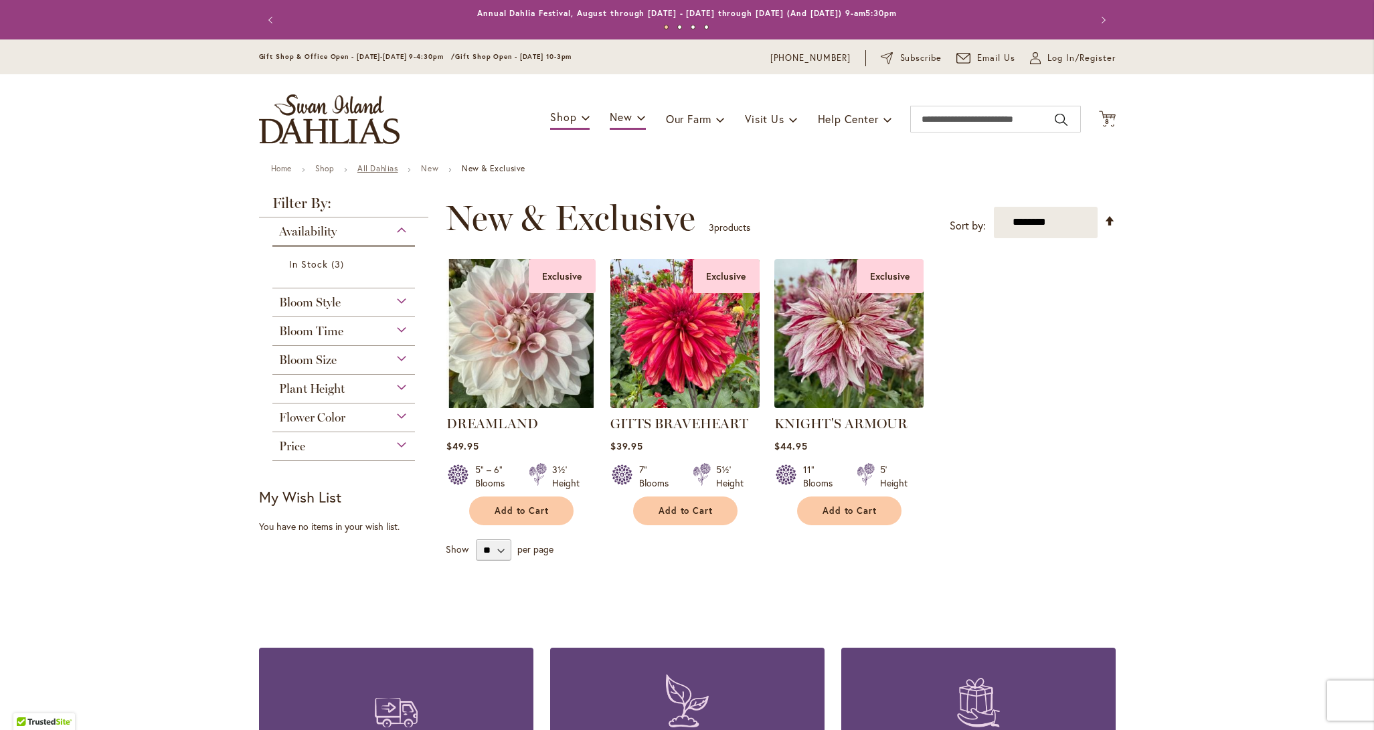
click at [385, 166] on link "All Dahlias" at bounding box center [377, 168] width 41 height 10
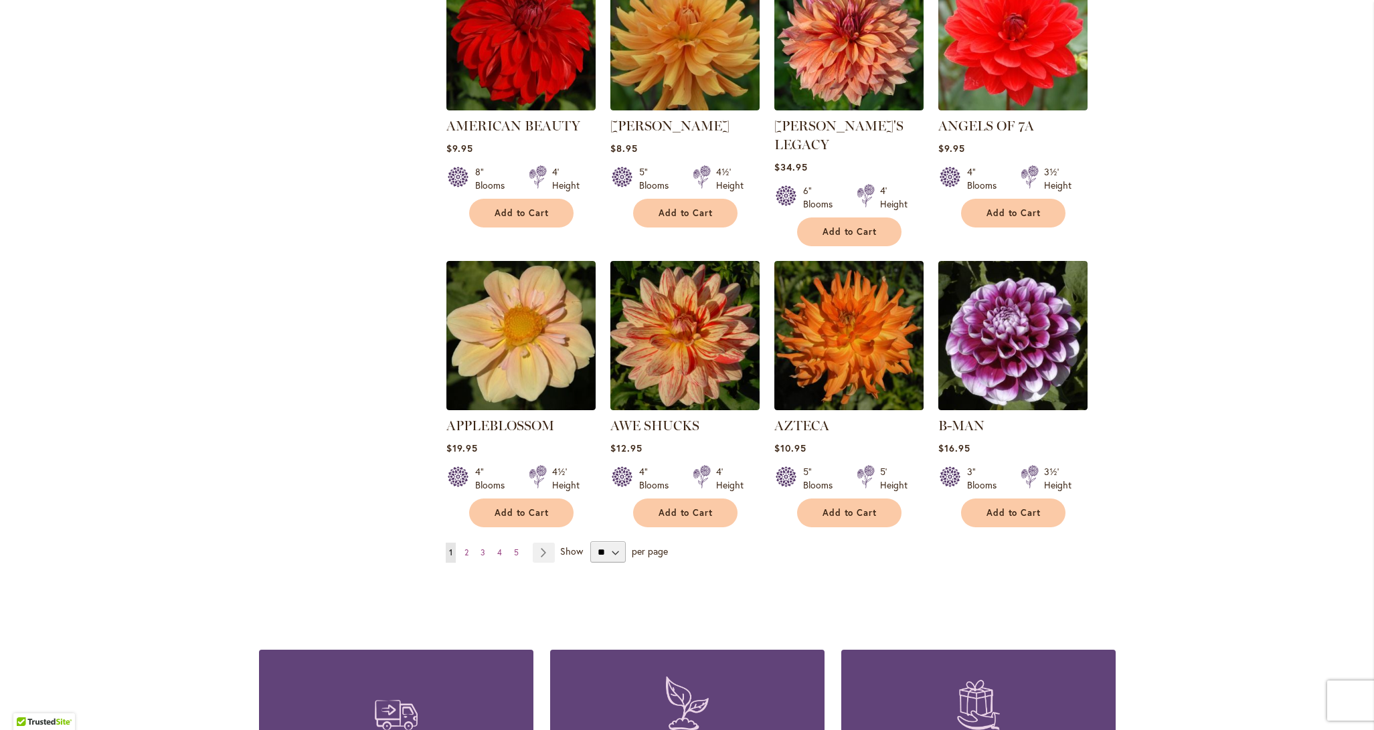
scroll to position [962, 0]
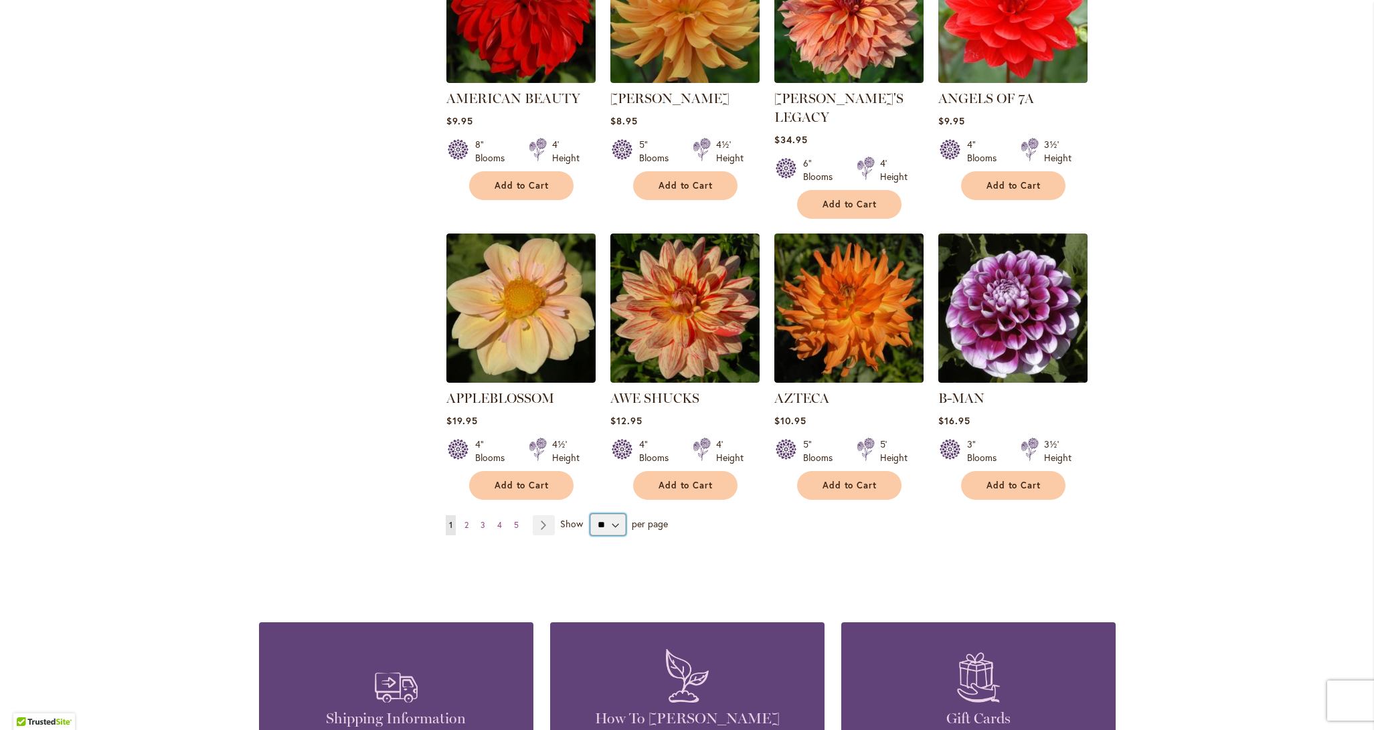
select select "**"
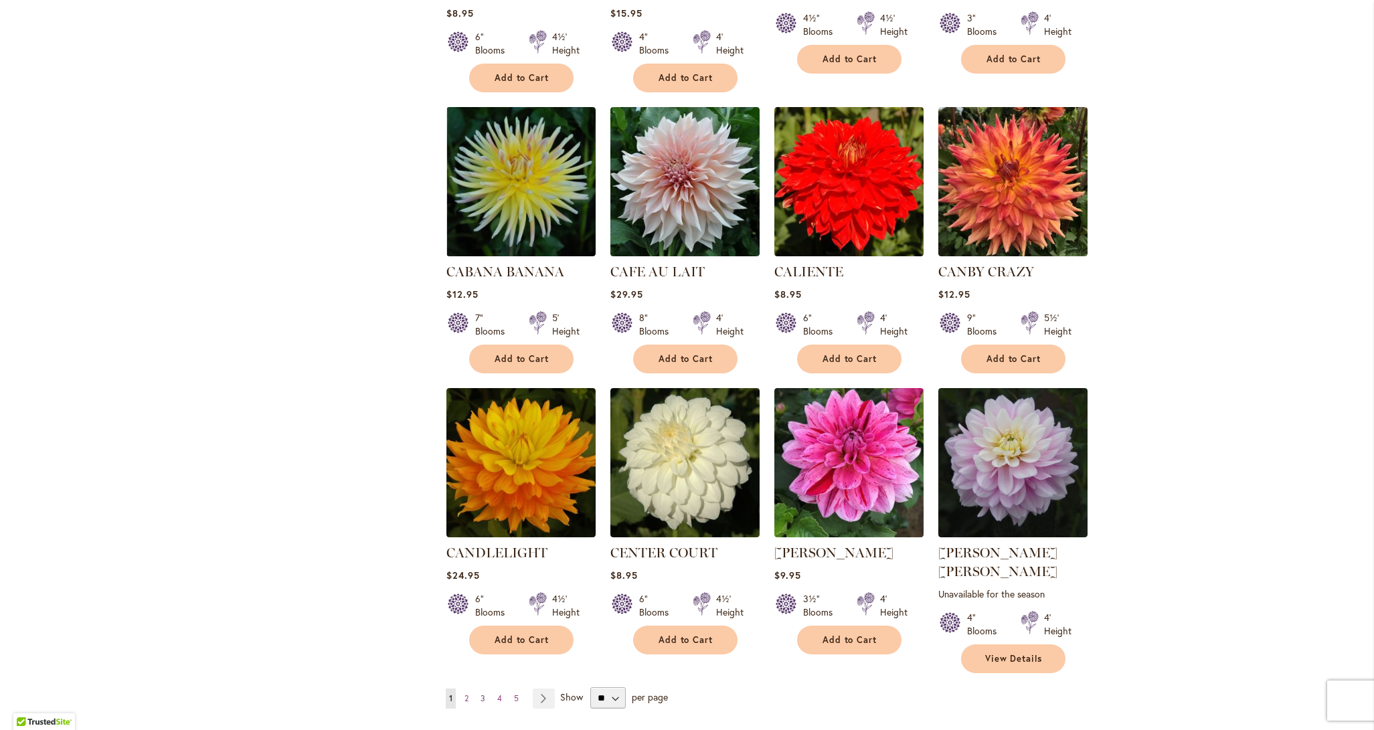
scroll to position [4221, 0]
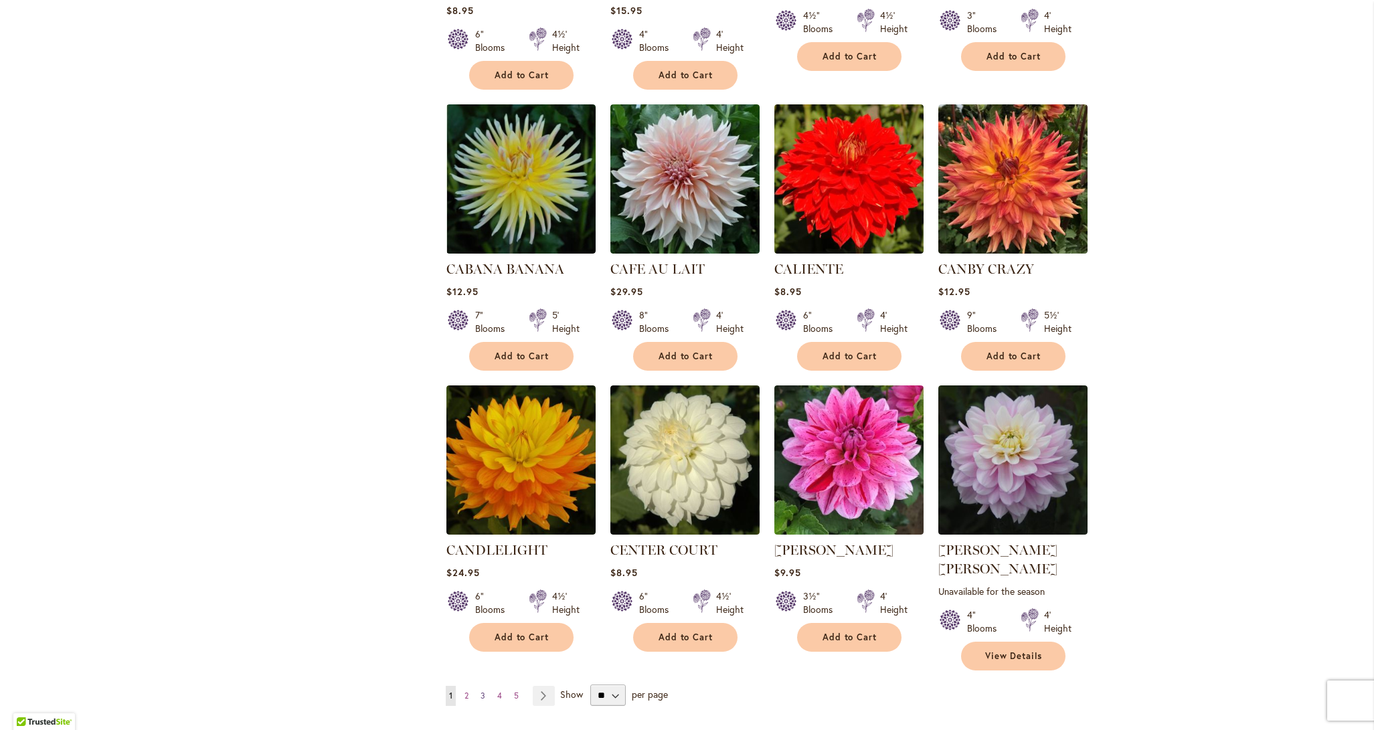
click at [485, 691] on span "3" at bounding box center [483, 696] width 5 height 10
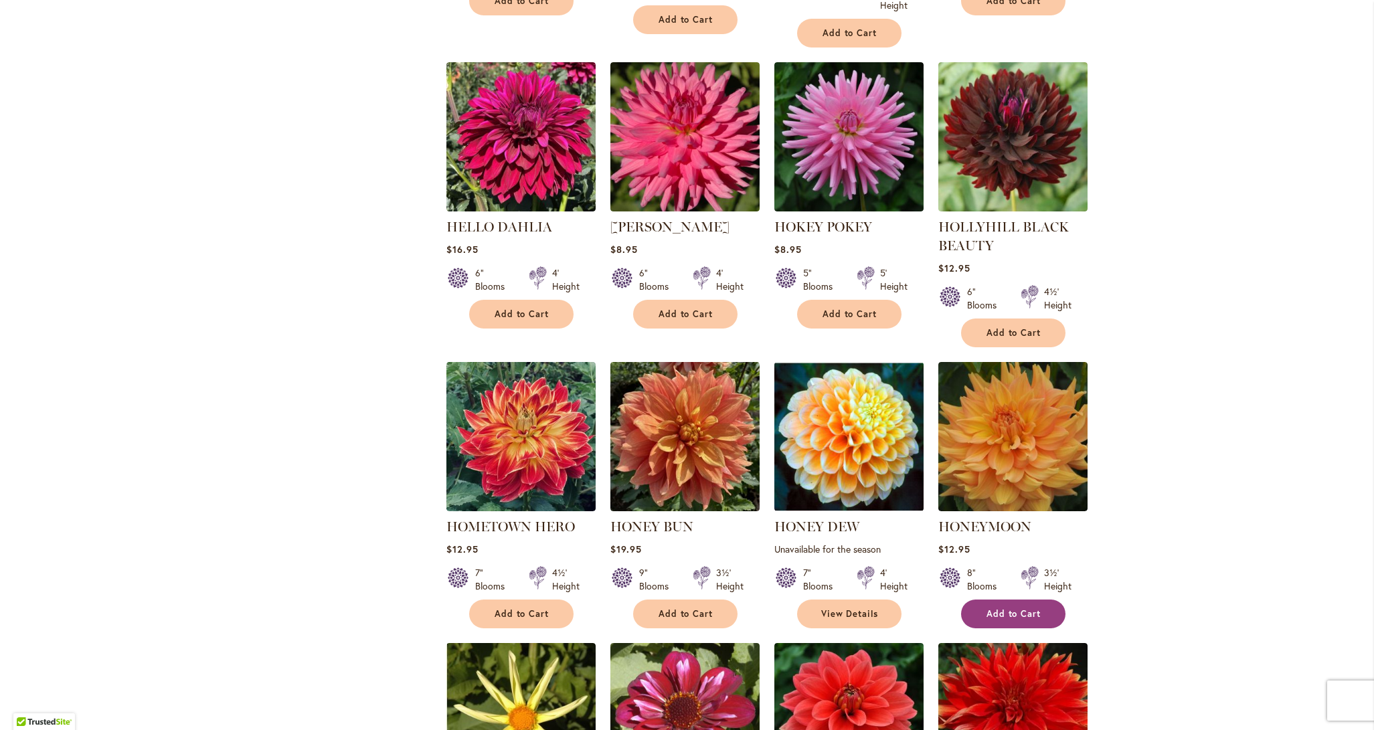
click at [1012, 608] on span "Add to Cart" at bounding box center [1014, 613] width 55 height 11
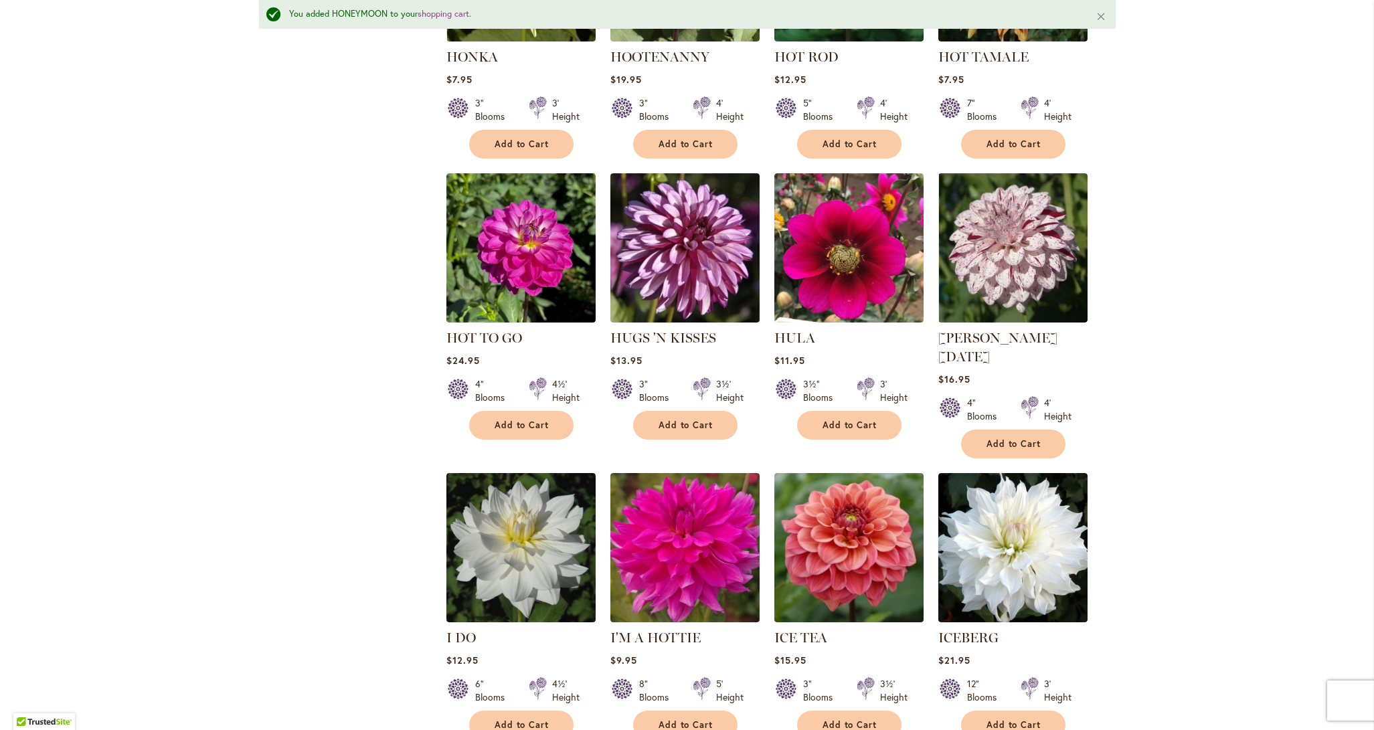
scroll to position [4294, 0]
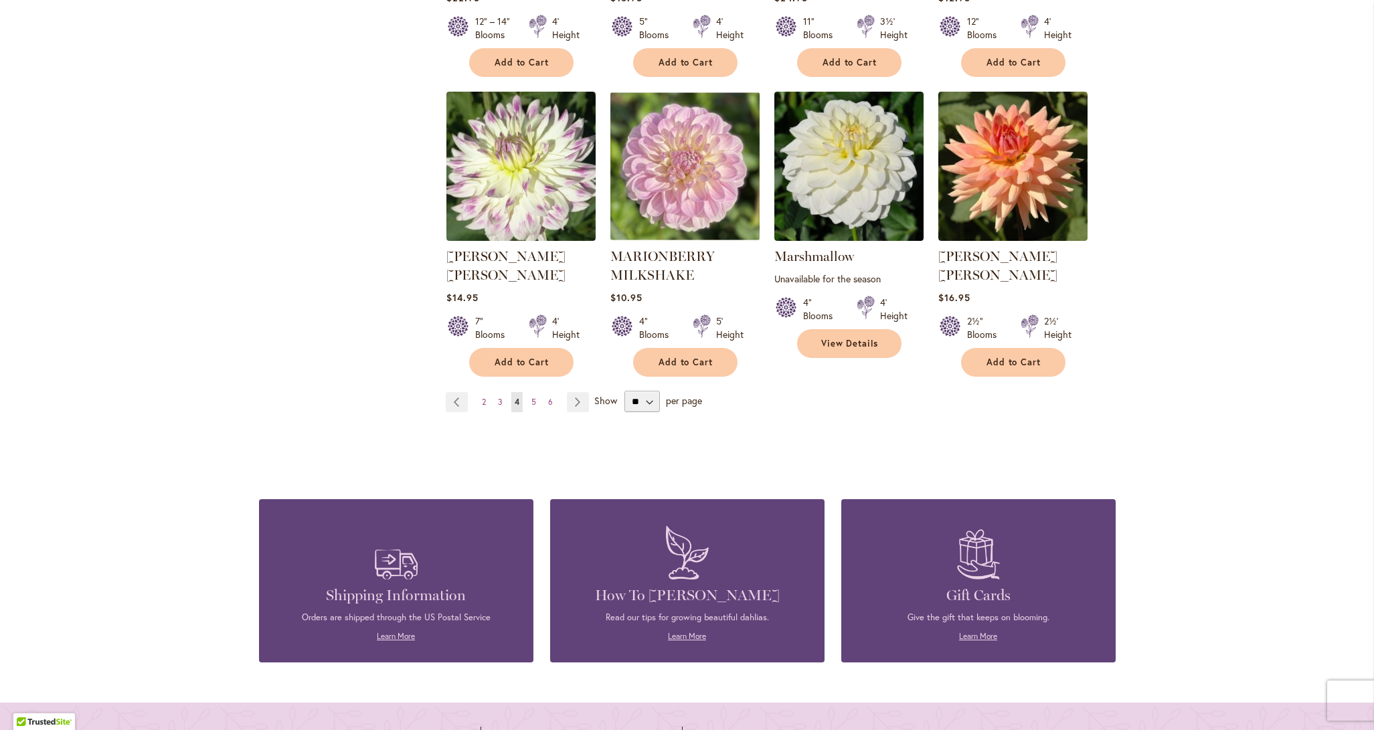
scroll to position [0, 1]
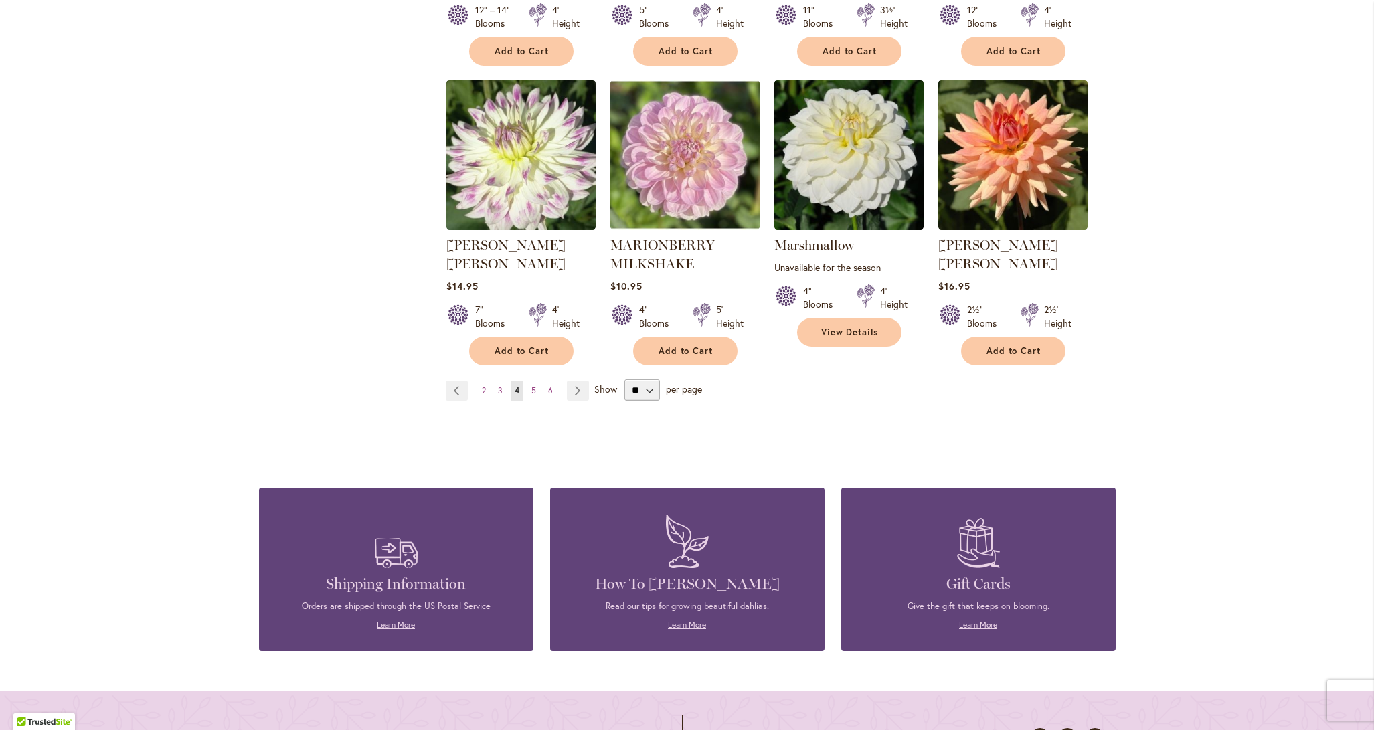
scroll to position [0, 0]
click at [532, 386] on span "5" at bounding box center [533, 391] width 5 height 10
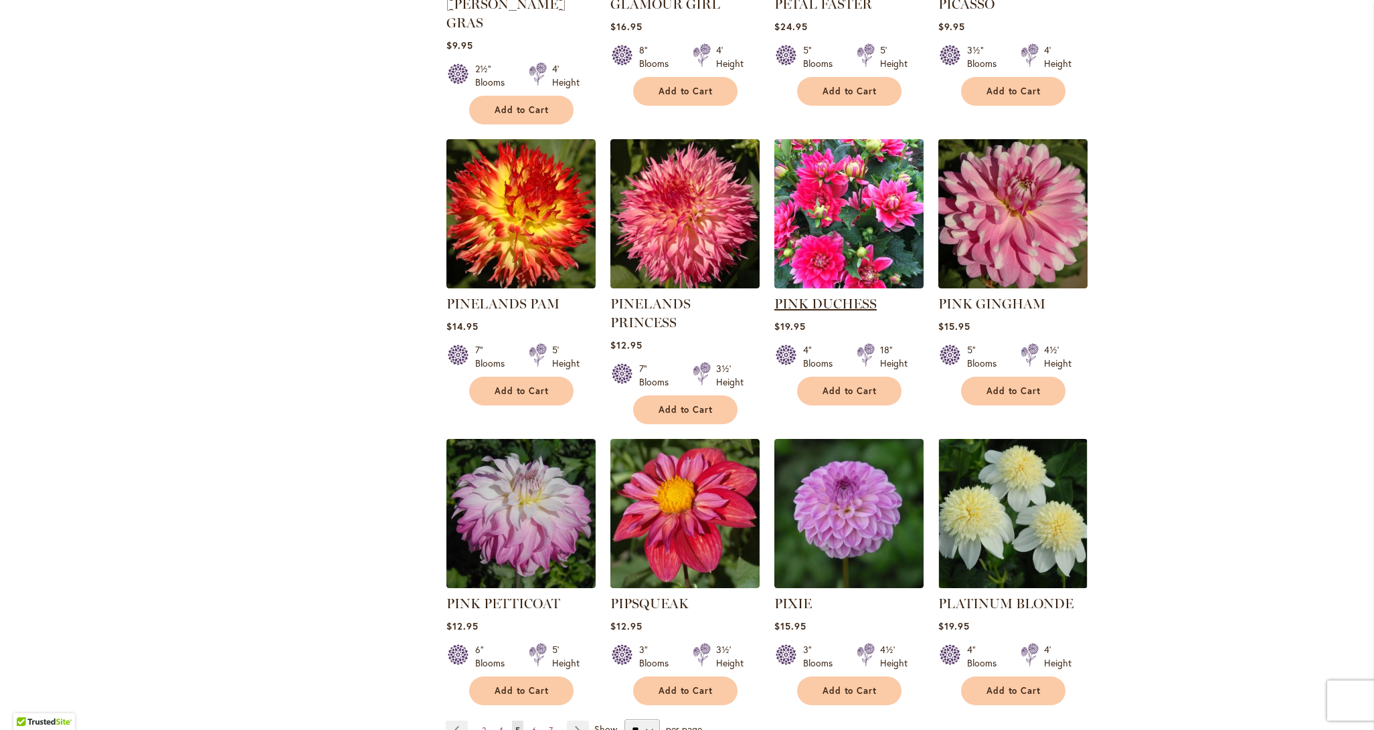
scroll to position [4245, 0]
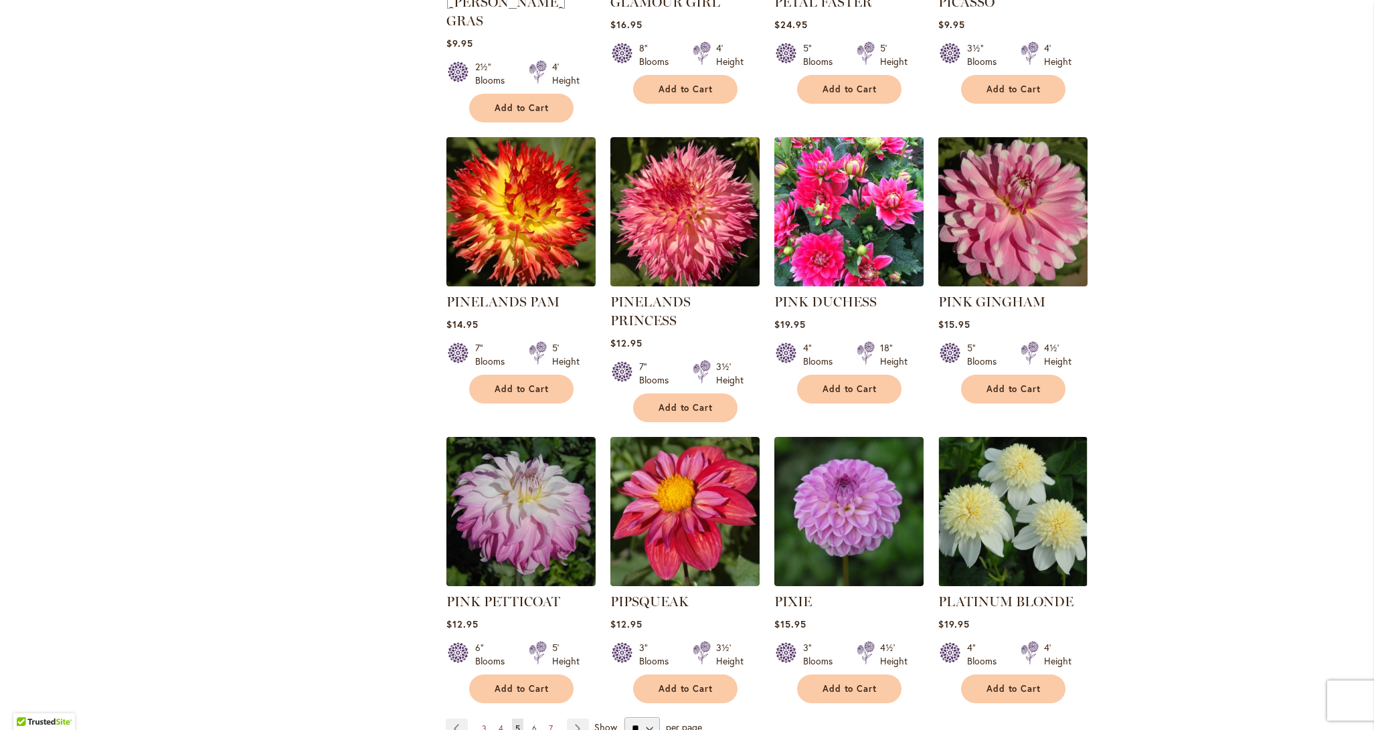
click at [535, 724] on span "6" at bounding box center [534, 729] width 5 height 10
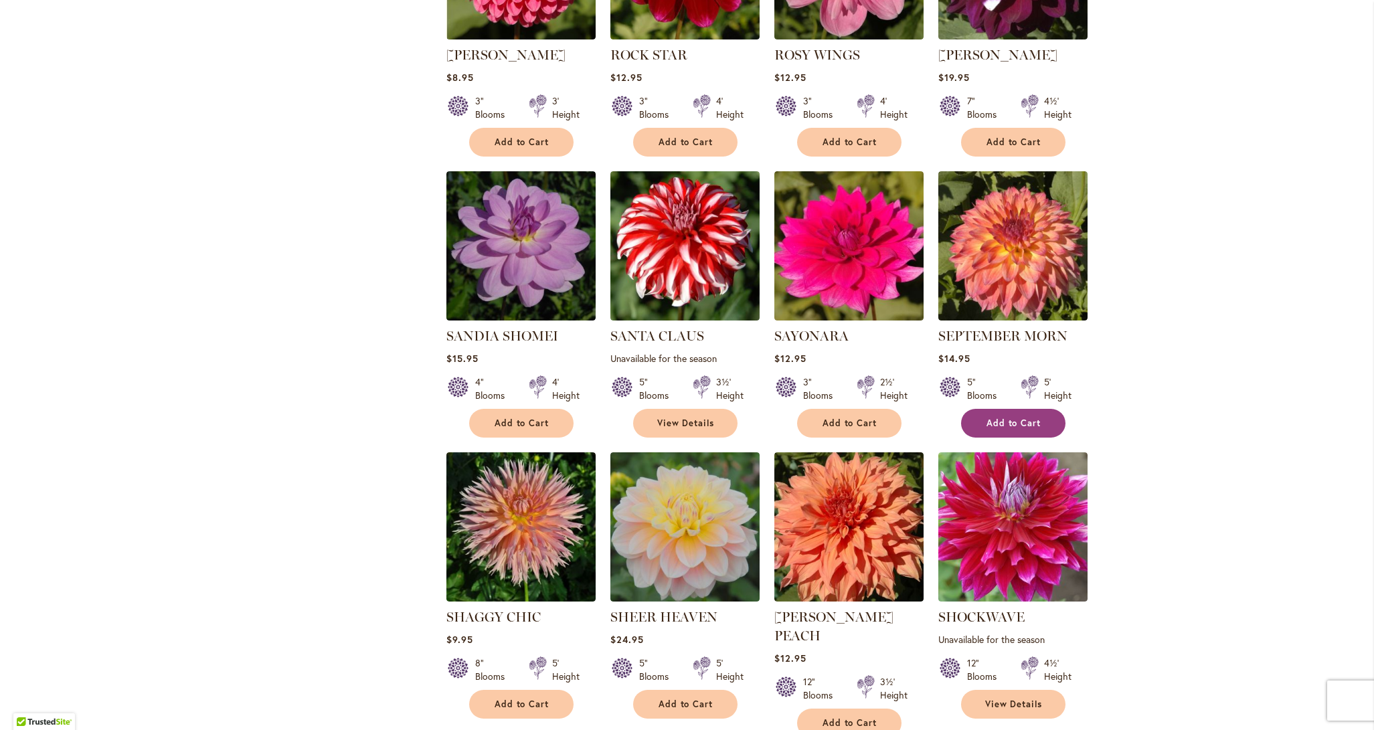
click at [1015, 421] on span "Add to Cart" at bounding box center [1014, 423] width 55 height 11
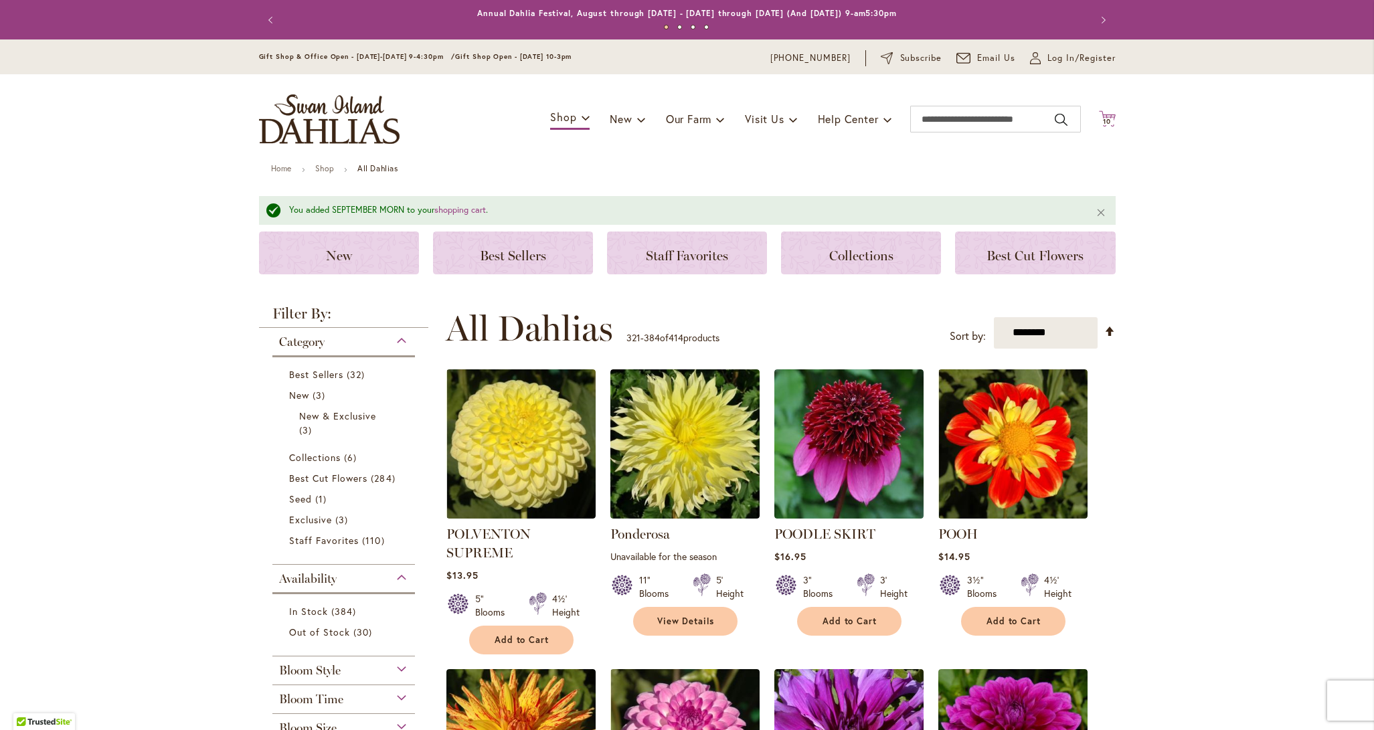
click at [1109, 118] on span "10" at bounding box center [1107, 121] width 8 height 9
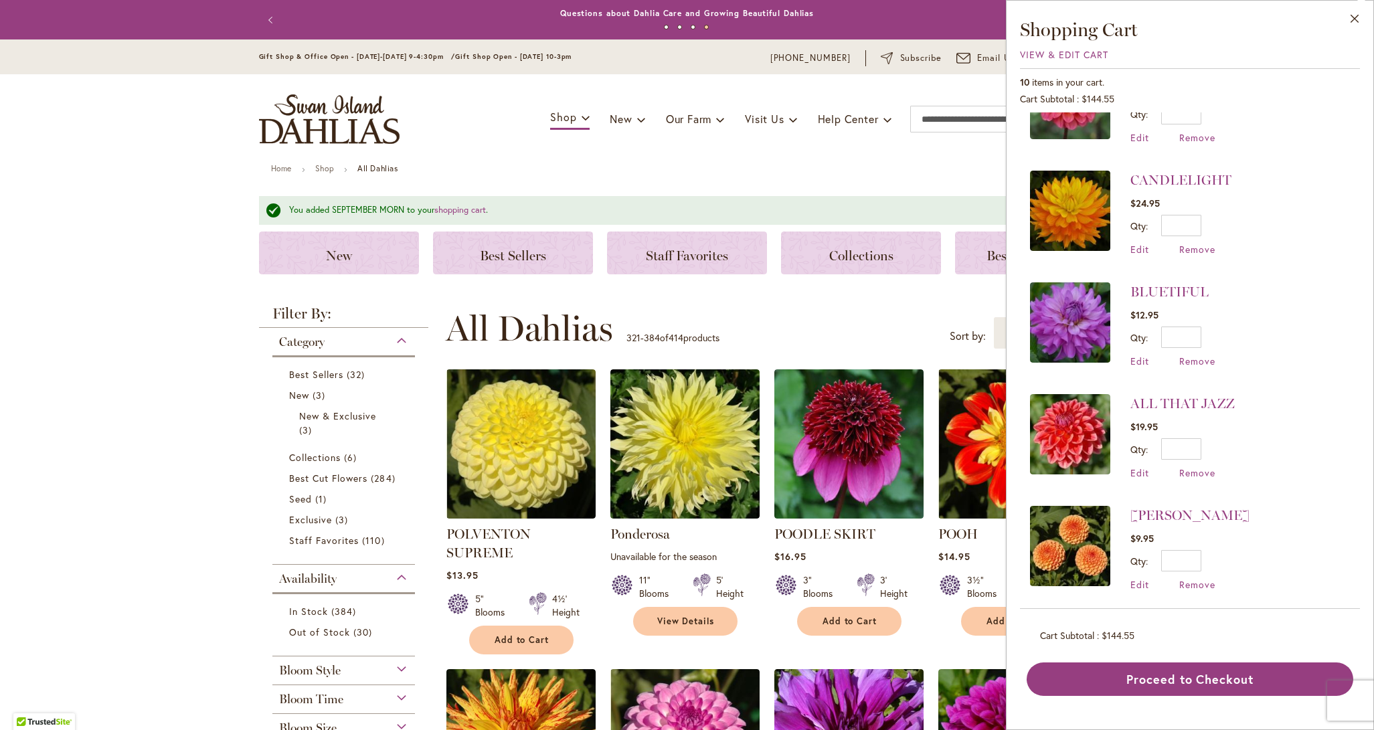
scroll to position [504, 0]
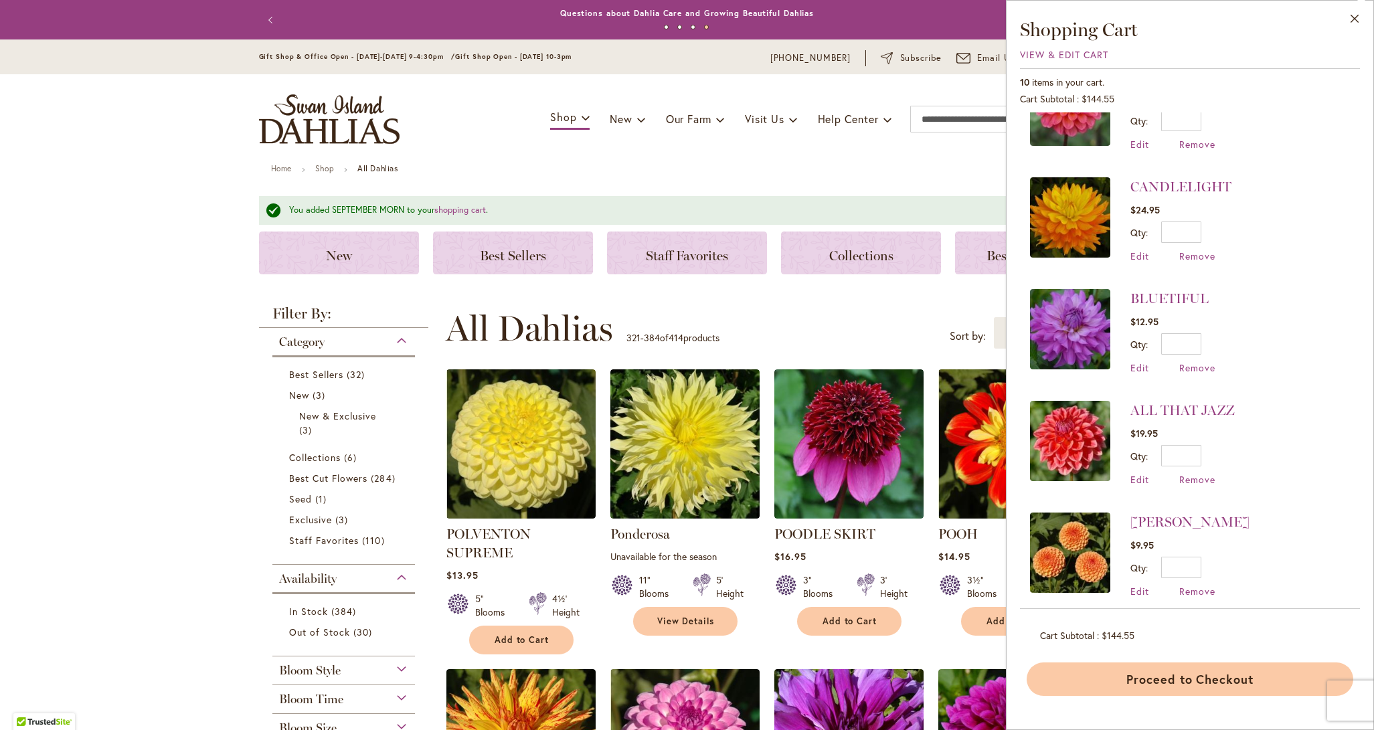
click at [1171, 681] on button "Proceed to Checkout" at bounding box center [1190, 679] width 327 height 33
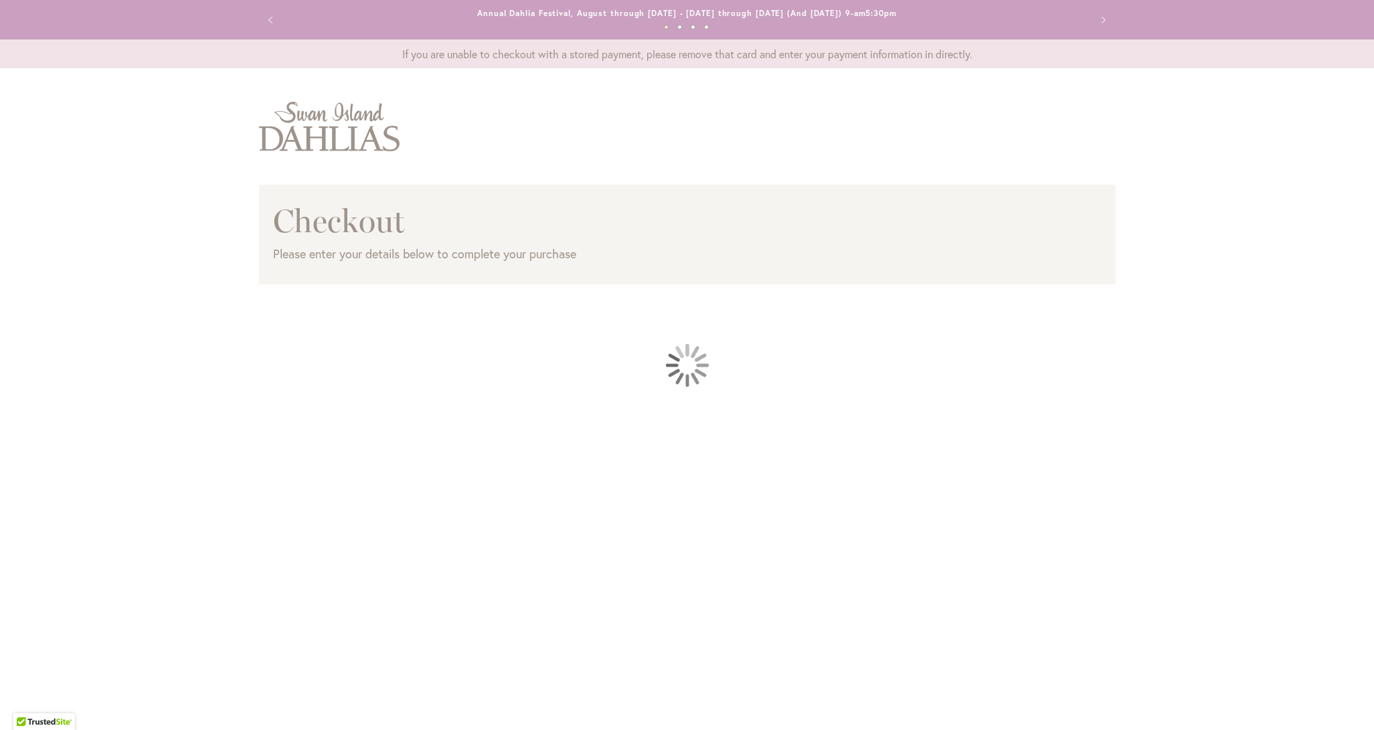
select select "**"
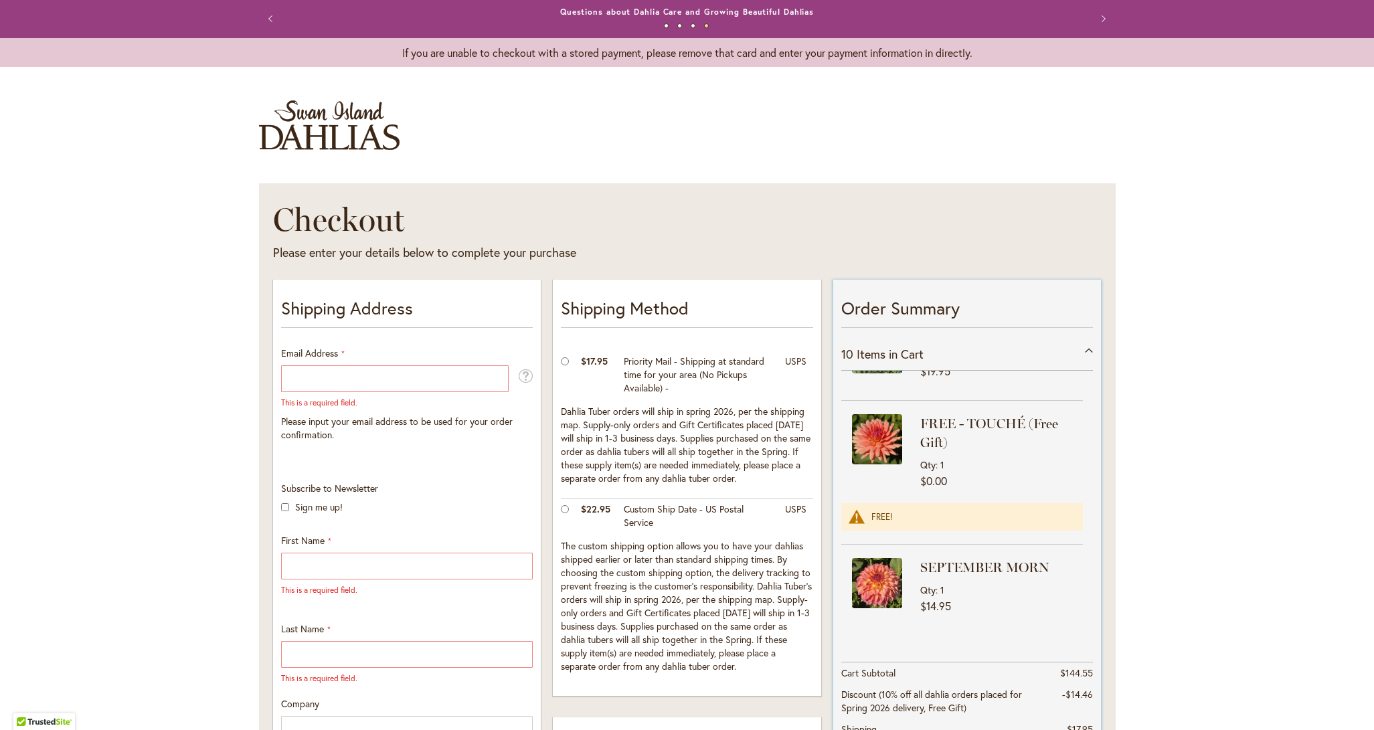
click at [1088, 346] on div "10 Items in Cart" at bounding box center [967, 354] width 252 height 33
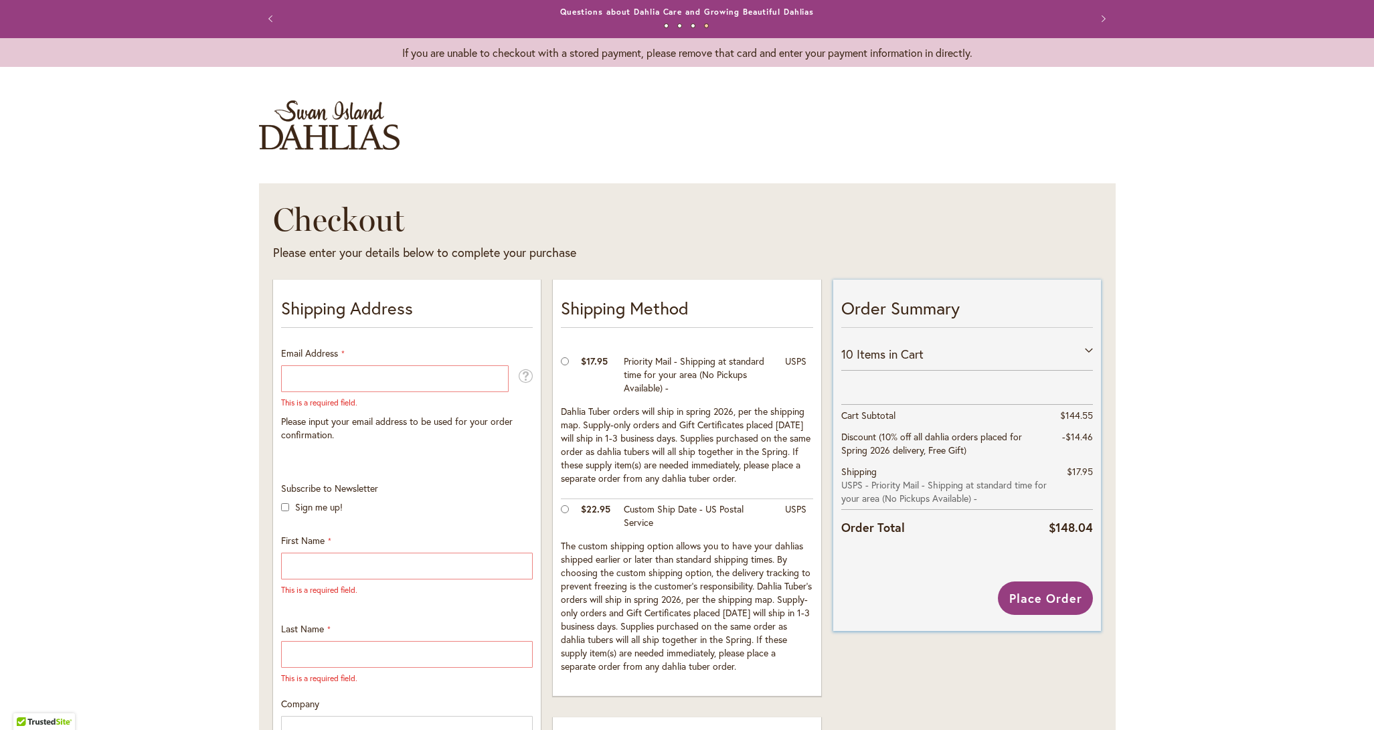
click at [1088, 347] on div "10 Items in Cart" at bounding box center [967, 354] width 252 height 33
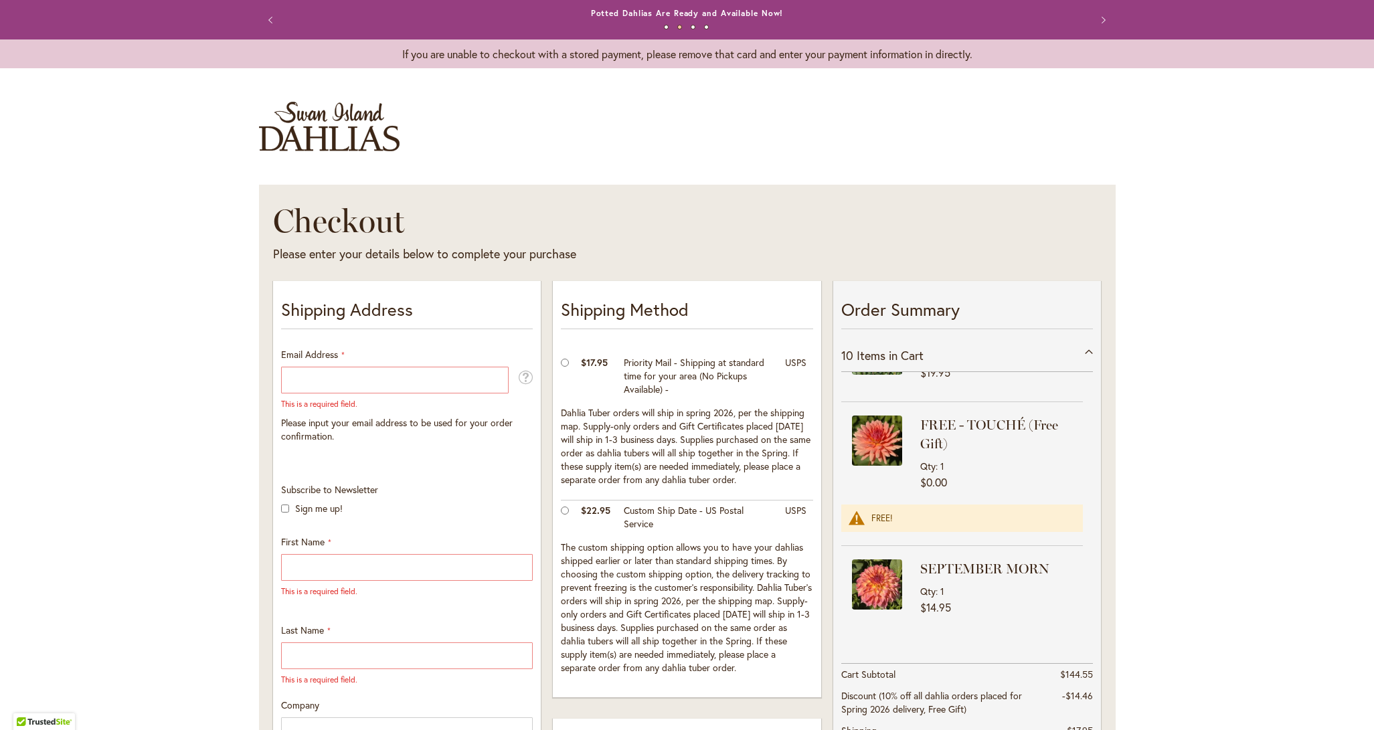
click at [272, 18] on button "Previous" at bounding box center [272, 20] width 27 height 27
click at [681, 19] on p "Questions about Dahlia Care and Growing Beautiful Dahlias" at bounding box center [687, 13] width 254 height 13
click at [1103, 17] on button "Next" at bounding box center [1102, 20] width 27 height 27
click at [1102, 18] on button "Next" at bounding box center [1102, 20] width 27 height 27
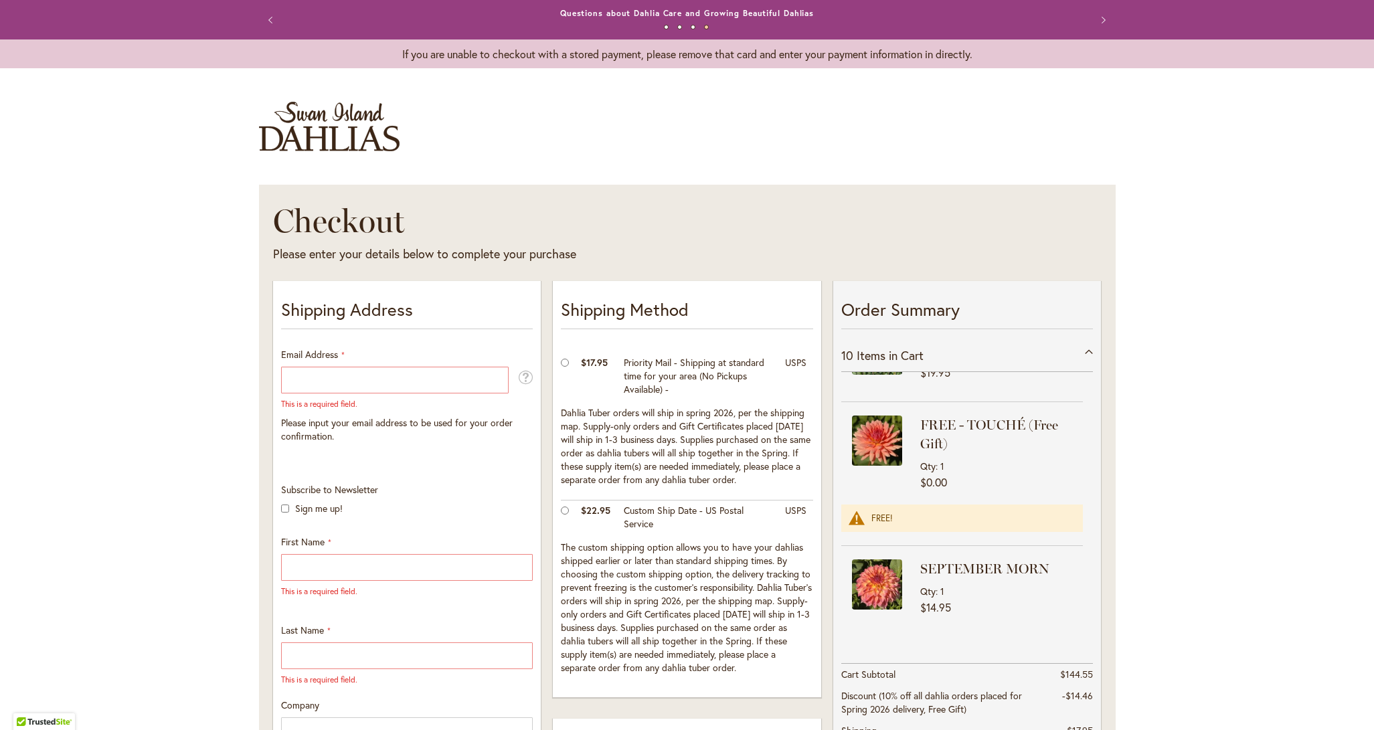
click at [1102, 18] on button "Next" at bounding box center [1102, 20] width 27 height 27
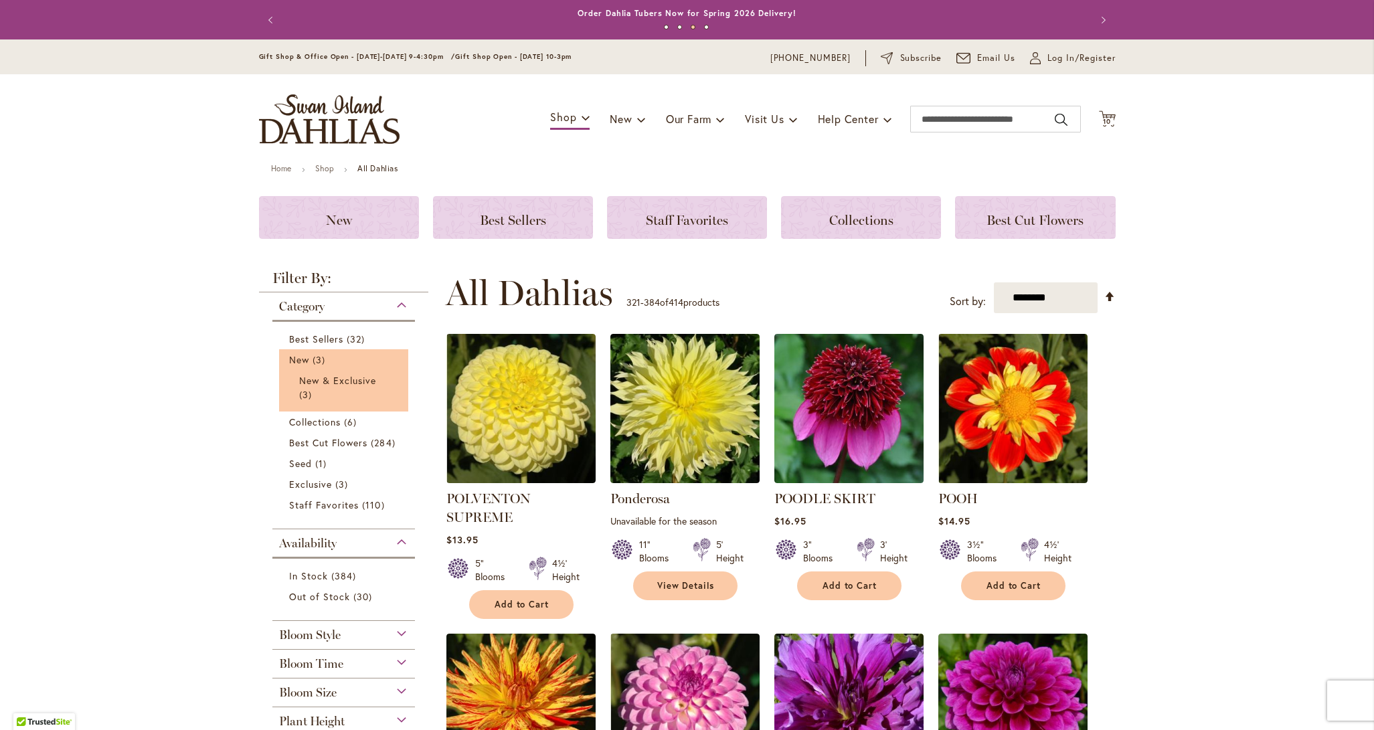
scroll to position [3, 0]
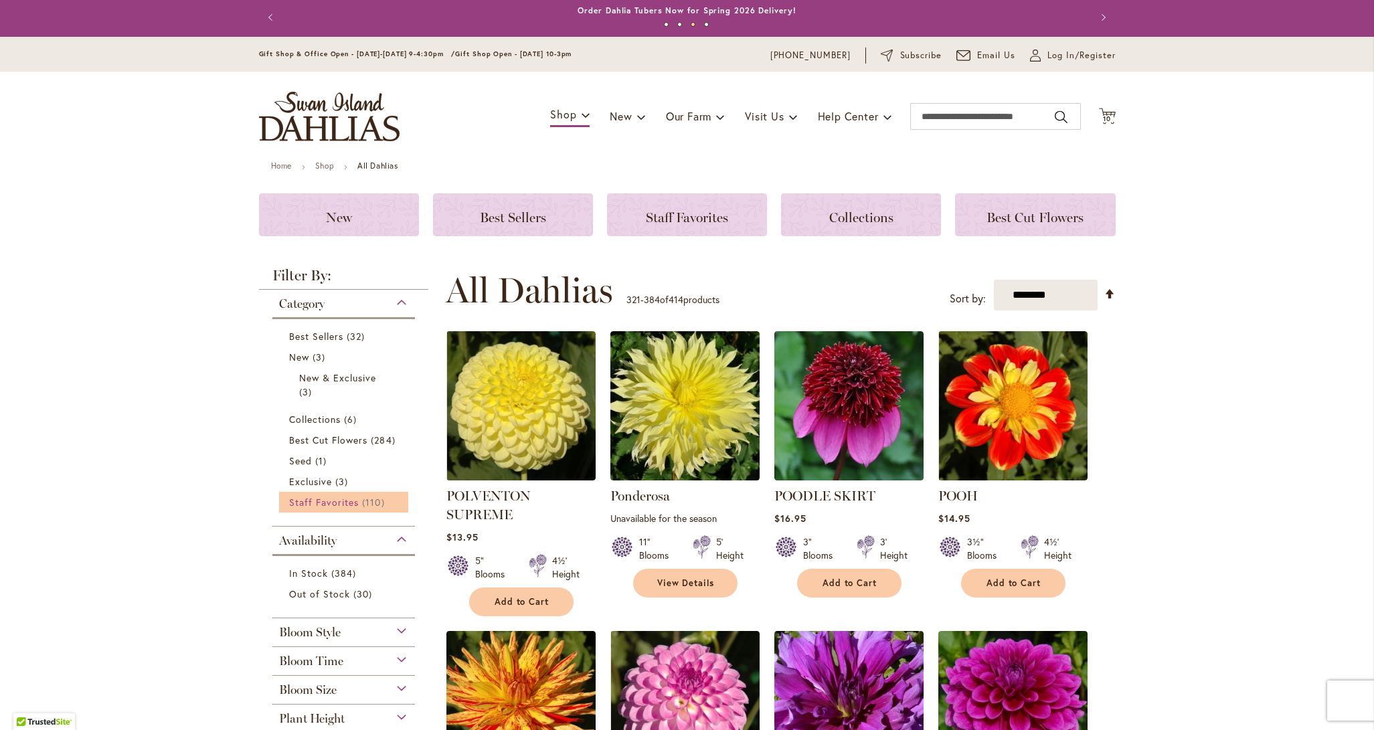
click at [335, 498] on span "Staff Favorites" at bounding box center [324, 502] width 70 height 13
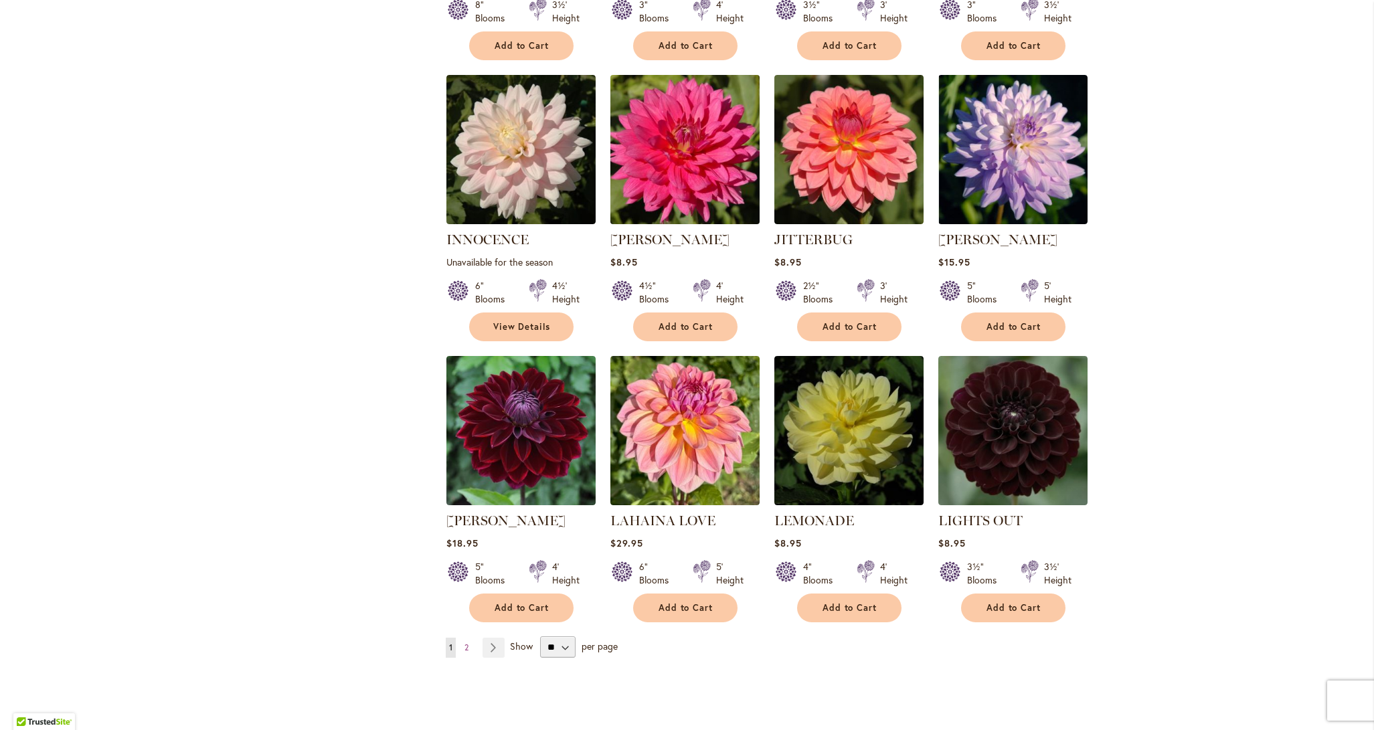
scroll to position [4288, 0]
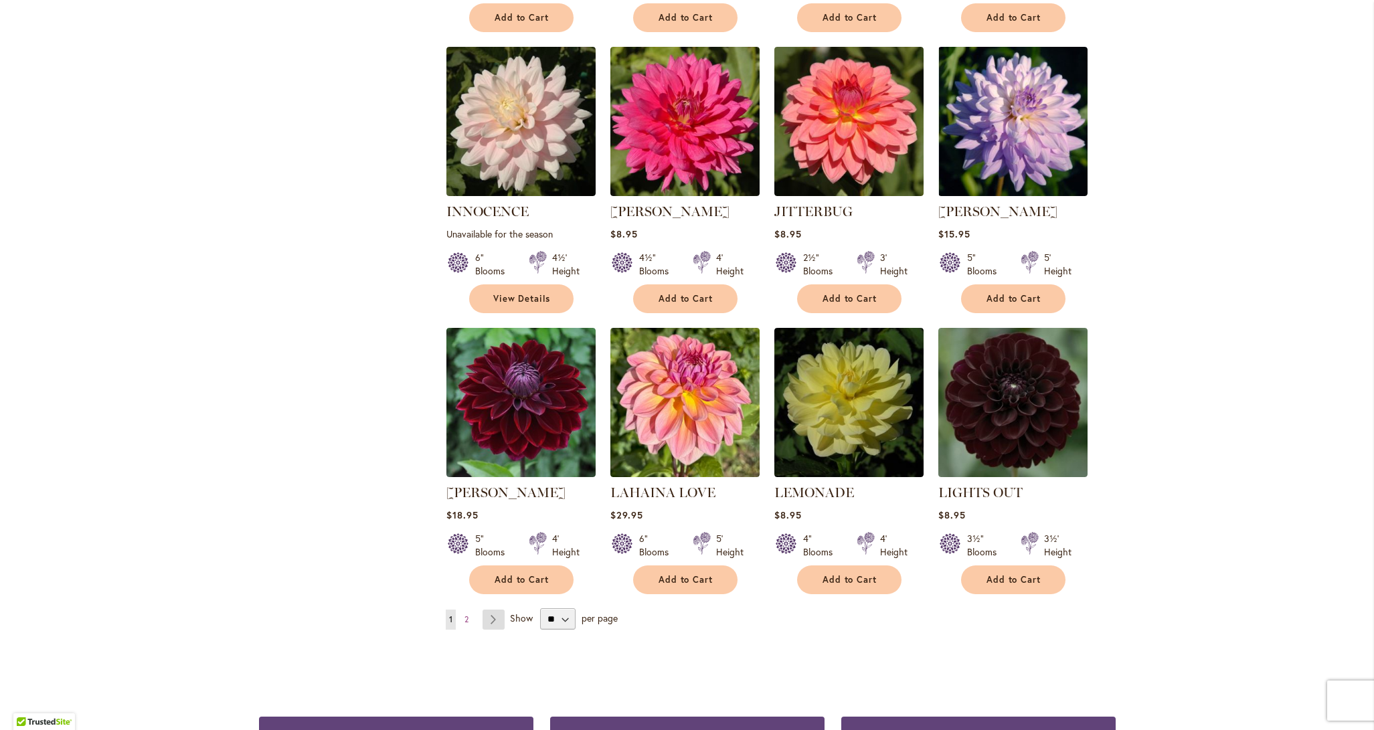
click at [496, 610] on link "Page Next" at bounding box center [494, 620] width 22 height 20
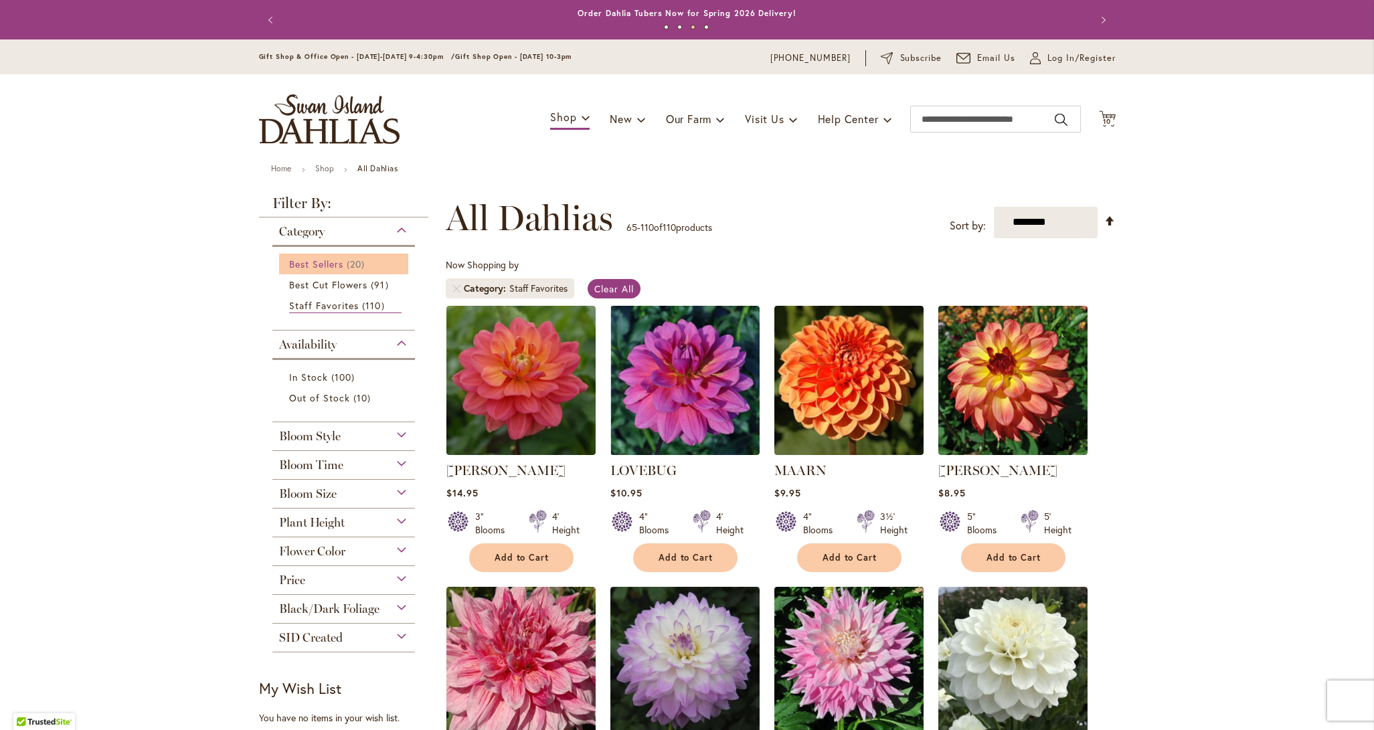
click at [347, 259] on link "Best Sellers 20 items" at bounding box center [345, 264] width 113 height 14
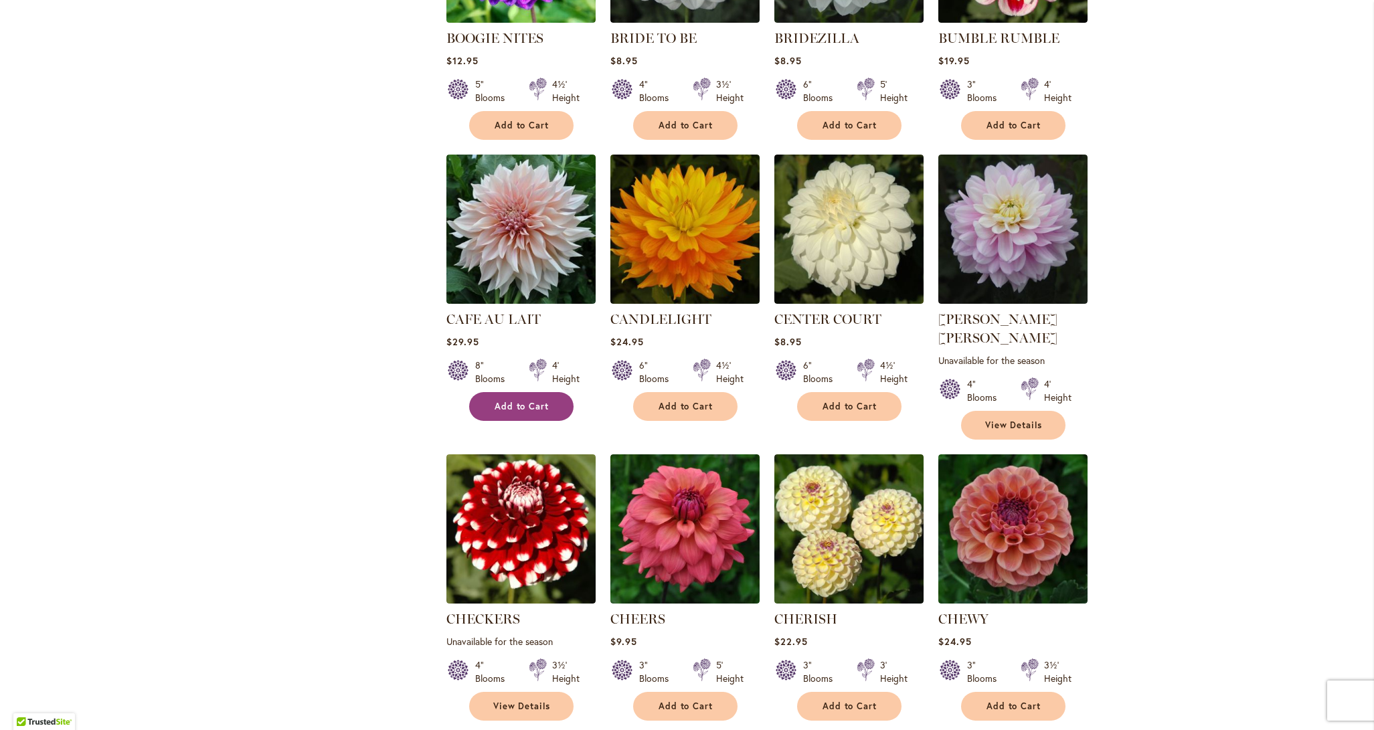
scroll to position [1280, 0]
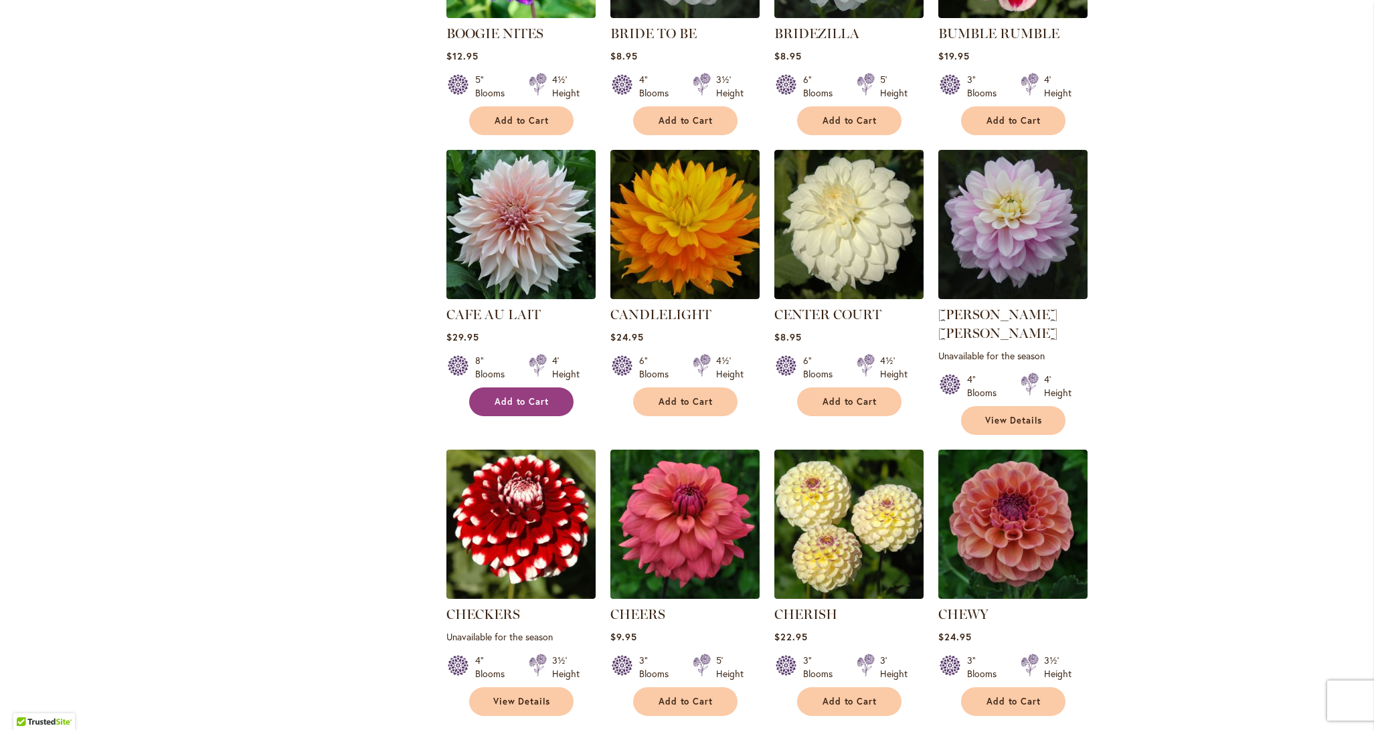
click at [516, 398] on span "Add to Cart" at bounding box center [522, 401] width 55 height 11
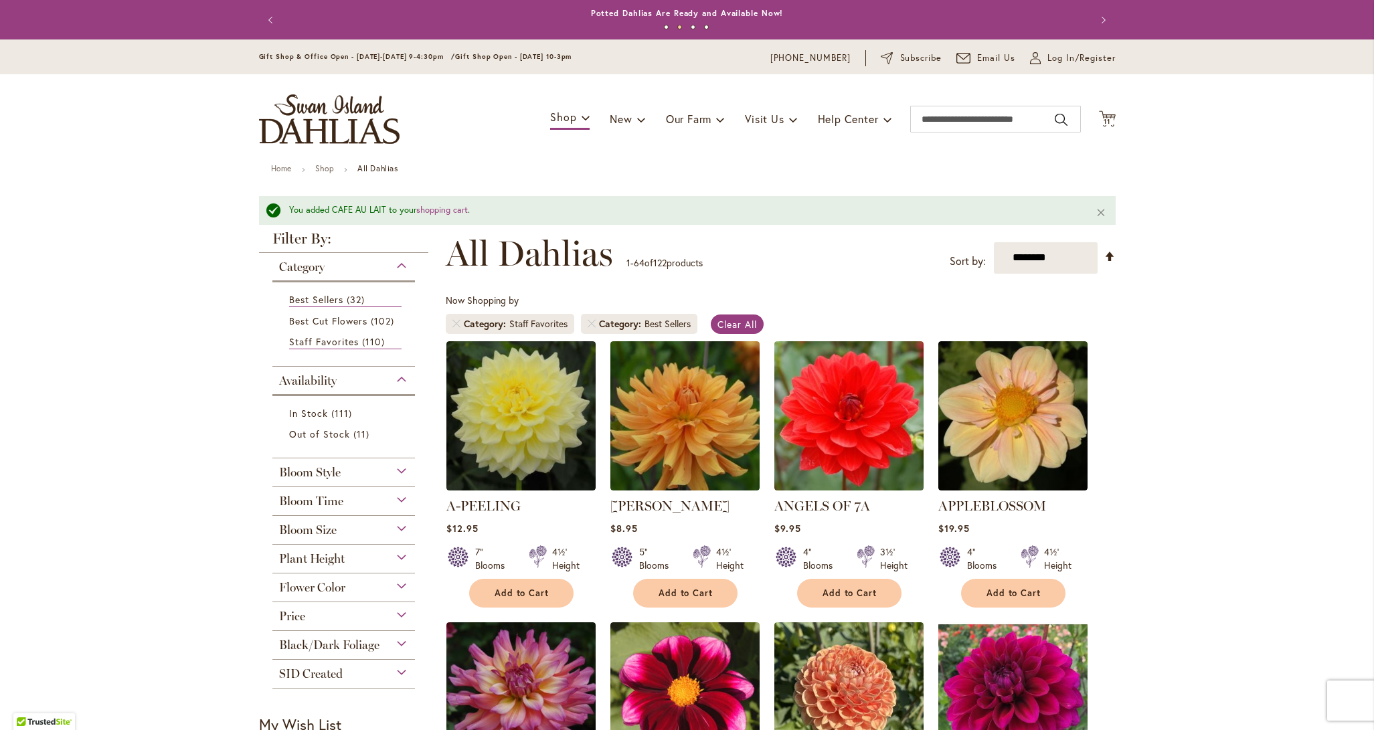
scroll to position [0, 0]
click at [1107, 117] on span "11" at bounding box center [1107, 121] width 7 height 9
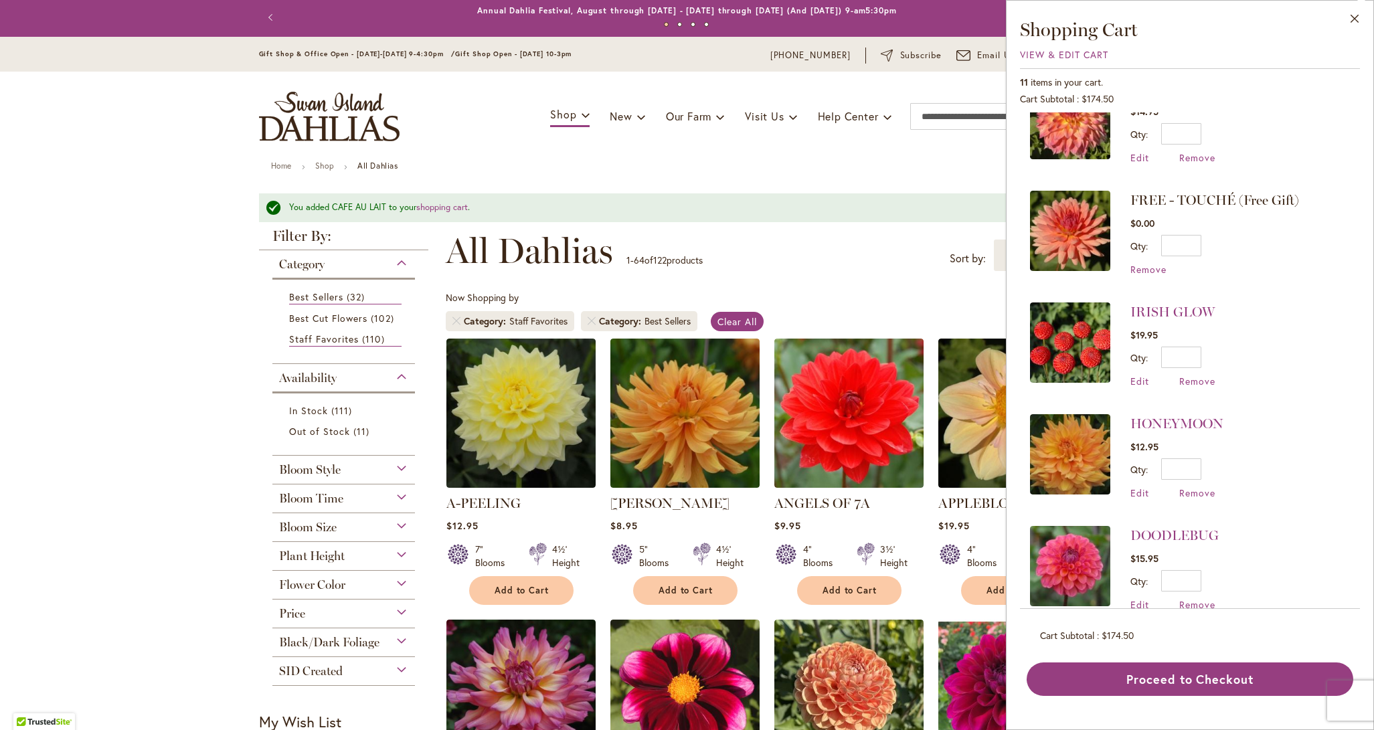
scroll to position [179, 0]
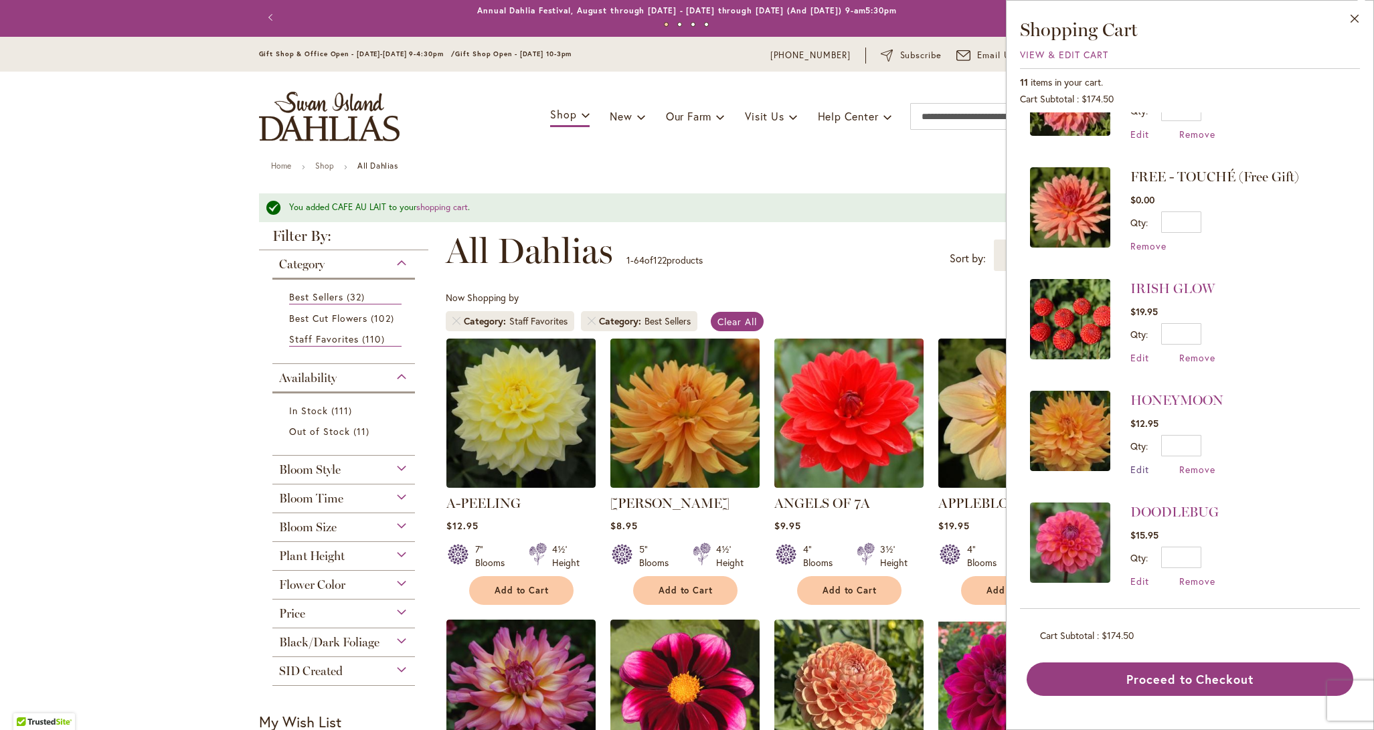
click at [1141, 465] on span "Edit" at bounding box center [1139, 469] width 19 height 13
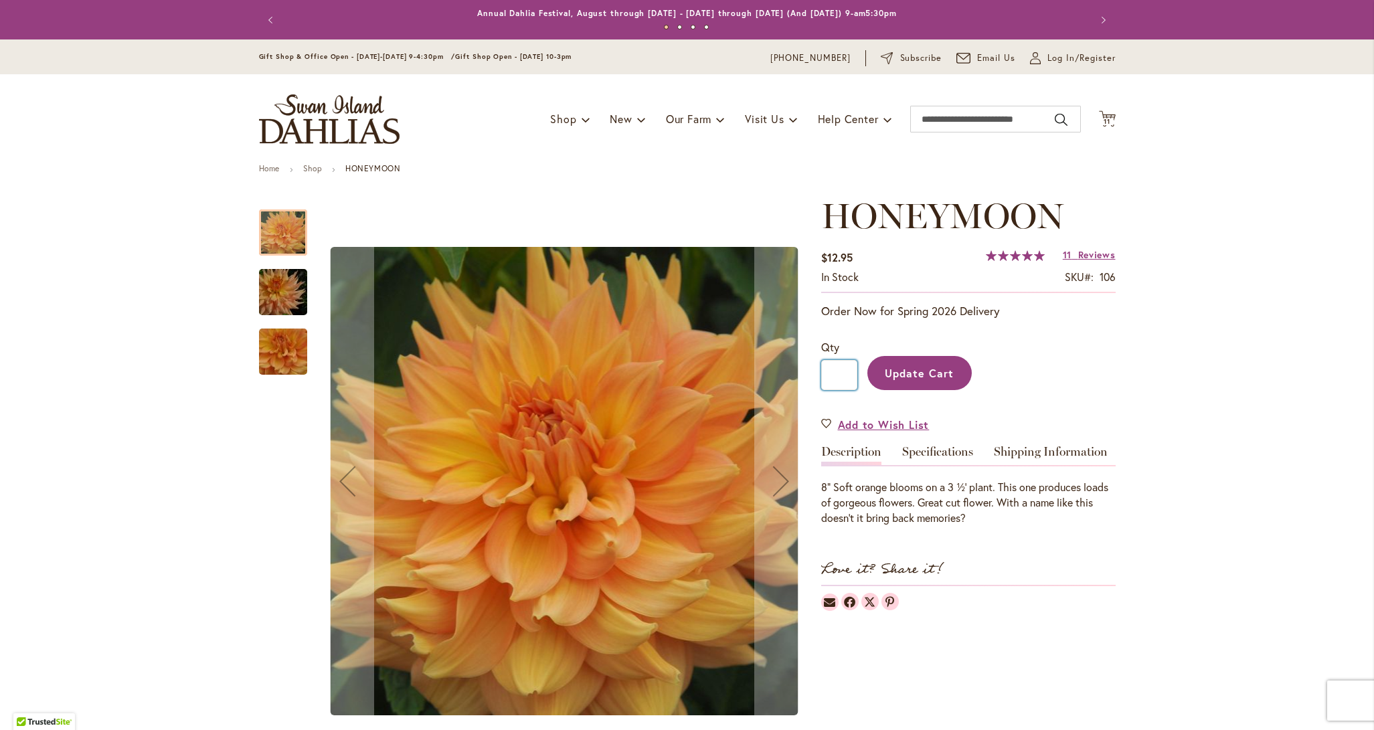
click at [842, 375] on input "*" at bounding box center [839, 375] width 36 height 30
type input "*"
click at [927, 369] on span "Update Cart" at bounding box center [919, 373] width 69 height 14
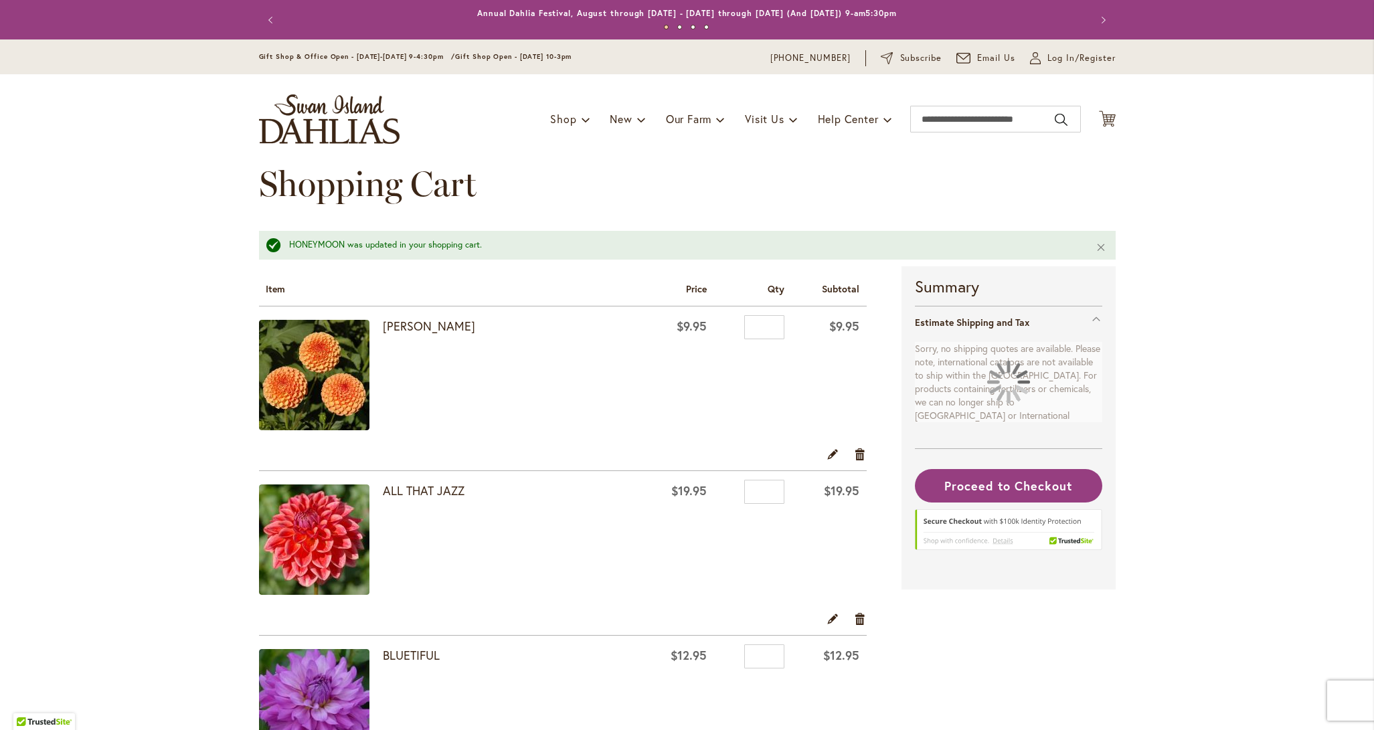
select select "**"
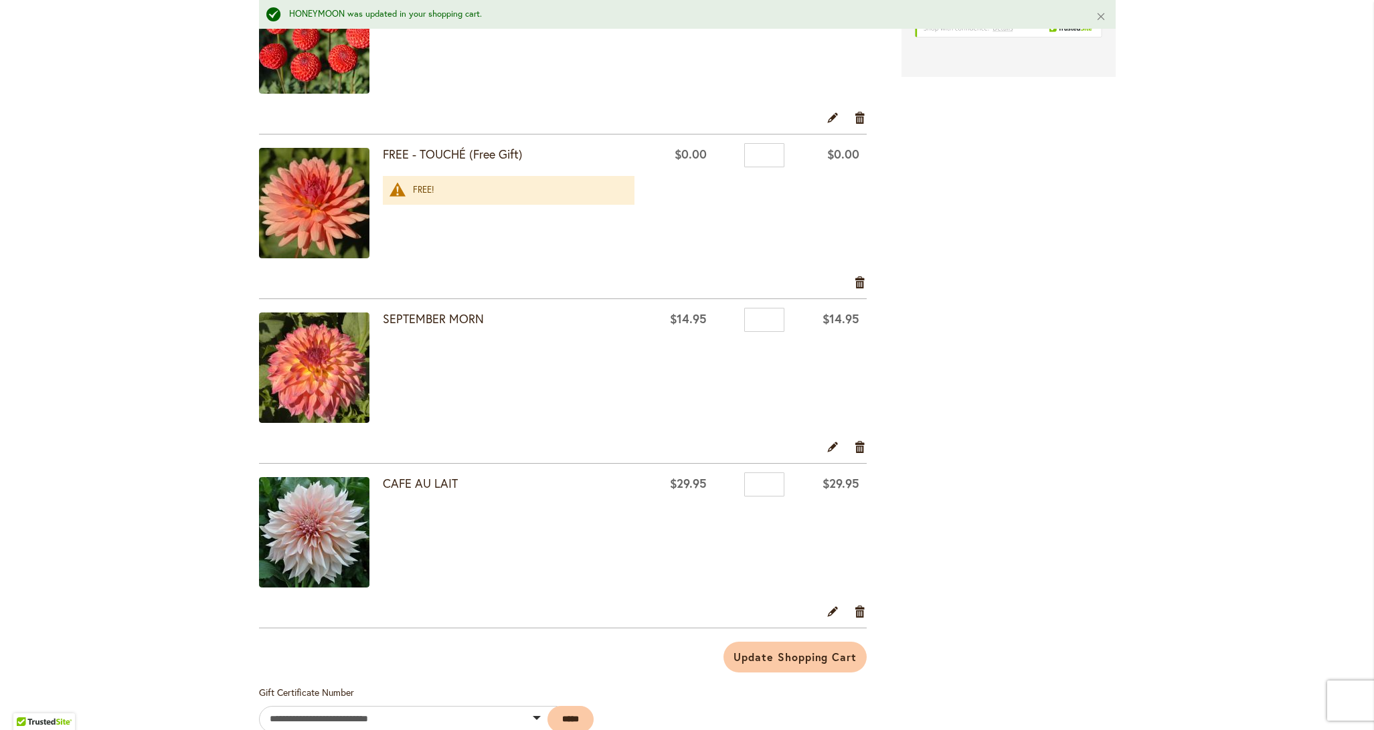
scroll to position [1323, 0]
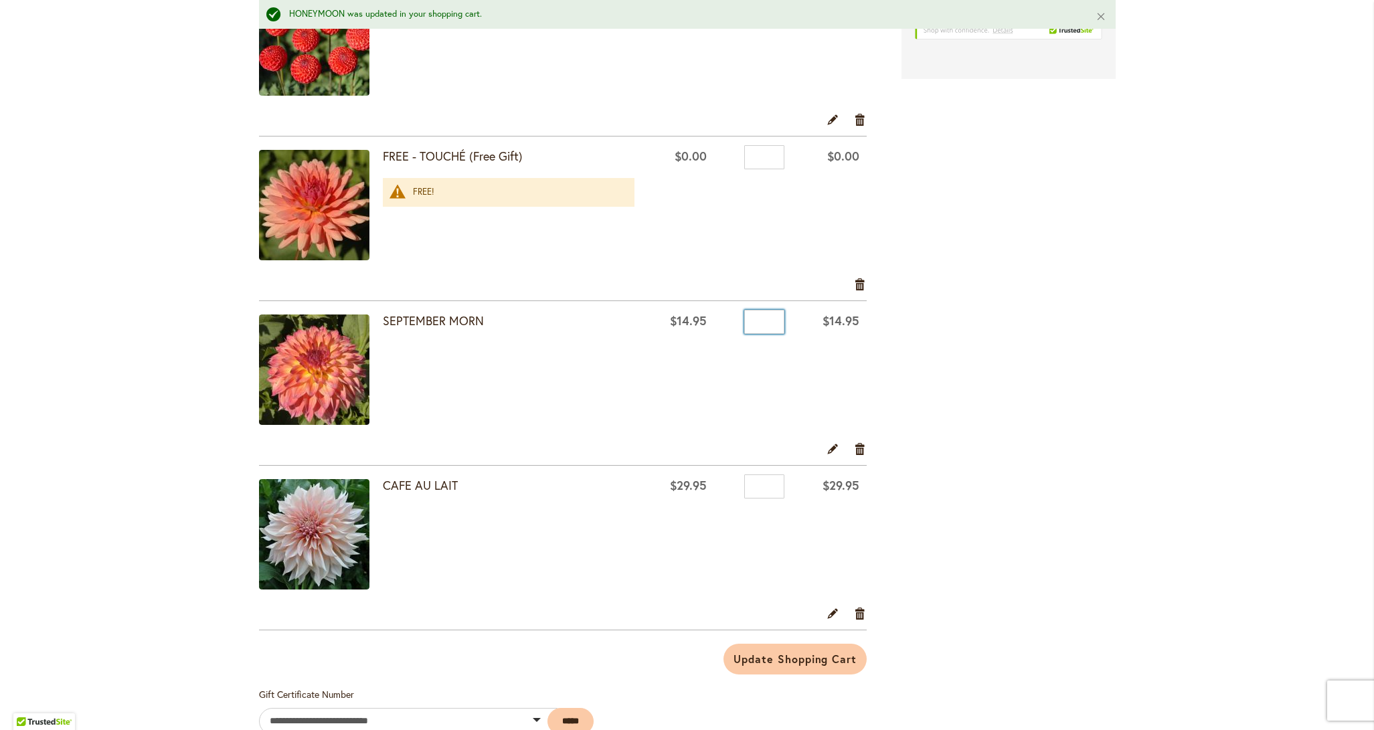
click at [770, 321] on input "*" at bounding box center [764, 322] width 40 height 24
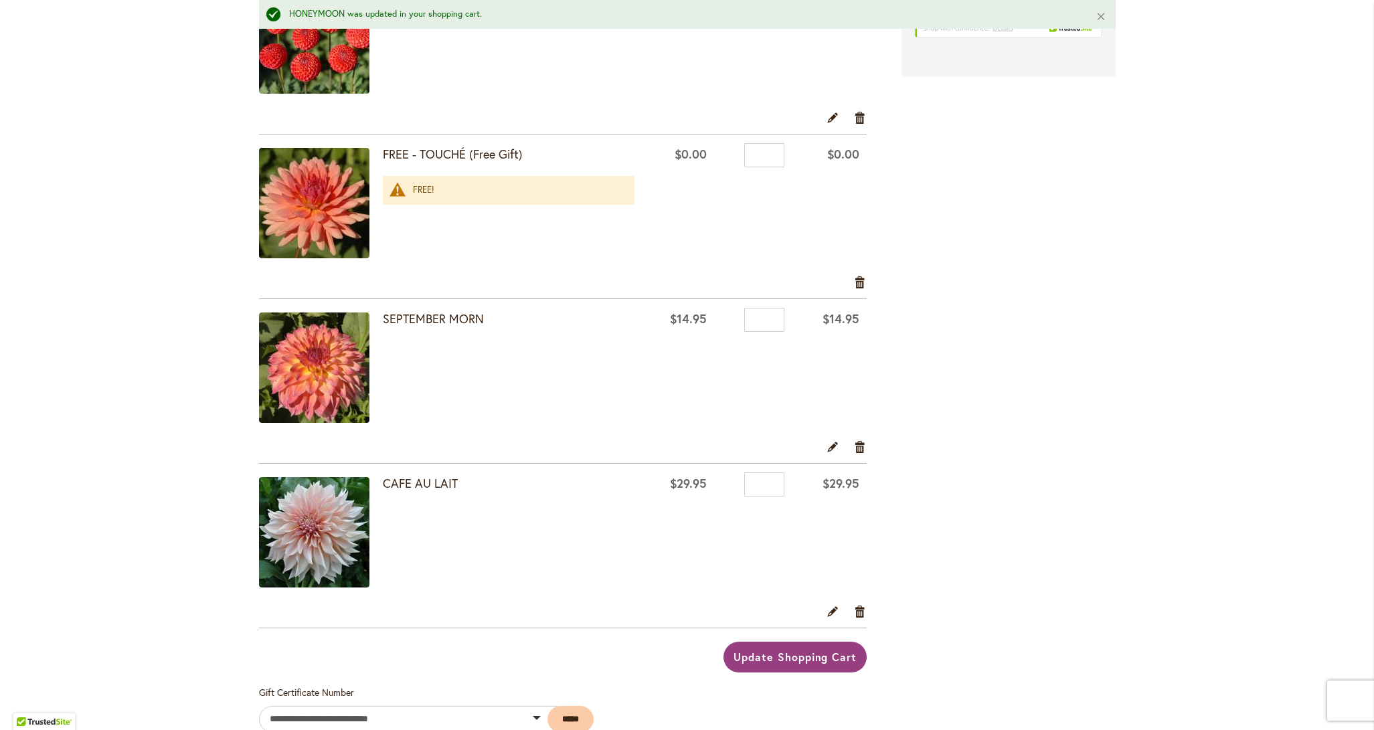
click at [801, 656] on span "Update Shopping Cart" at bounding box center [795, 657] width 123 height 14
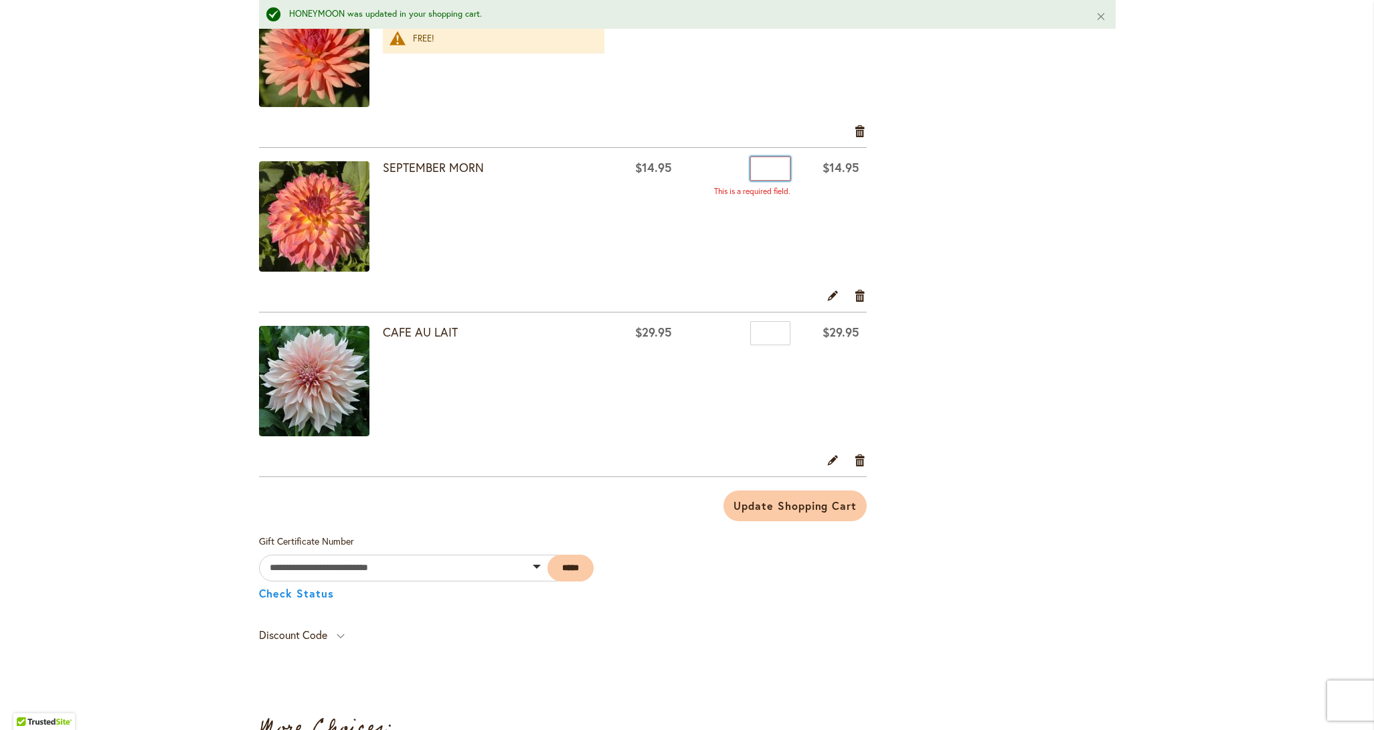
scroll to position [1485, 0]
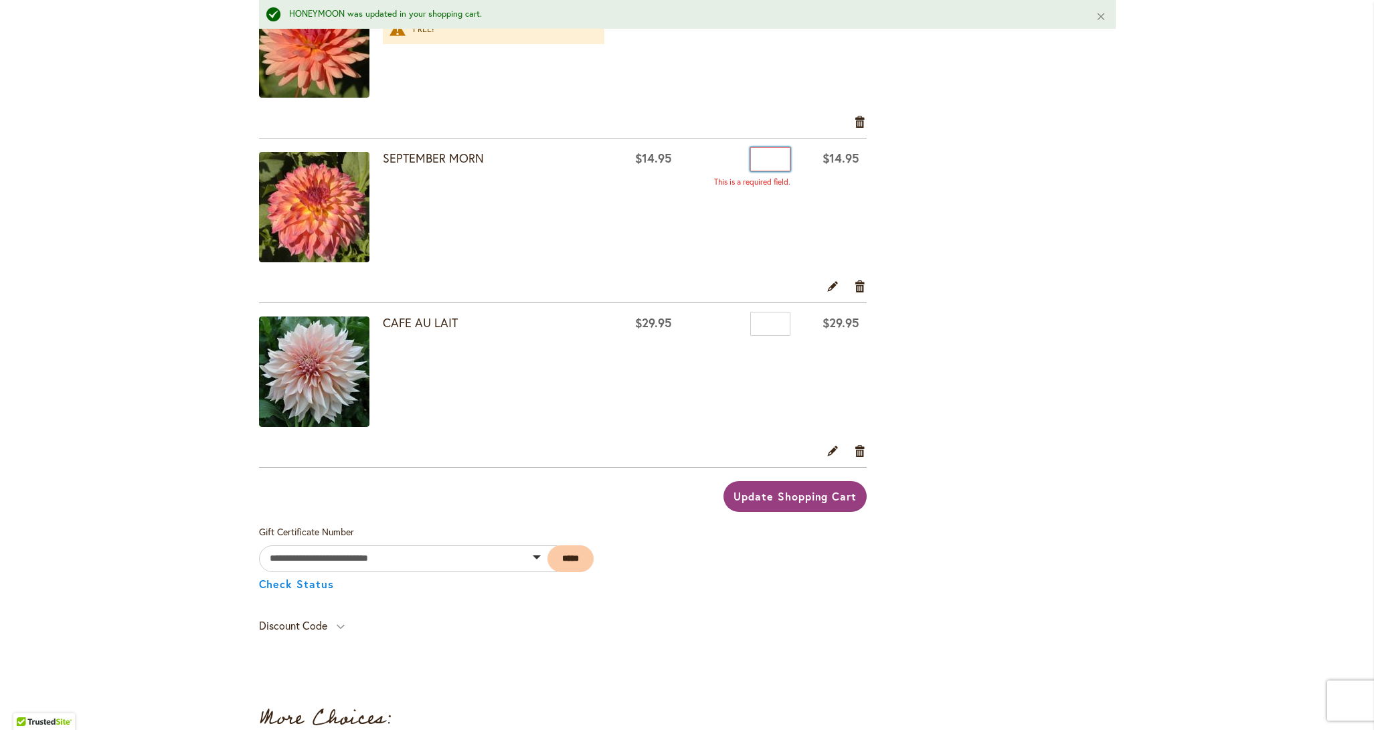
type input "*"
click at [794, 500] on span "Update Shopping Cart" at bounding box center [795, 496] width 123 height 14
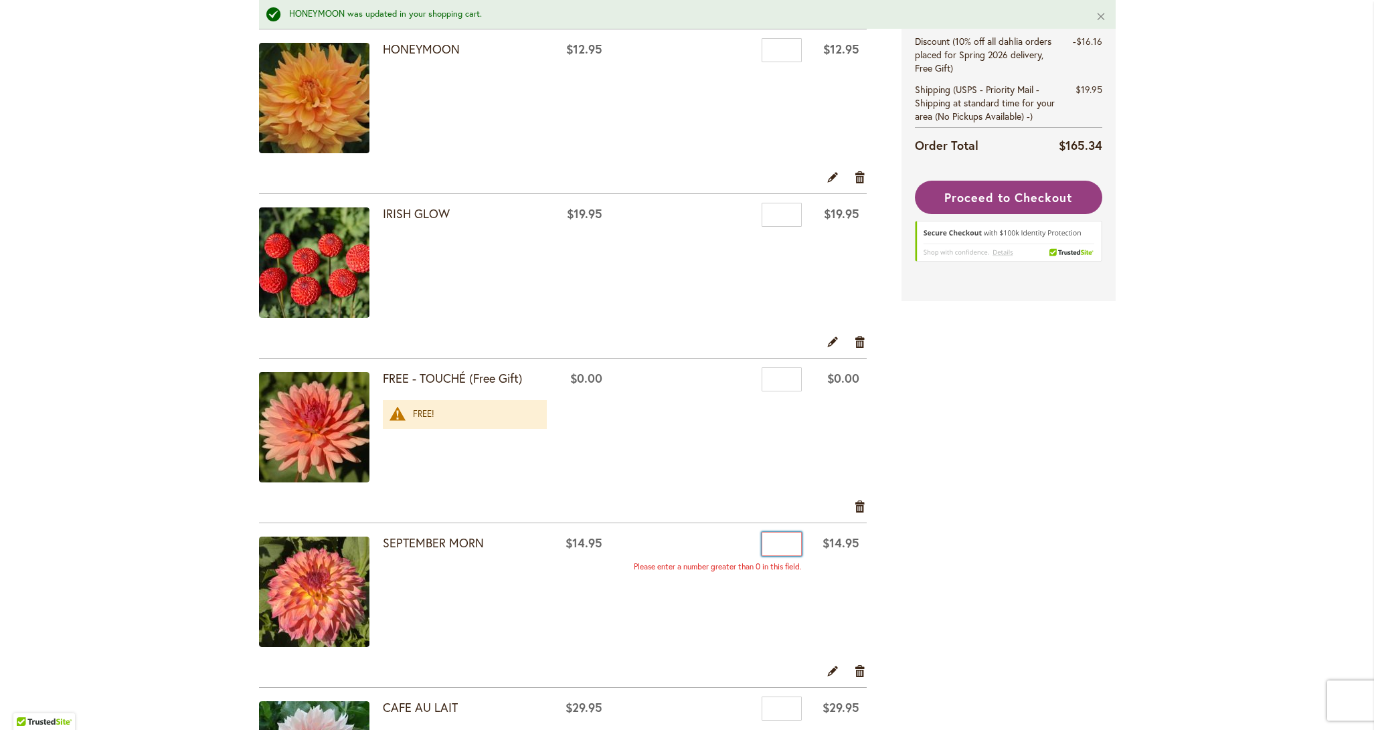
scroll to position [1089, 0]
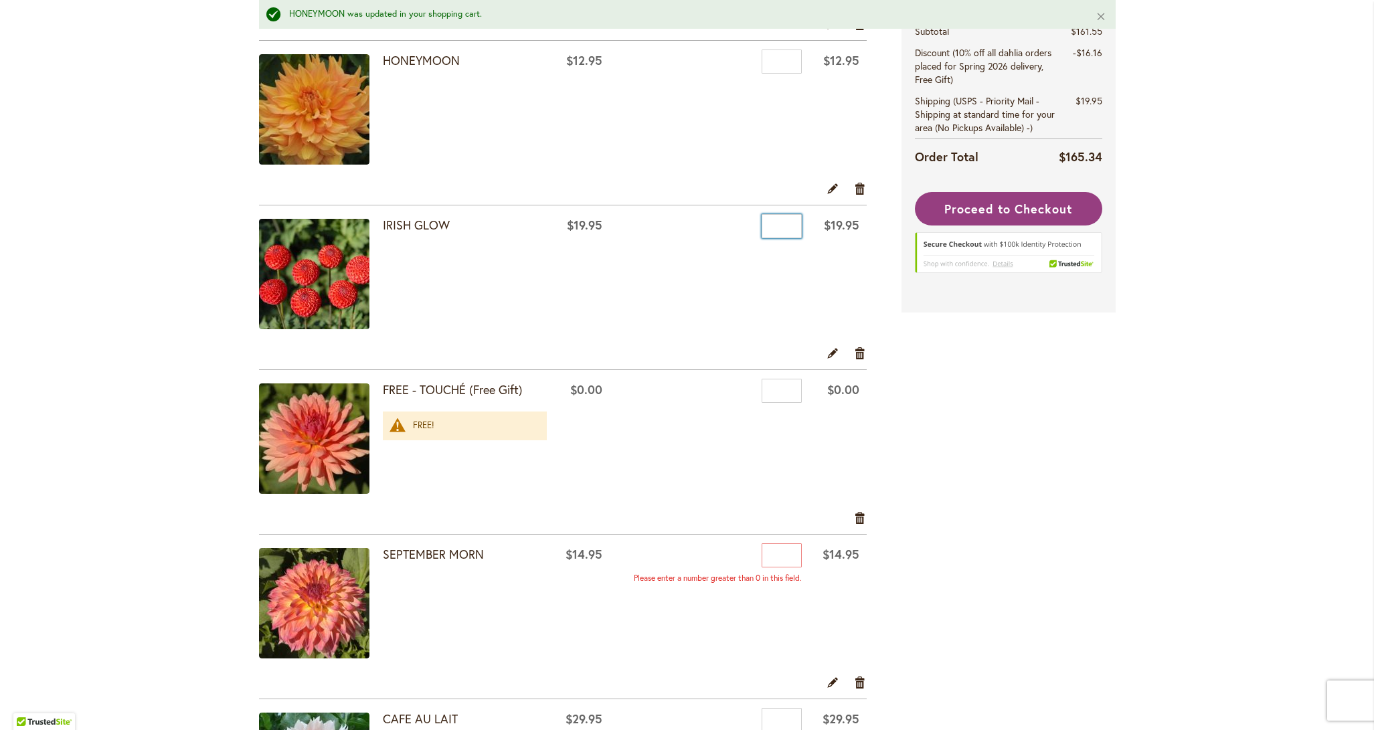
click at [786, 225] on input "*" at bounding box center [782, 226] width 40 height 24
type input "*"
click at [456, 554] on link "SEPTEMBER MORN" at bounding box center [433, 554] width 101 height 16
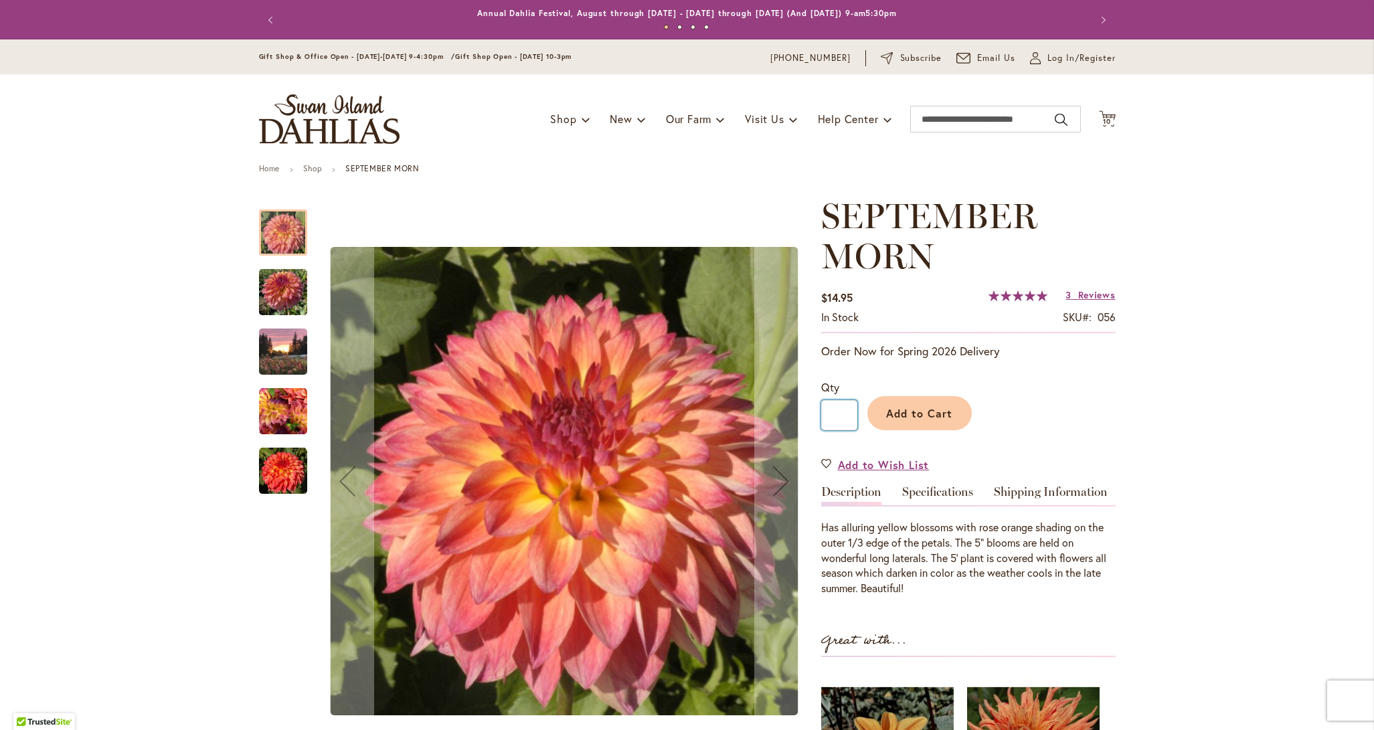
click at [841, 412] on input "*" at bounding box center [839, 415] width 36 height 30
type input "*"
click at [917, 412] on span "Add to Cart" at bounding box center [919, 413] width 66 height 14
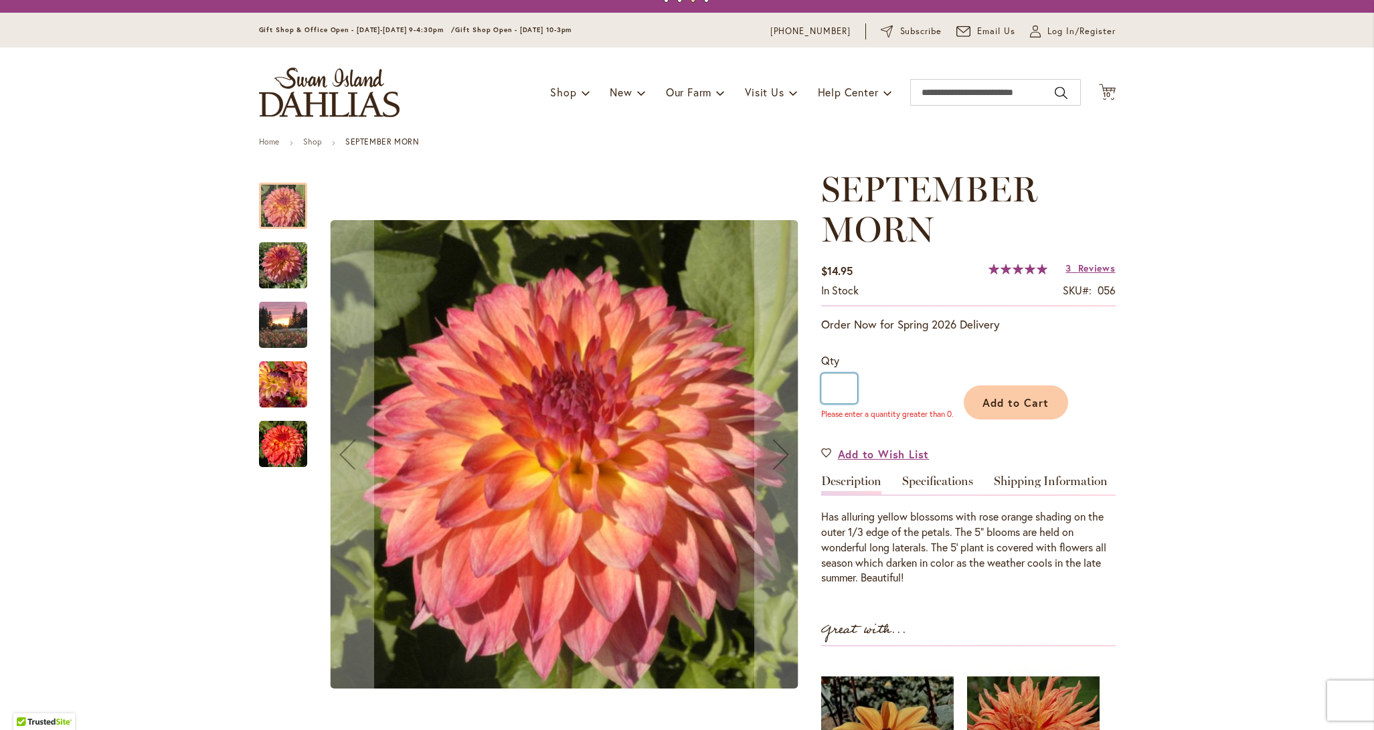
scroll to position [33, 0]
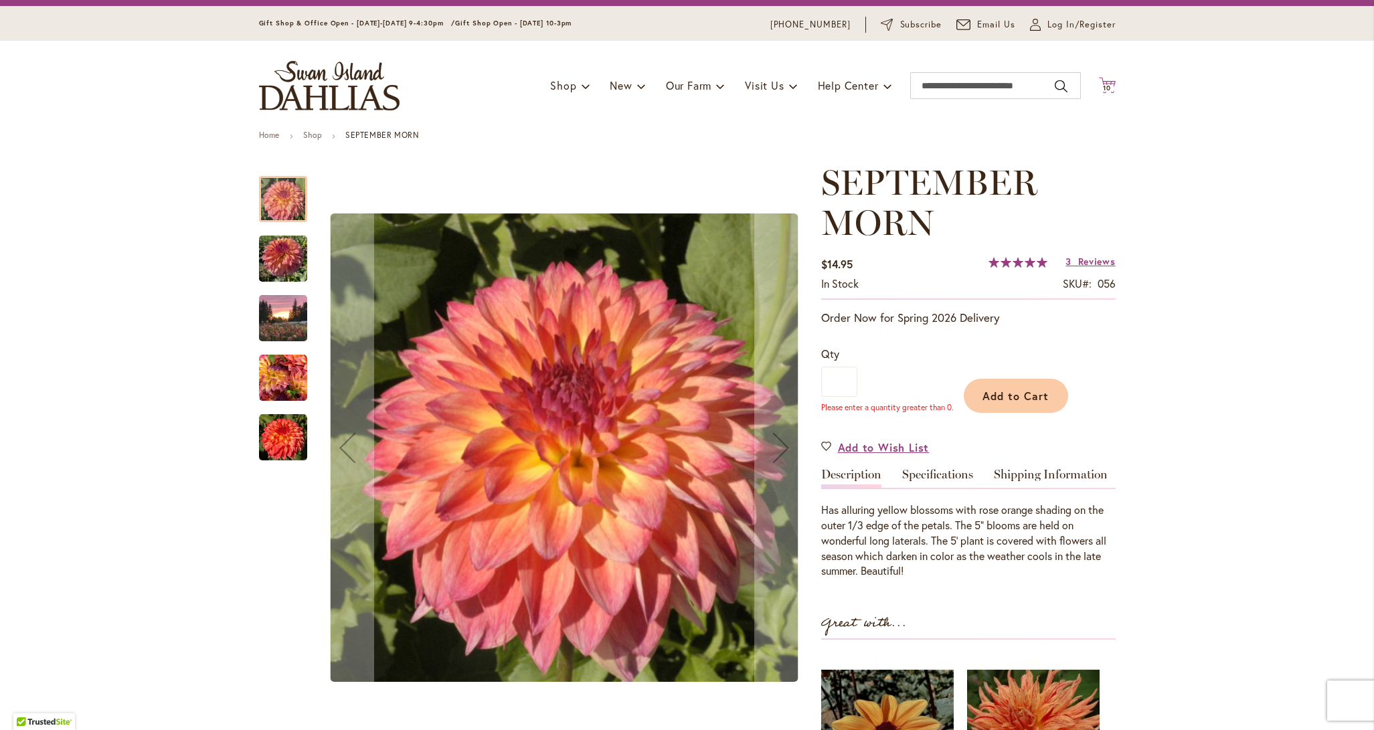
click at [1106, 84] on span "10" at bounding box center [1107, 88] width 8 height 9
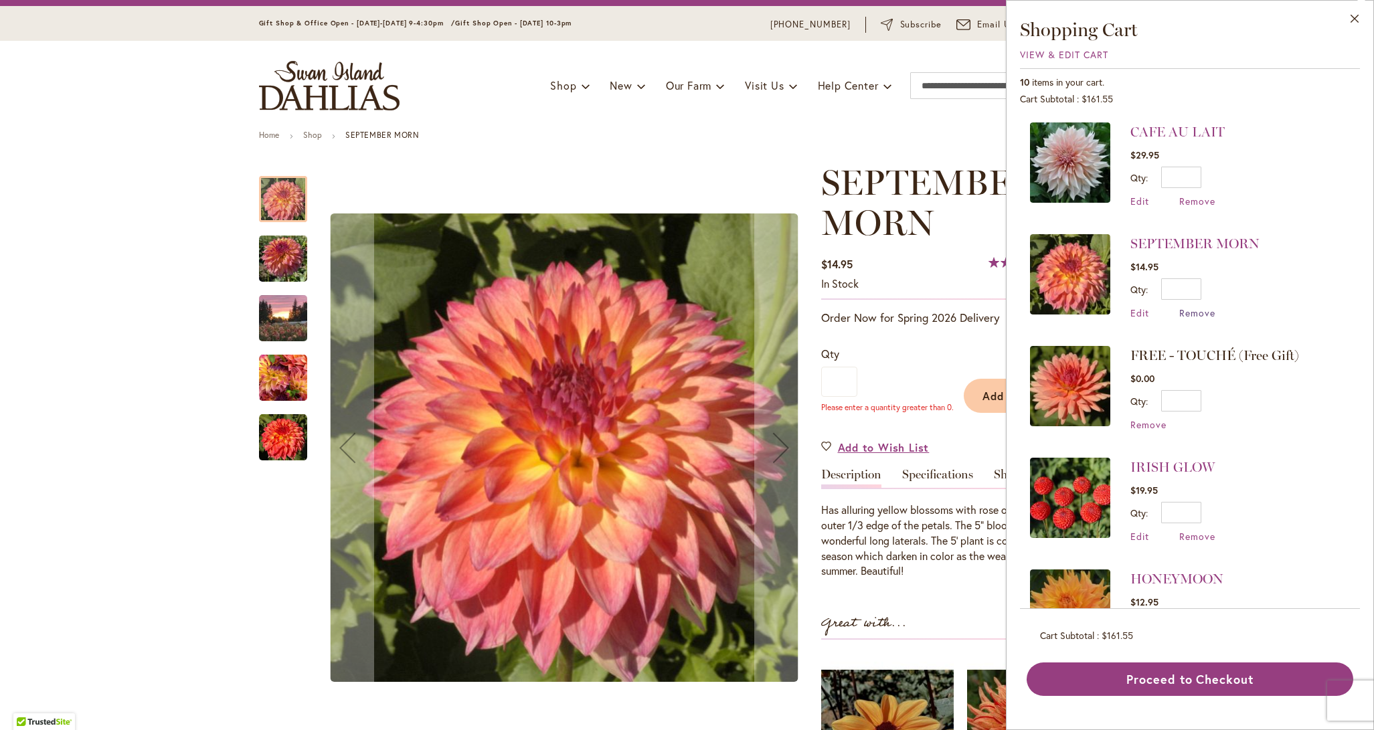
click at [1195, 311] on span "Remove" at bounding box center [1197, 313] width 36 height 13
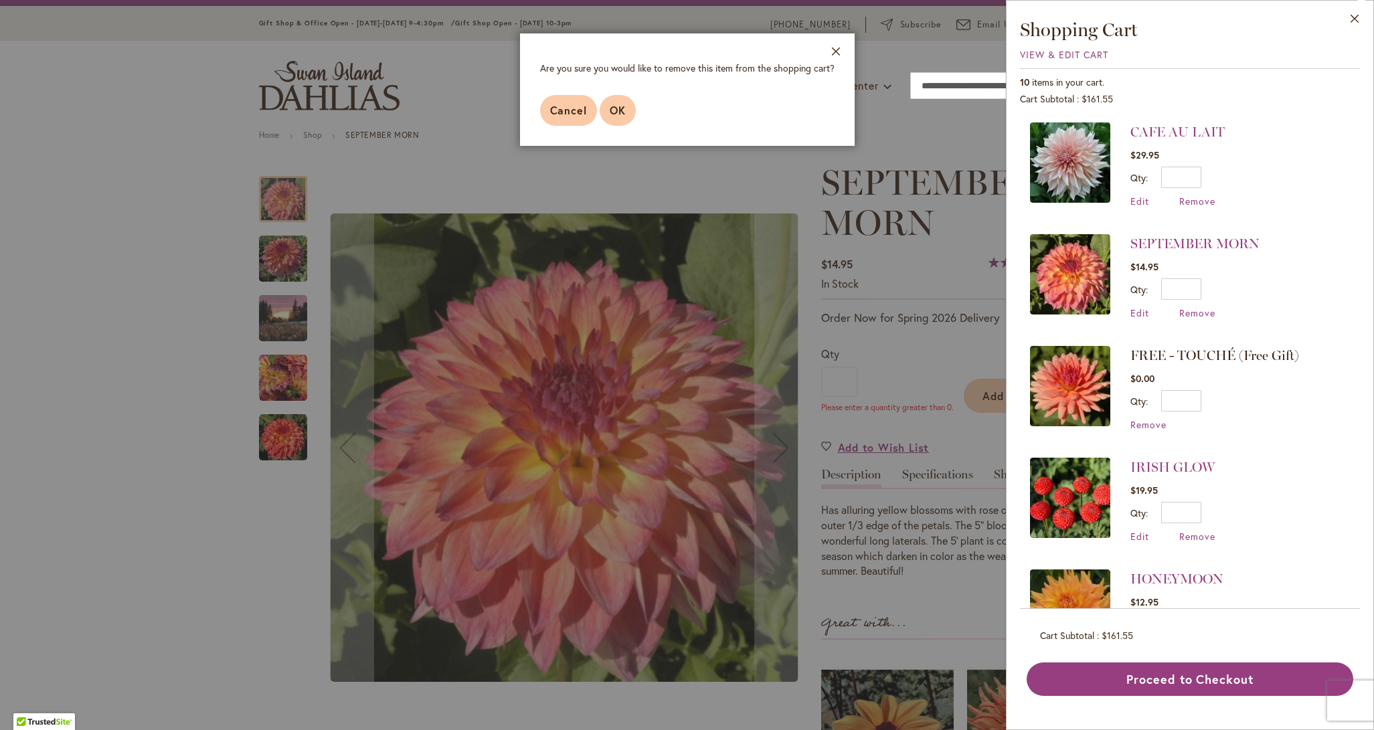
click at [620, 108] on span "OK" at bounding box center [618, 110] width 16 height 14
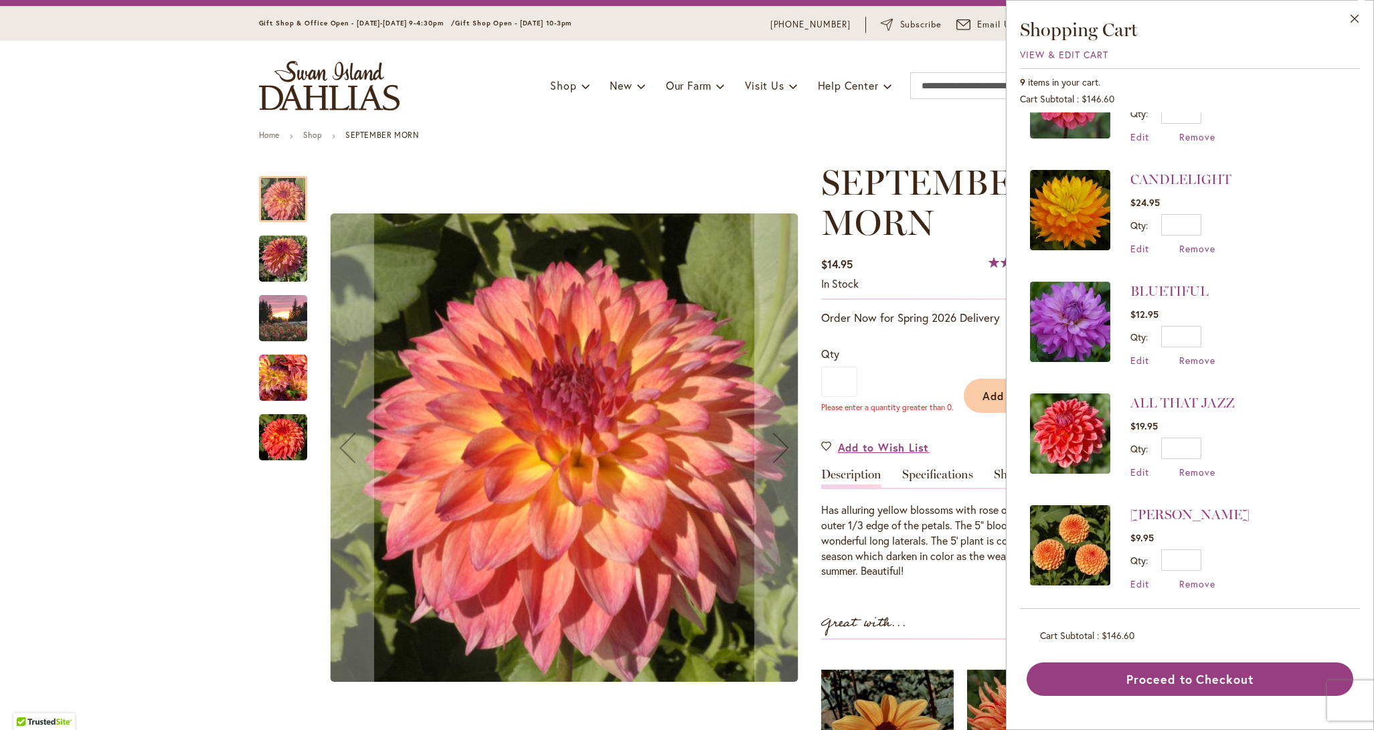
scroll to position [511, 0]
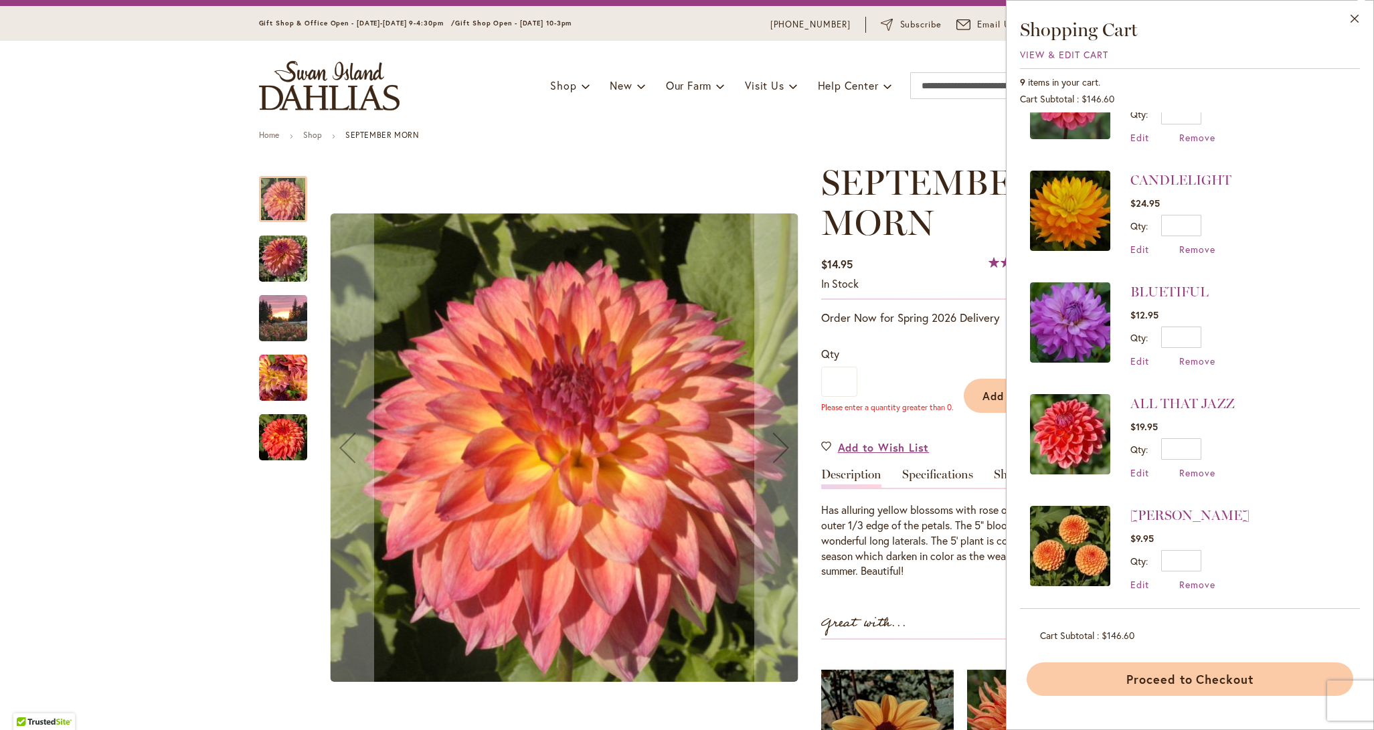
click at [1159, 677] on button "Proceed to Checkout" at bounding box center [1190, 679] width 327 height 33
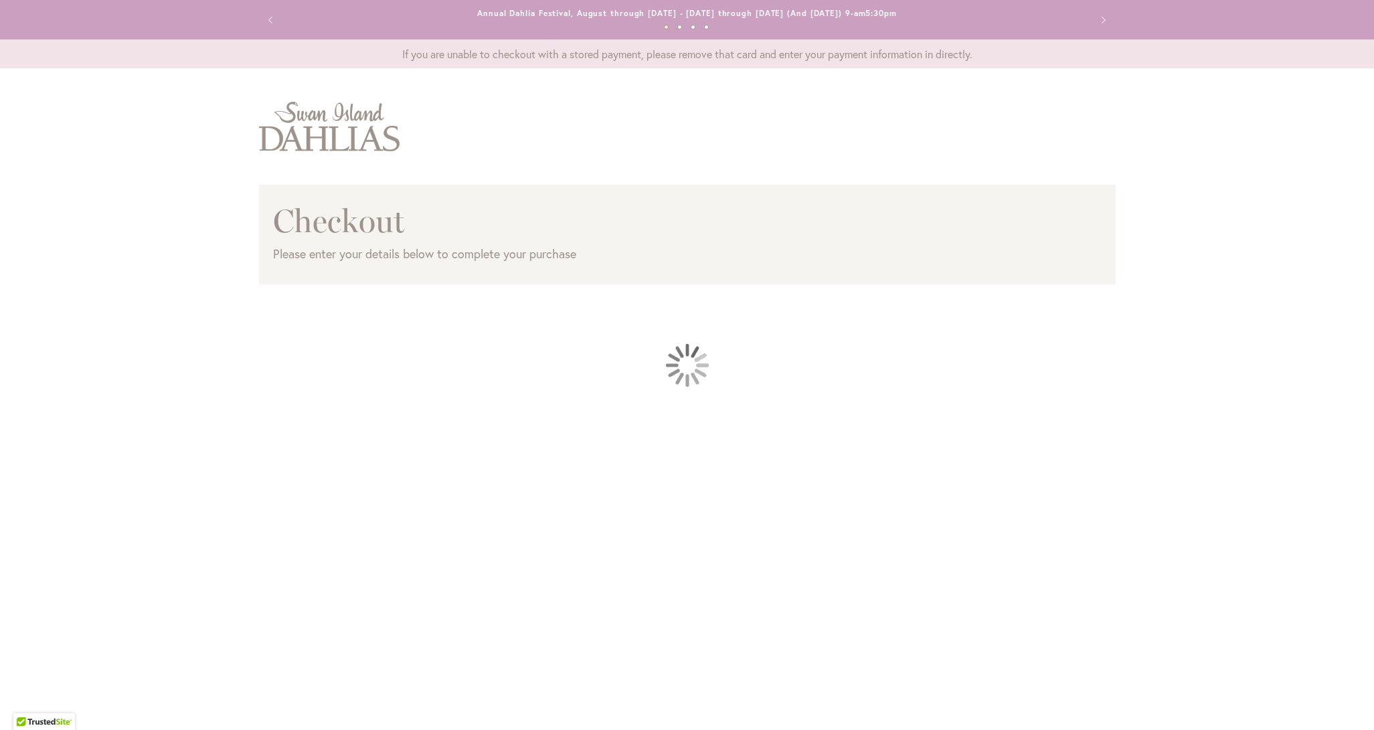
select select "**"
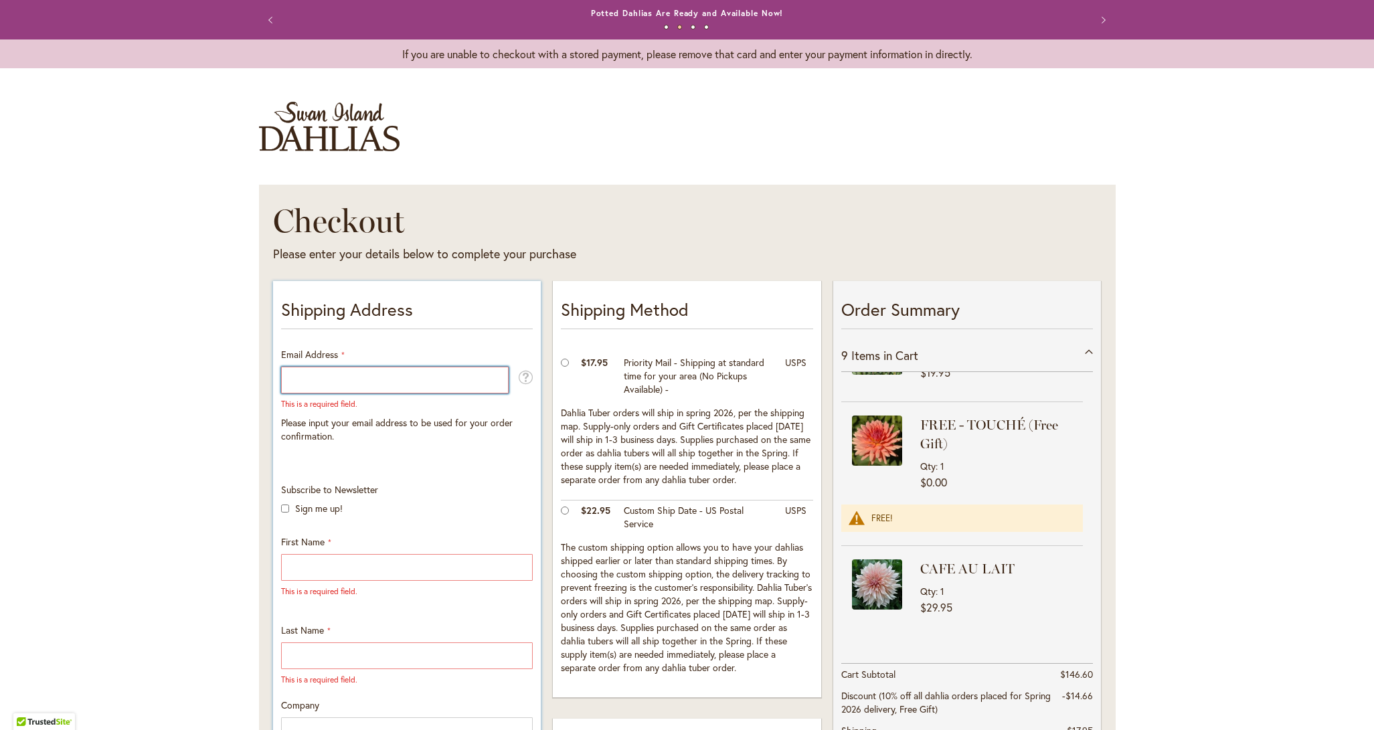
drag, startPoint x: 327, startPoint y: 377, endPoint x: 351, endPoint y: 373, distance: 24.4
click at [328, 377] on input "Email Address" at bounding box center [395, 380] width 228 height 27
type input "**********"
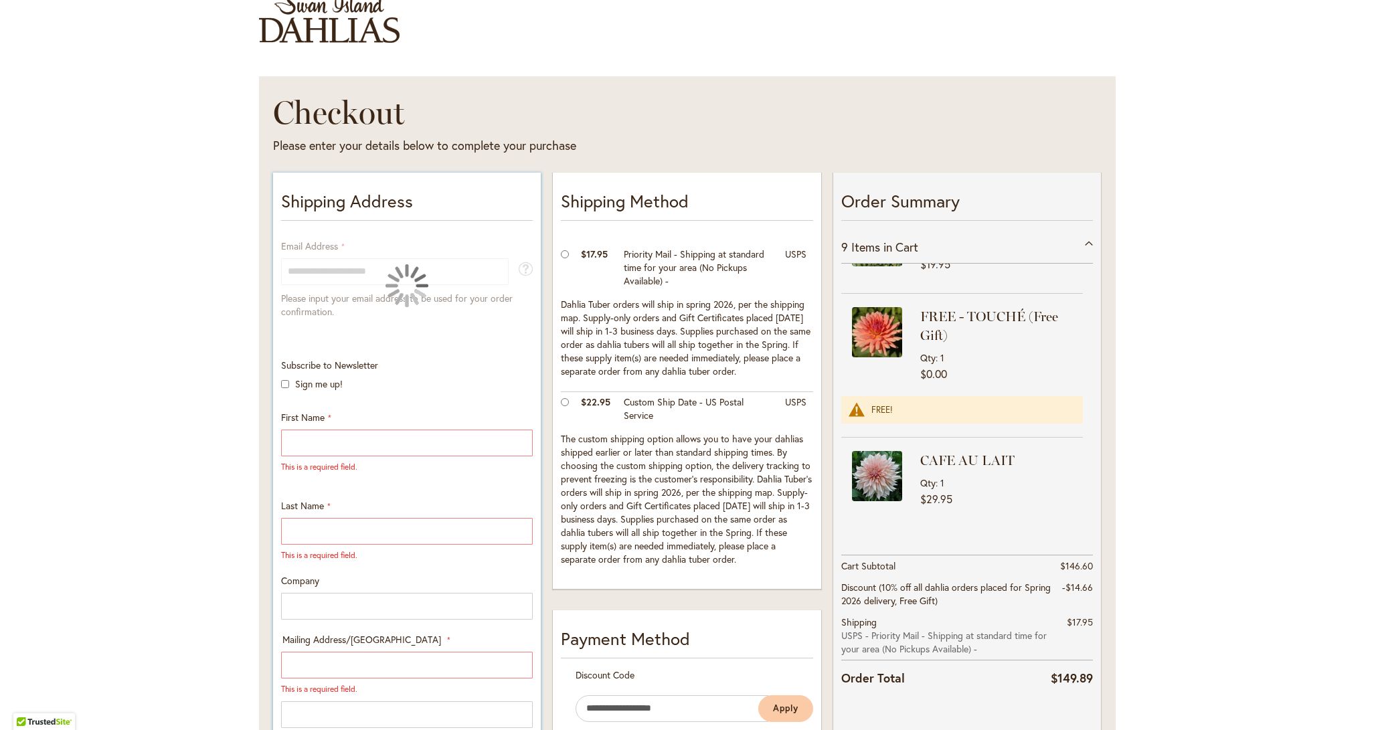
scroll to position [120, 0]
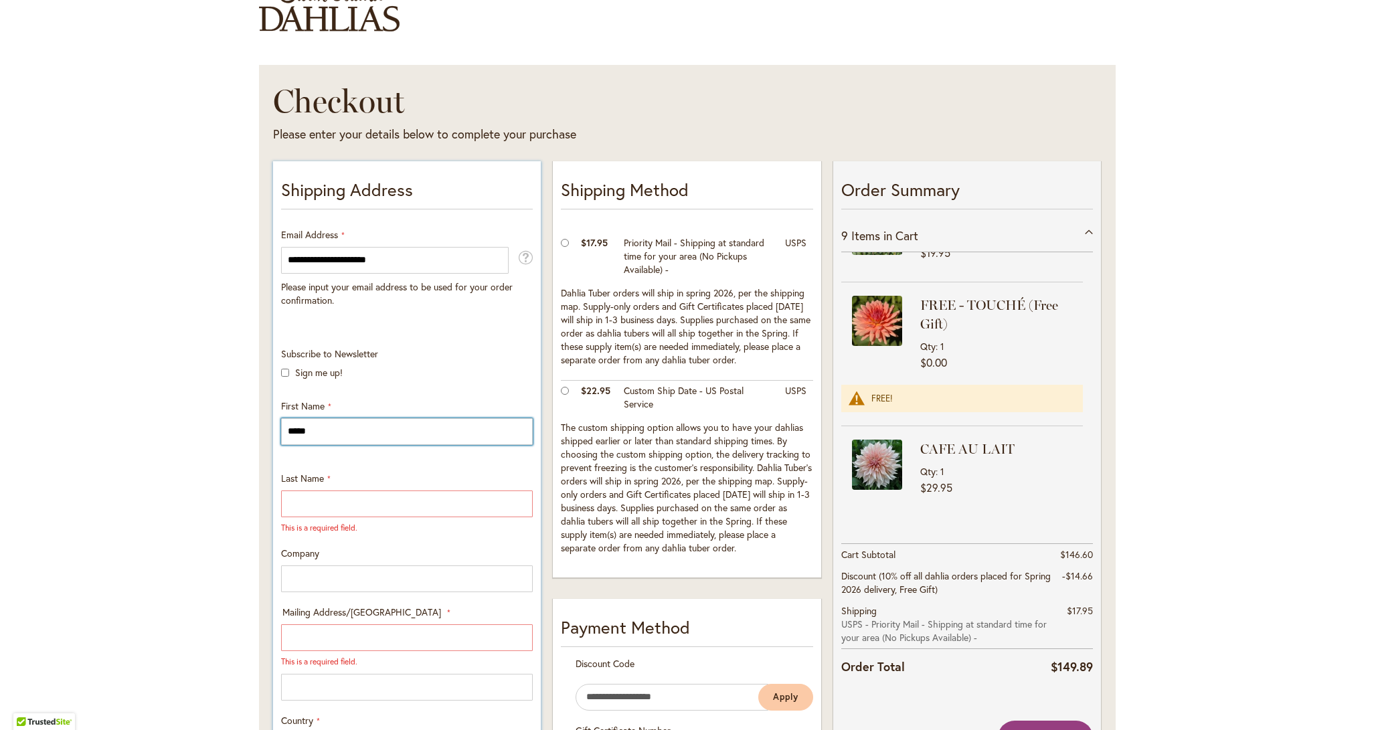
type input "*****"
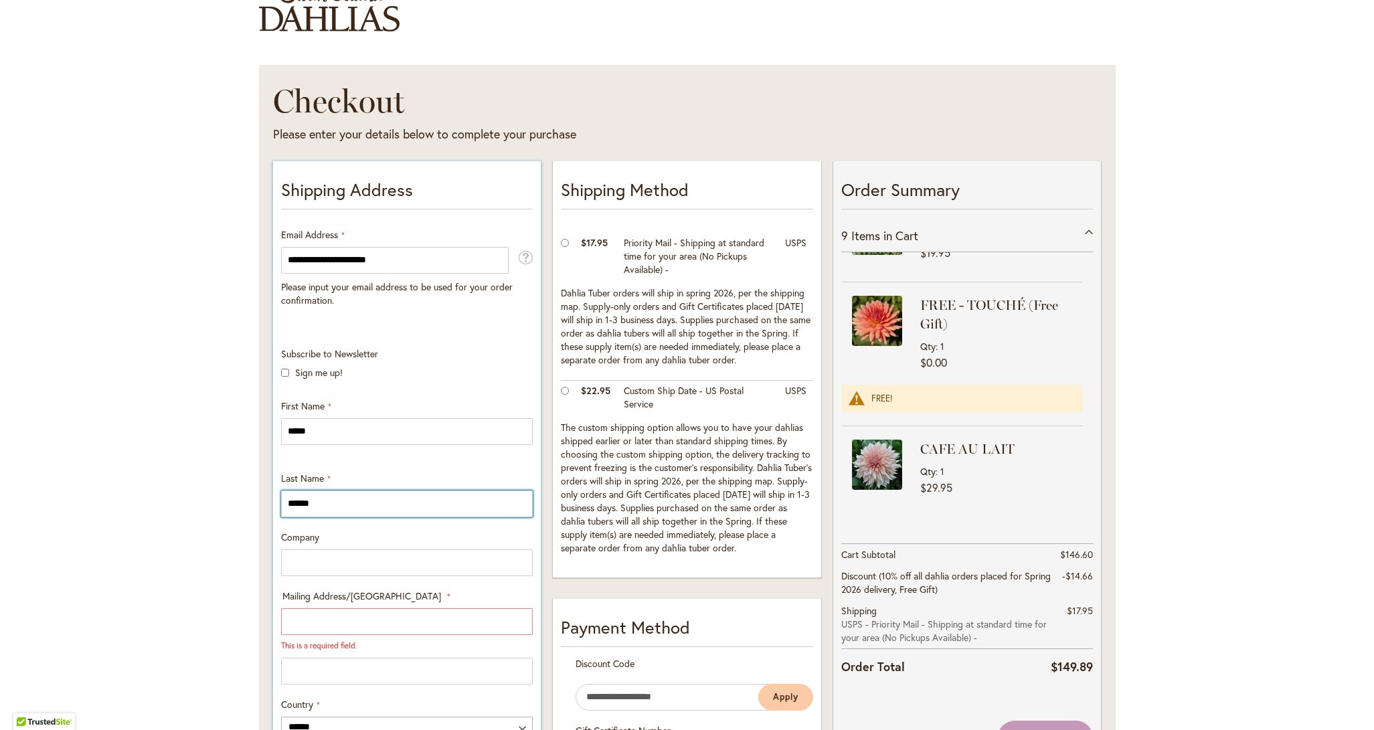
type input "******"
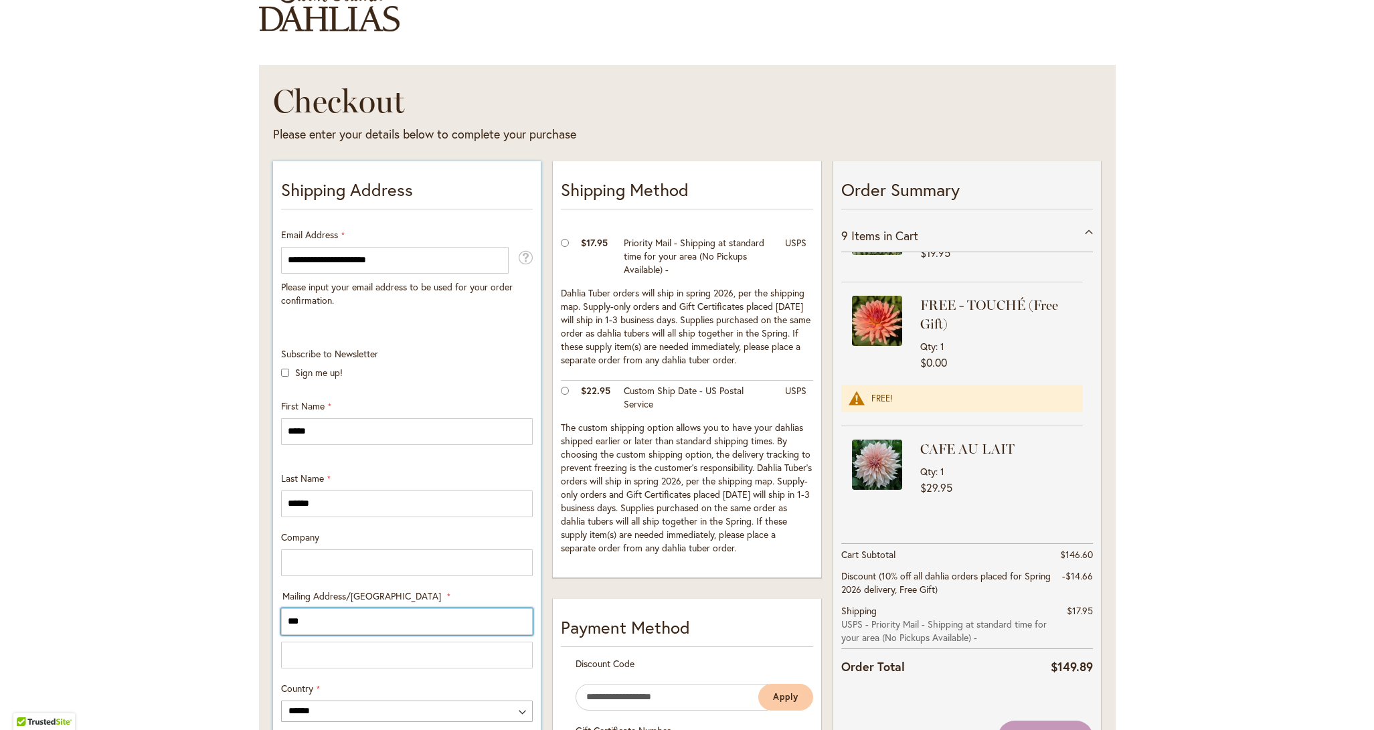
type input "***"
type input "**********"
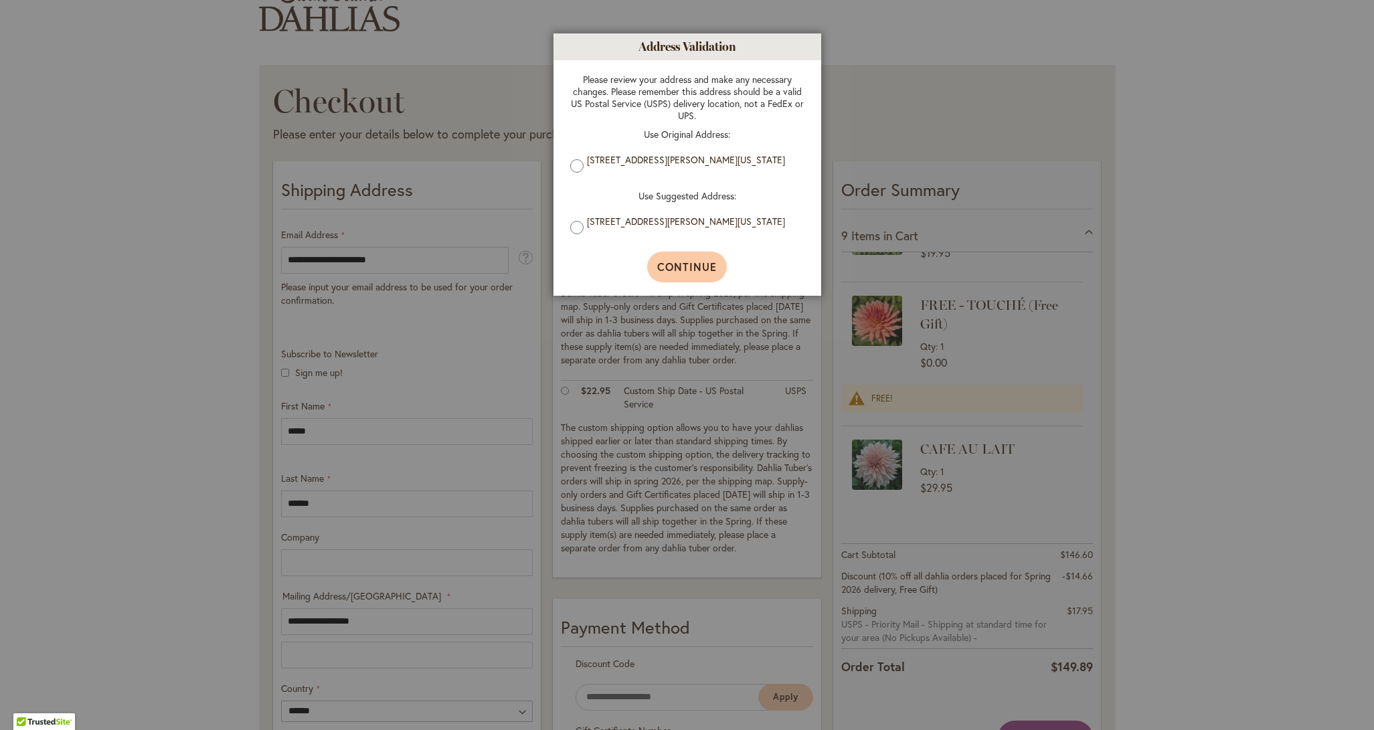
scroll to position [0, 0]
click at [690, 270] on span "Continue" at bounding box center [687, 267] width 60 height 14
click at [690, 266] on span "Continue" at bounding box center [687, 267] width 60 height 14
type input "**********"
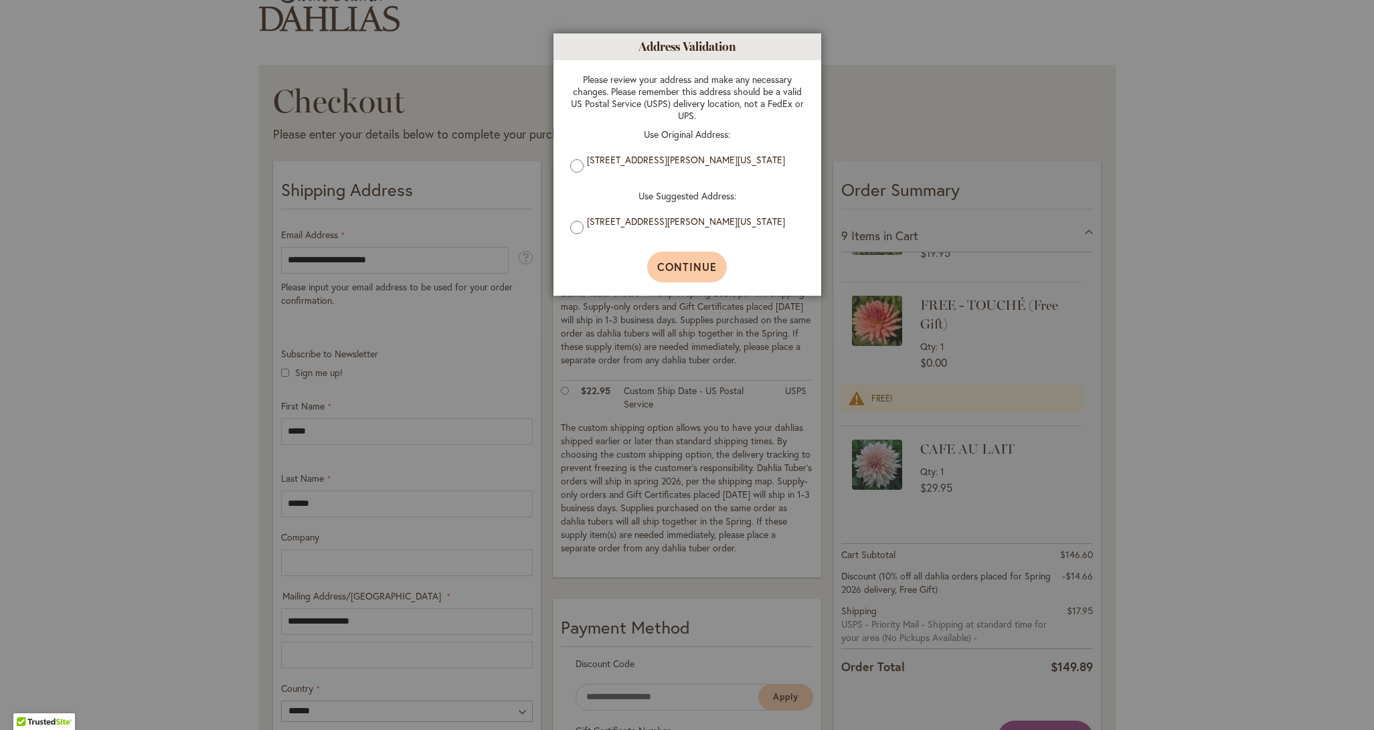
type input "**********"
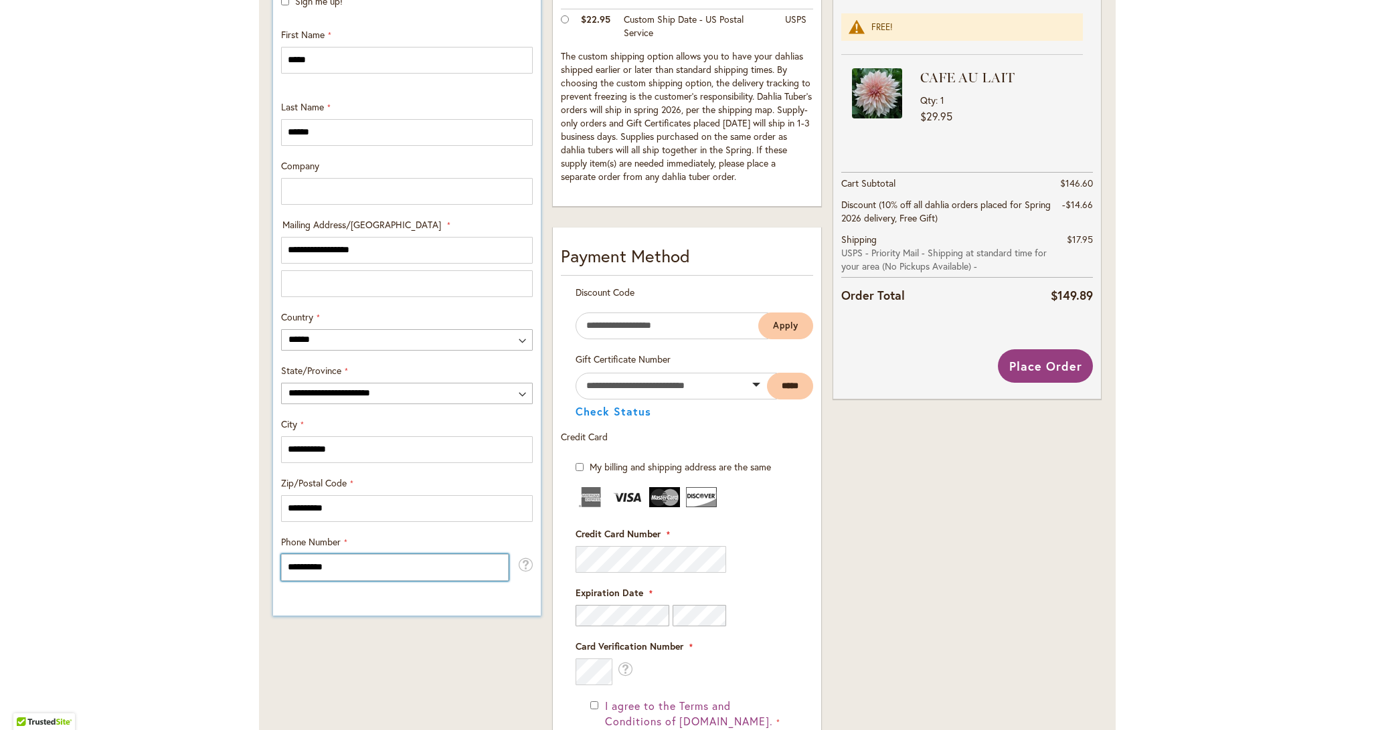
scroll to position [496, 0]
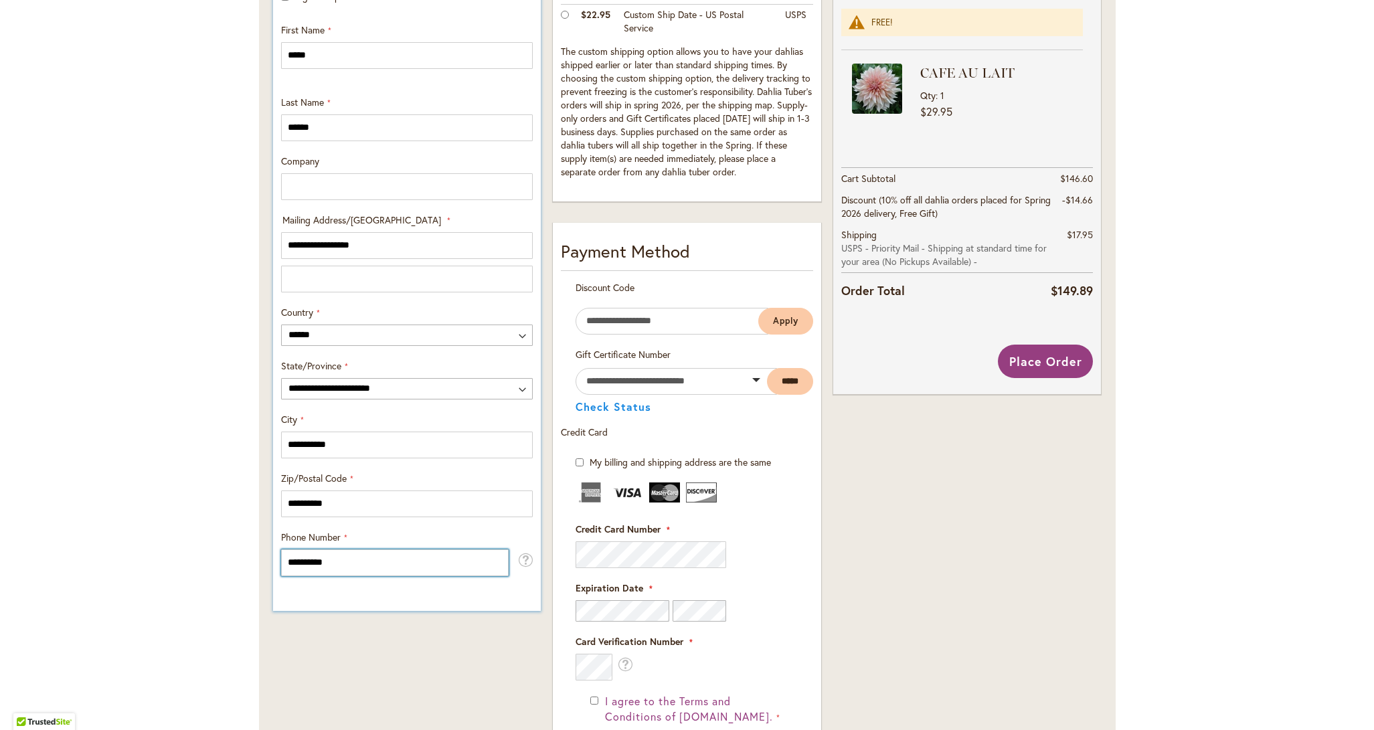
drag, startPoint x: 309, startPoint y: 566, endPoint x: 337, endPoint y: 566, distance: 28.8
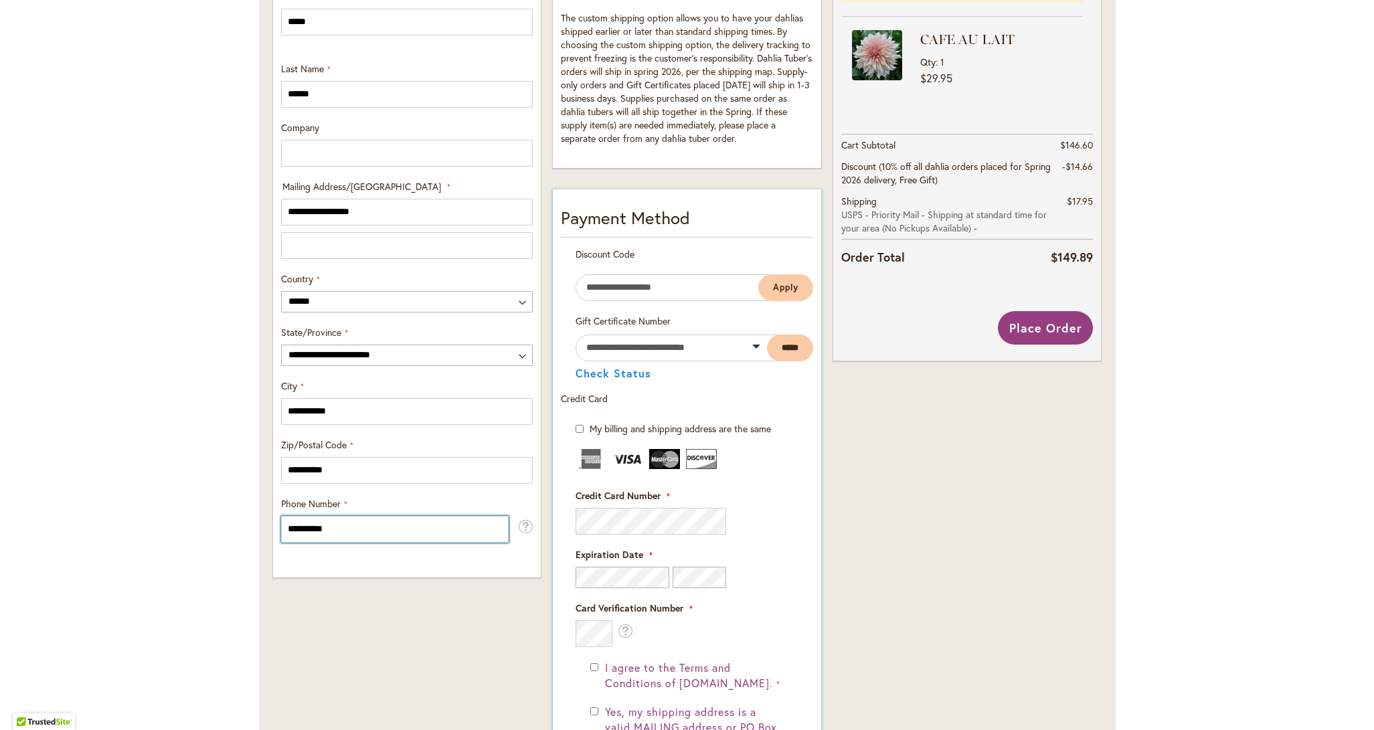
scroll to position [531, 0]
type input "**********"
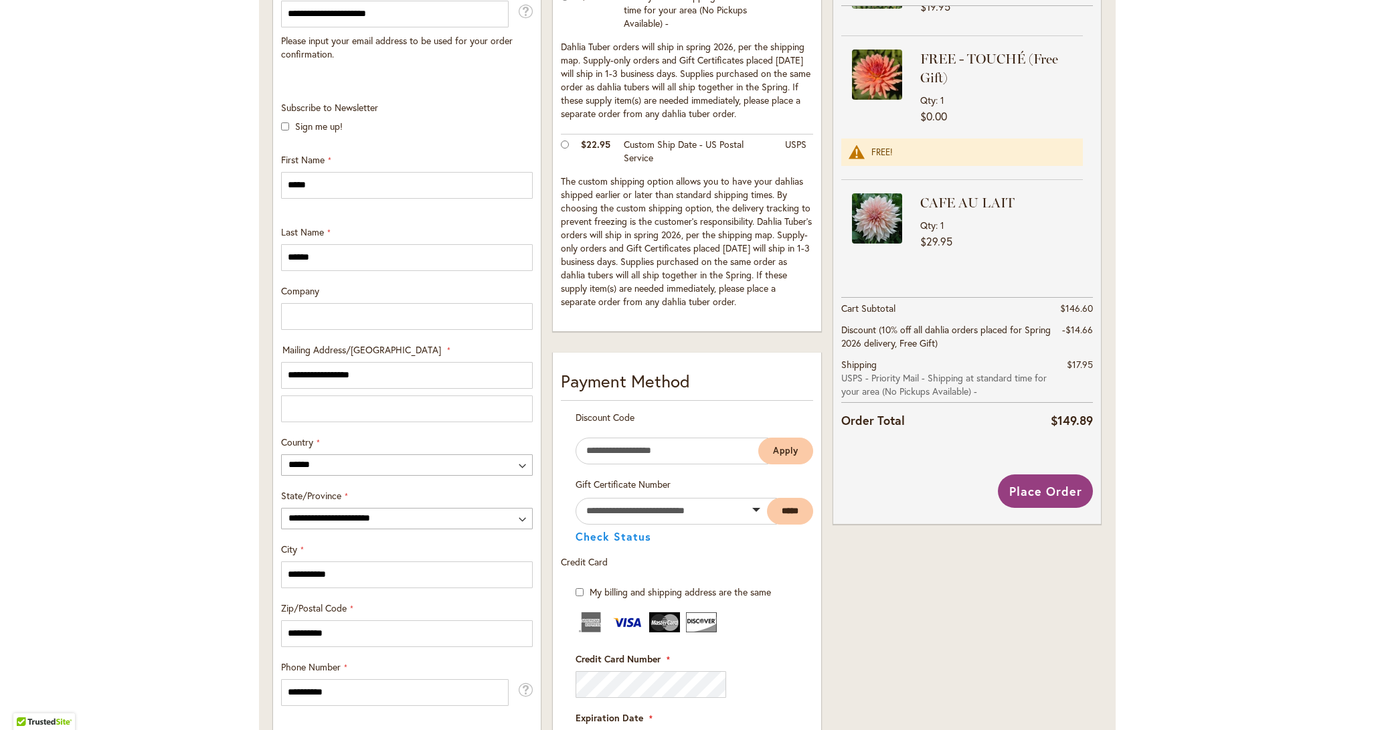
scroll to position [368, 0]
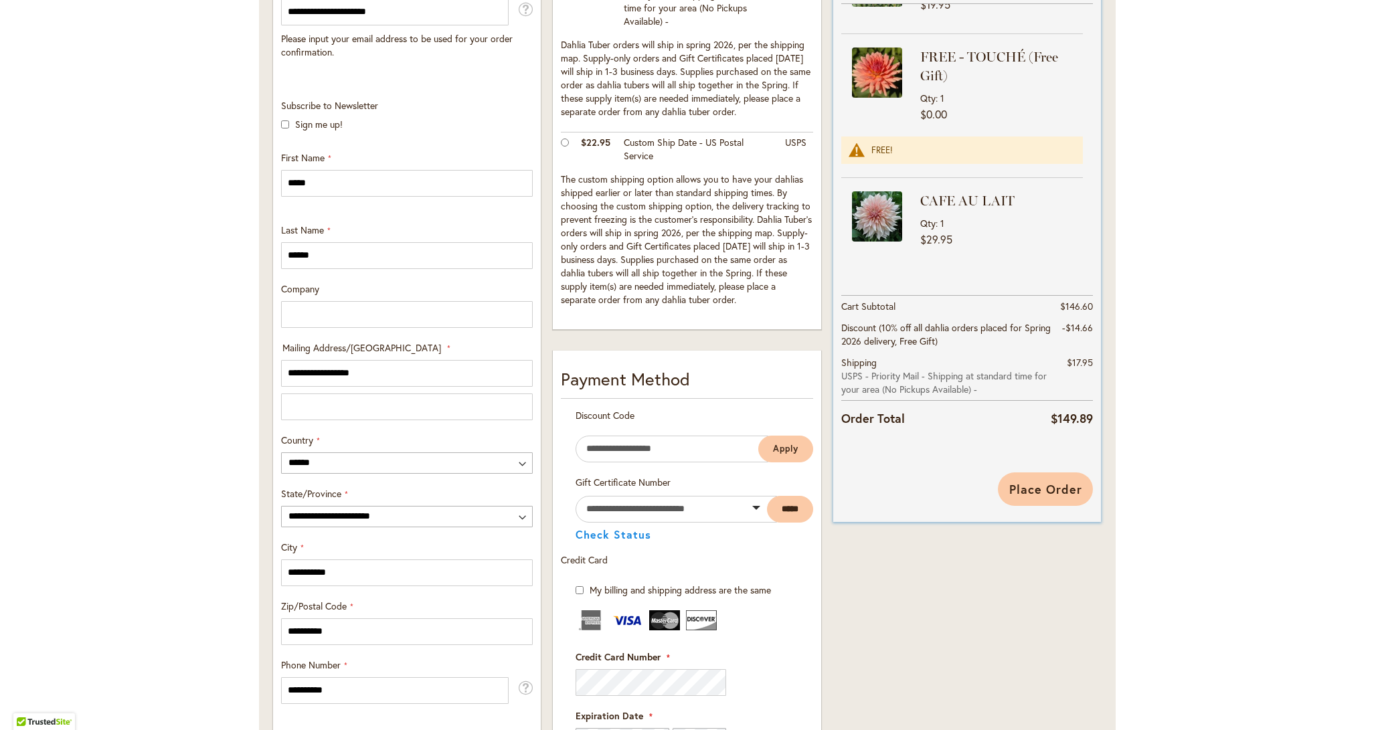
click at [1049, 484] on span "Place Order" at bounding box center [1045, 489] width 73 height 16
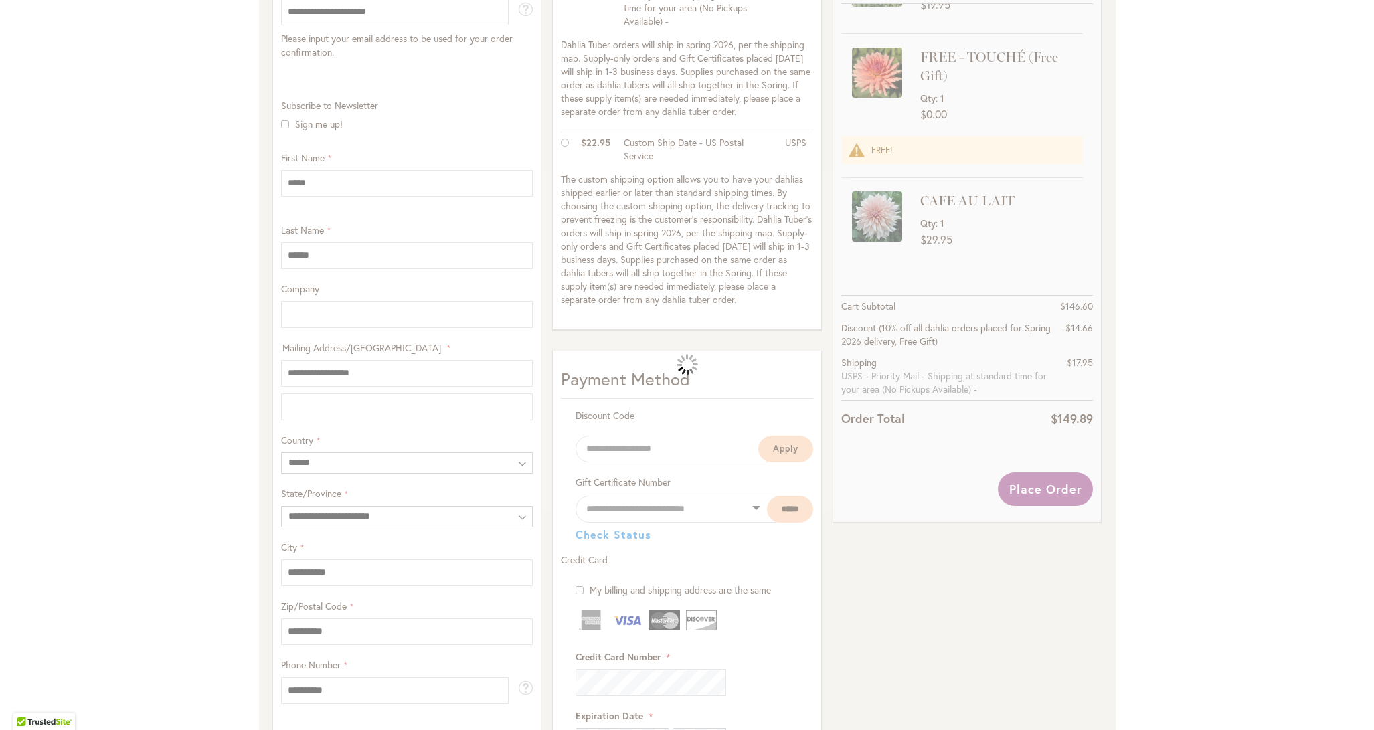
scroll to position [797, 0]
